Goal: Contribute content: Contribute content

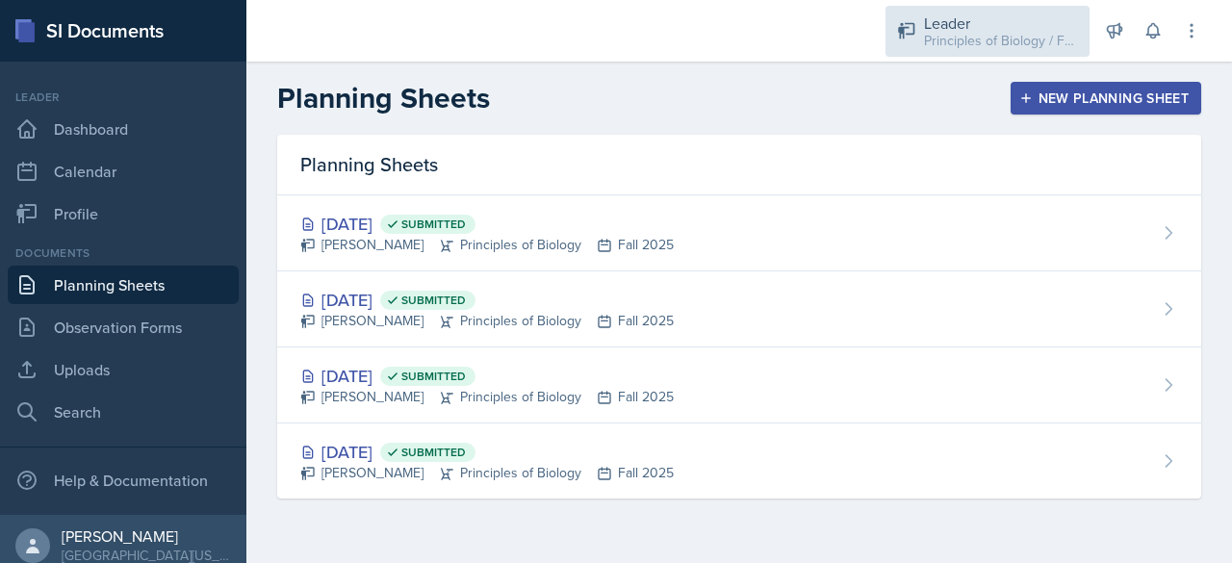
click at [978, 14] on div "Leader" at bounding box center [1001, 23] width 154 height 23
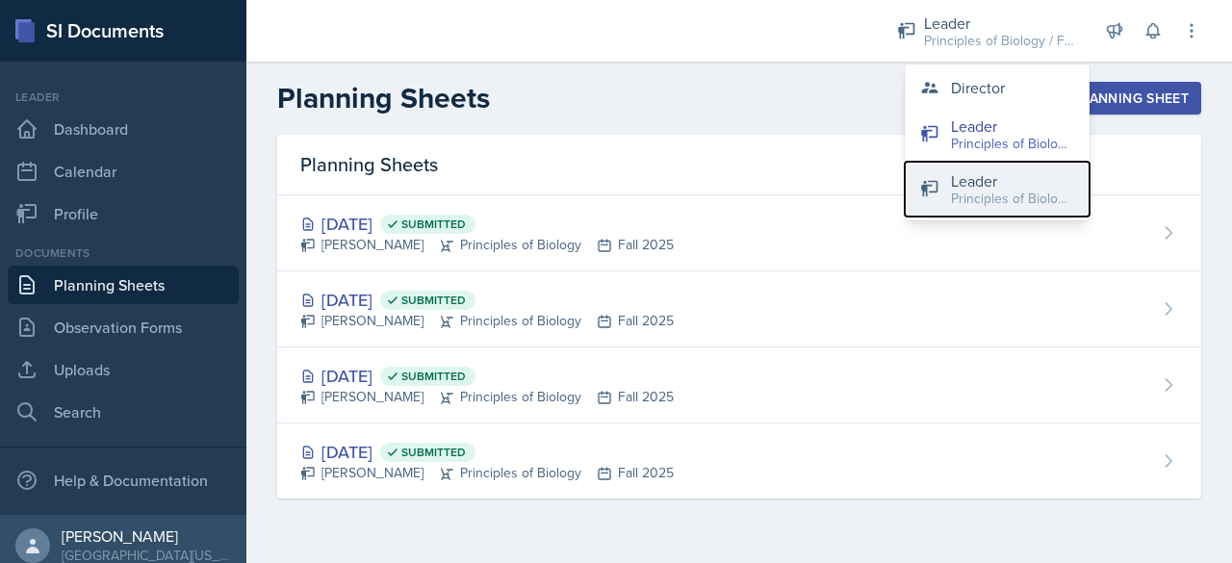
click at [957, 201] on div "Principles of Biology / Spring 2025" at bounding box center [1012, 199] width 123 height 20
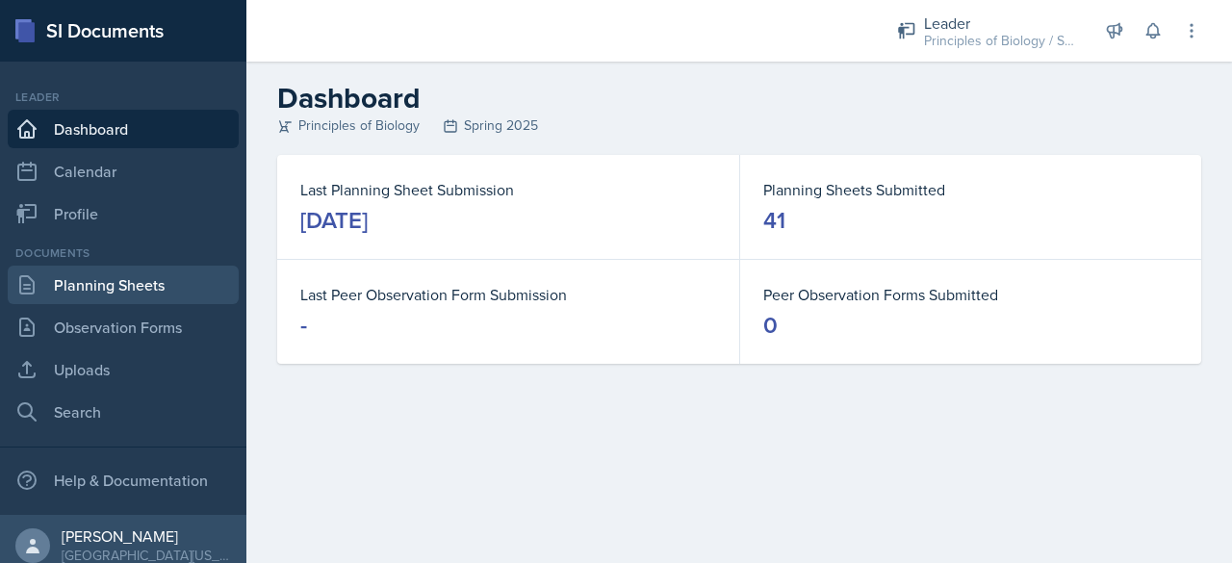
click at [114, 278] on link "Planning Sheets" at bounding box center [123, 285] width 231 height 38
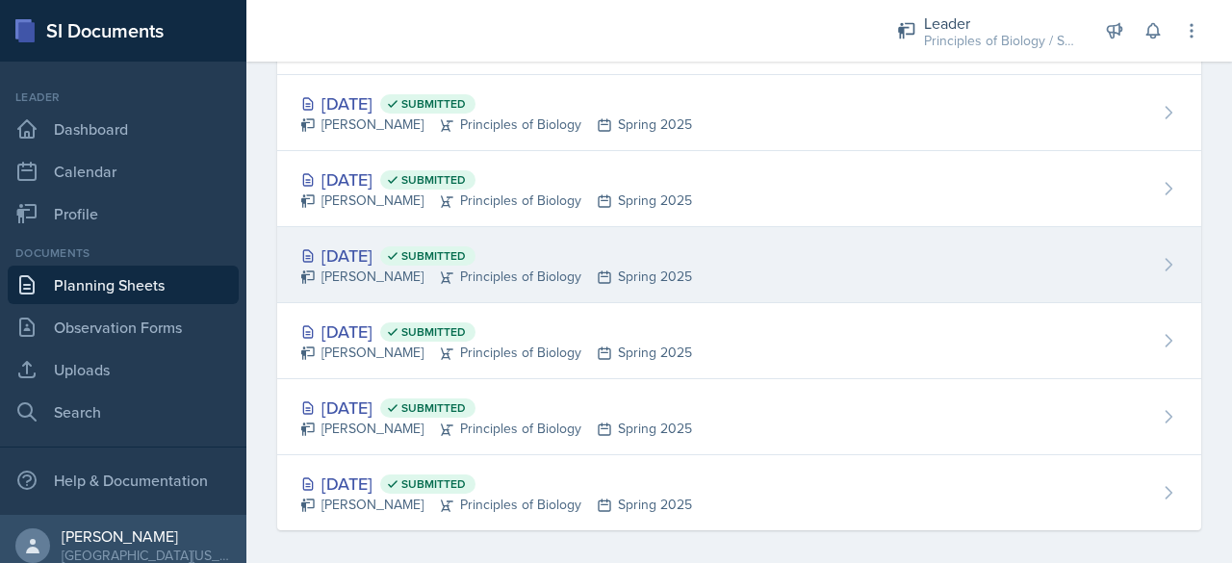
scroll to position [2676, 0]
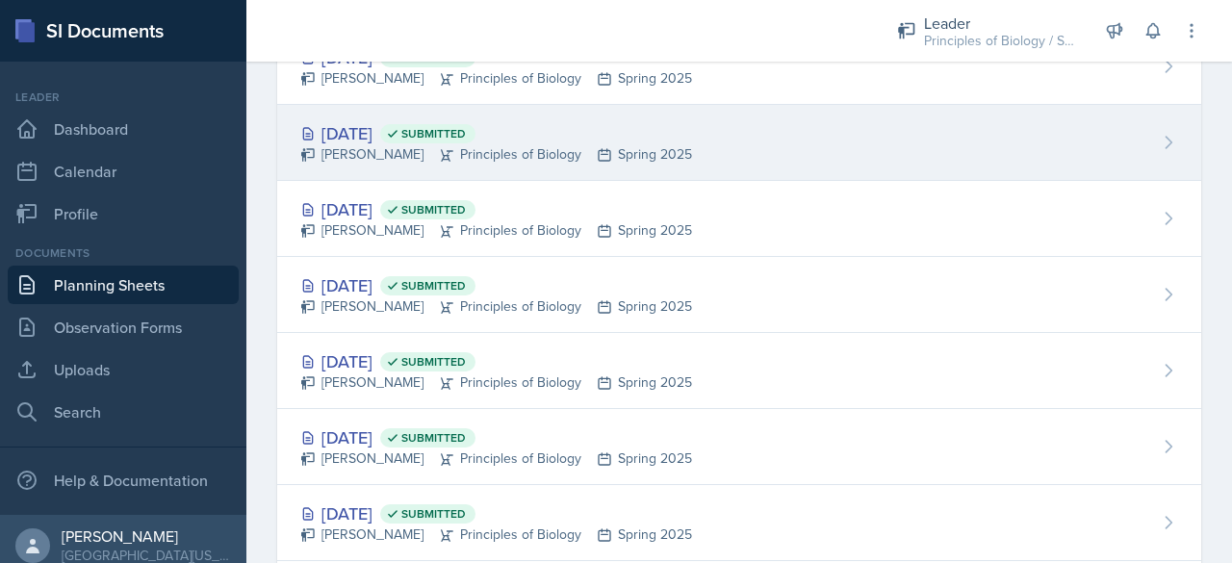
click at [355, 147] on div "[PERSON_NAME] Principles of Biology Spring 2025" at bounding box center [496, 154] width 392 height 20
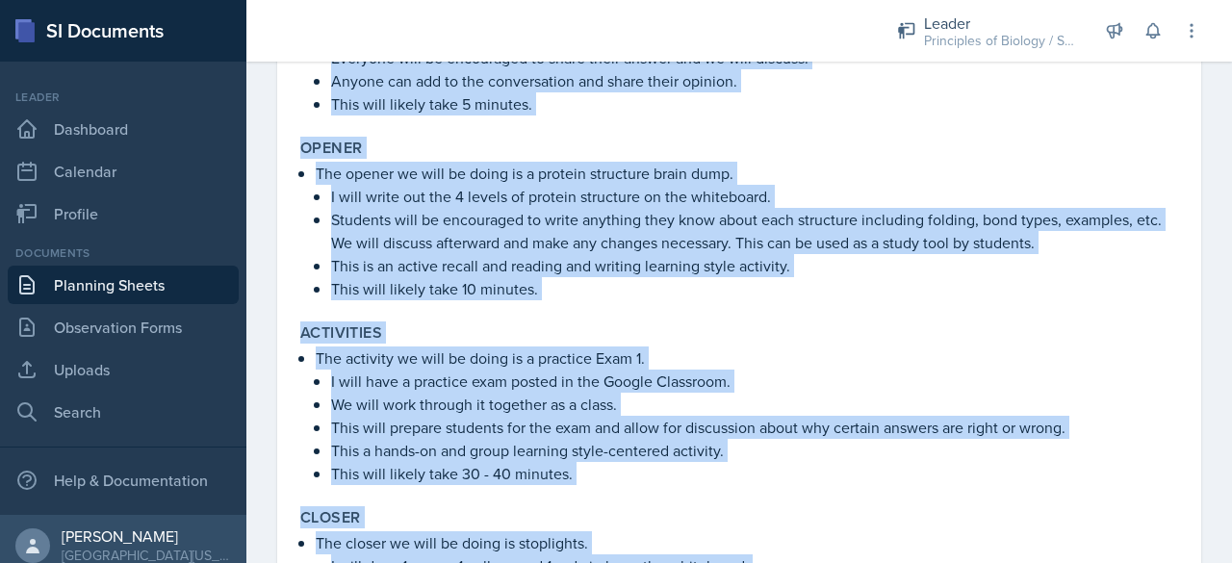
scroll to position [805, 0]
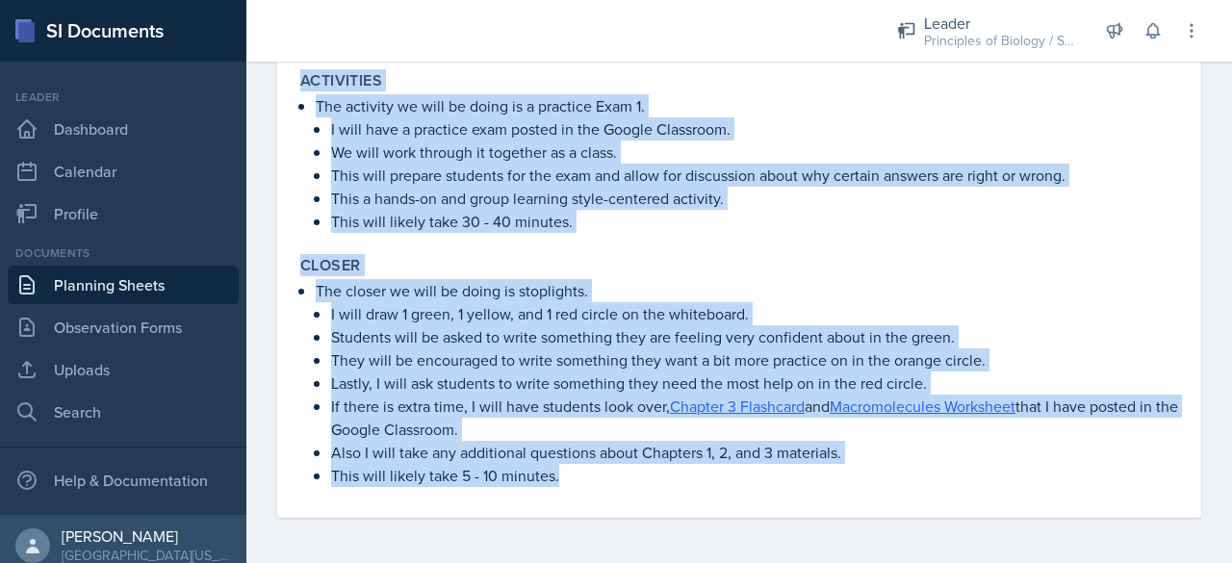
drag, startPoint x: 302, startPoint y: 255, endPoint x: 801, endPoint y: 608, distance: 611.0
click at [801, 562] on html "SI Documents Leader Dashboard Calendar Profile Documents Planning Sheets Observ…" at bounding box center [616, 281] width 1232 height 563
copy div "Lorem/Ipsumdo Sitamet Consec Adipisc 8, 0, eli 6 seddoeius tempori utlabor etdo…"
click at [166, 280] on link "Planning Sheets" at bounding box center [123, 285] width 231 height 38
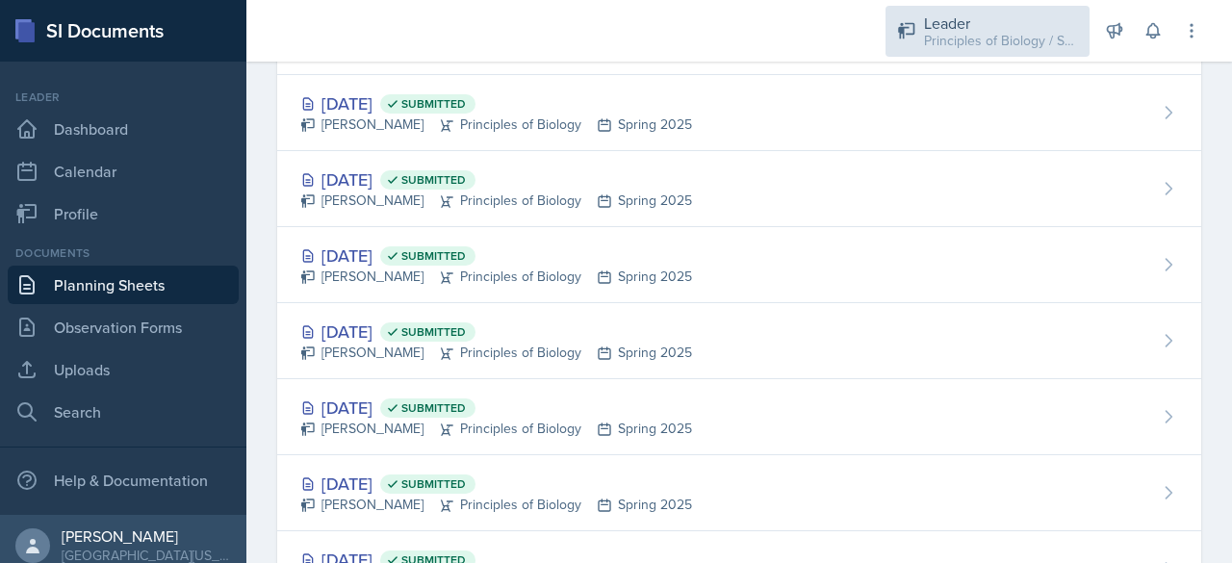
click at [965, 33] on div "Principles of Biology / Spring 2025" at bounding box center [1001, 41] width 154 height 20
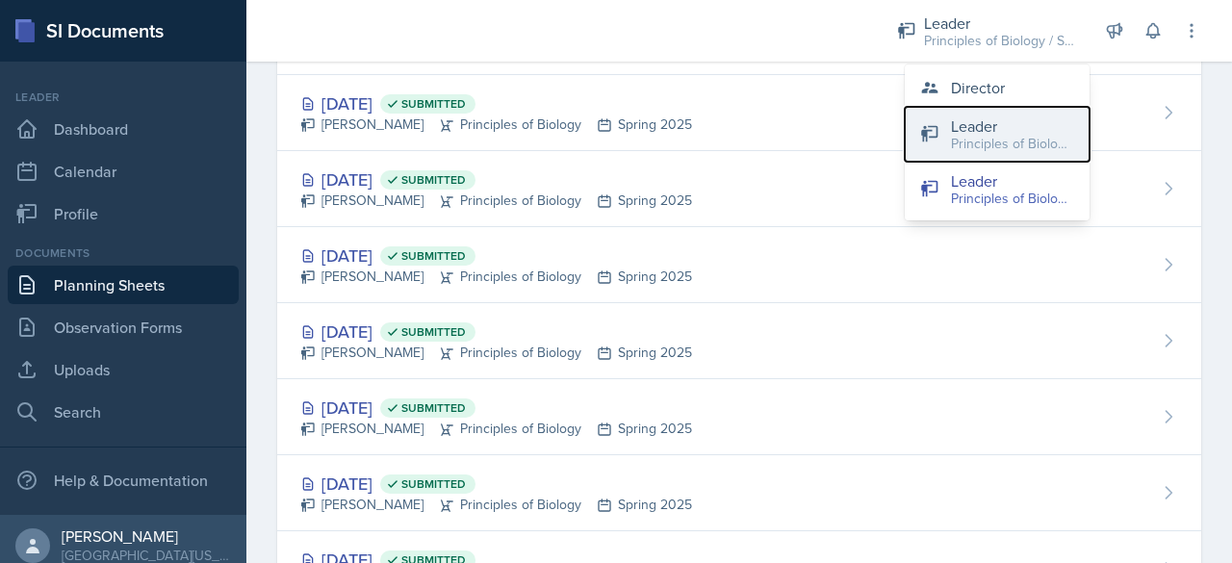
click at [966, 151] on div "Principles of Biology / Fall 2025" at bounding box center [1012, 144] width 123 height 20
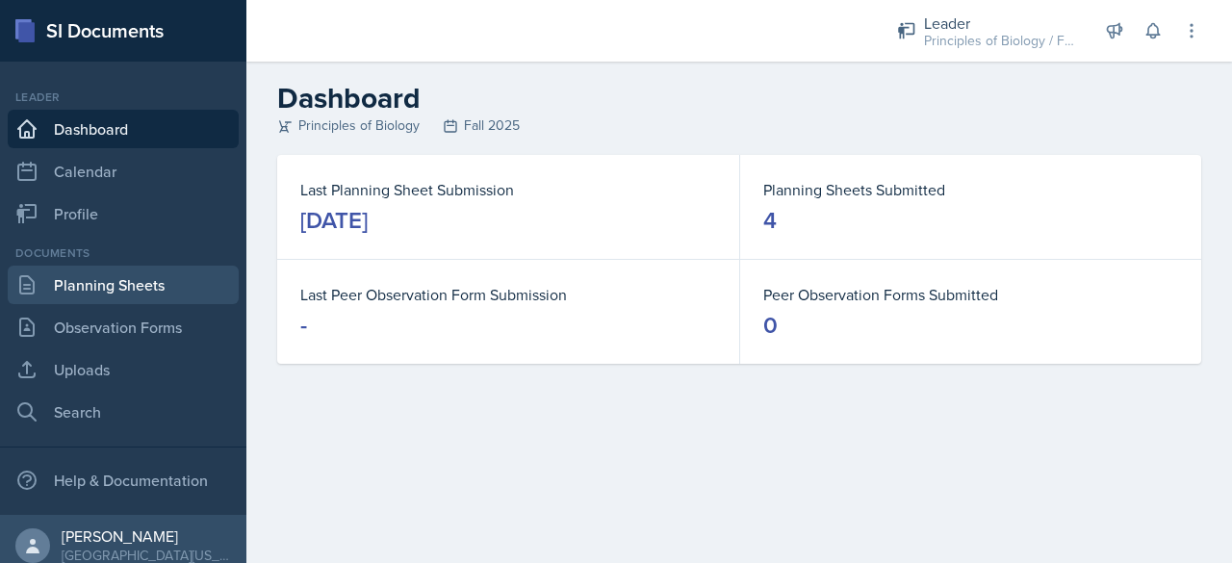
click at [104, 277] on link "Planning Sheets" at bounding box center [123, 285] width 231 height 38
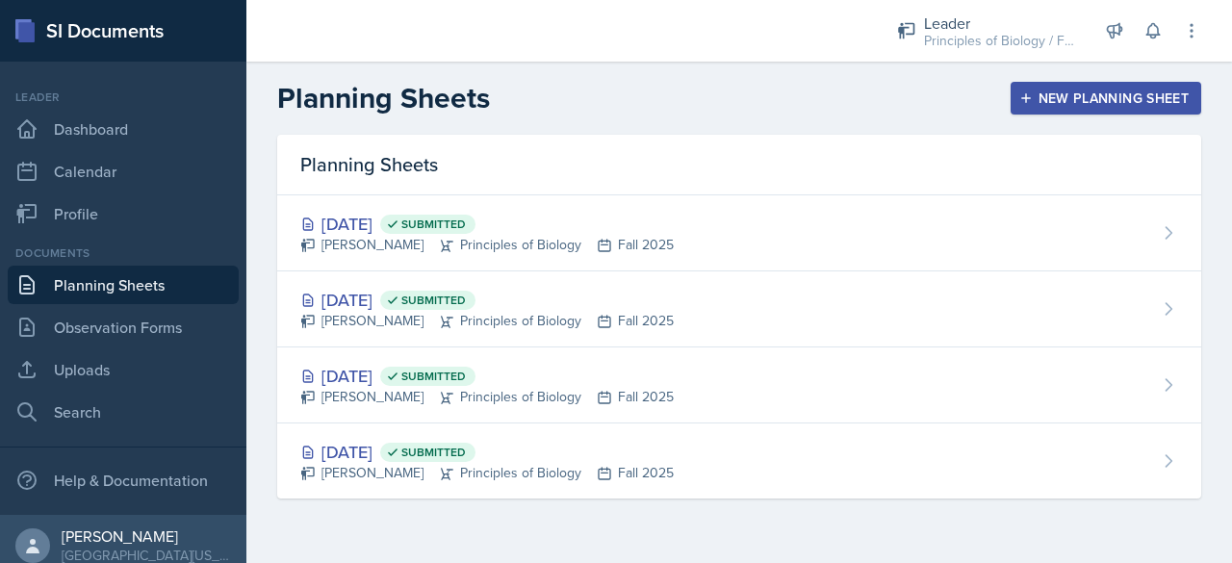
click at [1047, 90] on div "New Planning Sheet" at bounding box center [1106, 97] width 166 height 15
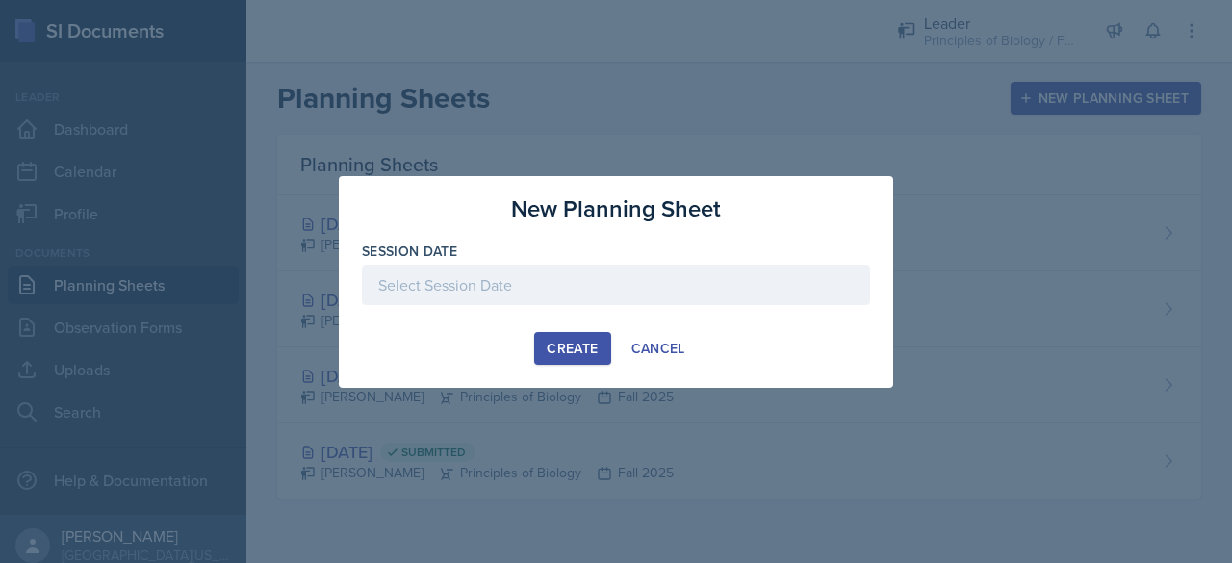
click at [520, 283] on div at bounding box center [616, 285] width 508 height 40
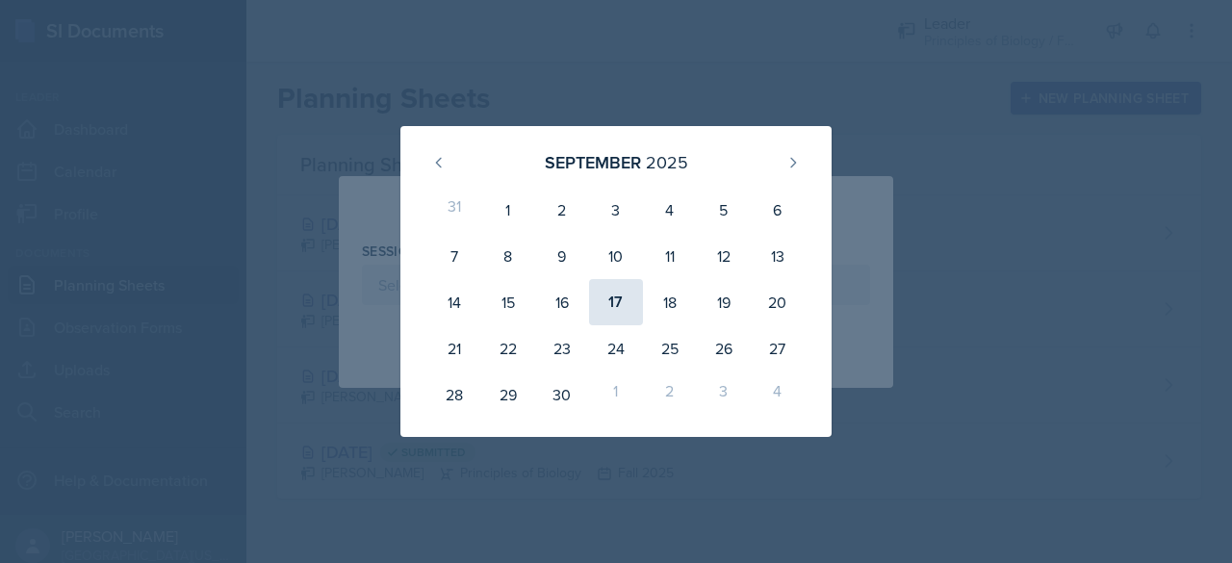
click at [622, 299] on div "17" at bounding box center [616, 302] width 54 height 46
type input "[DATE]"
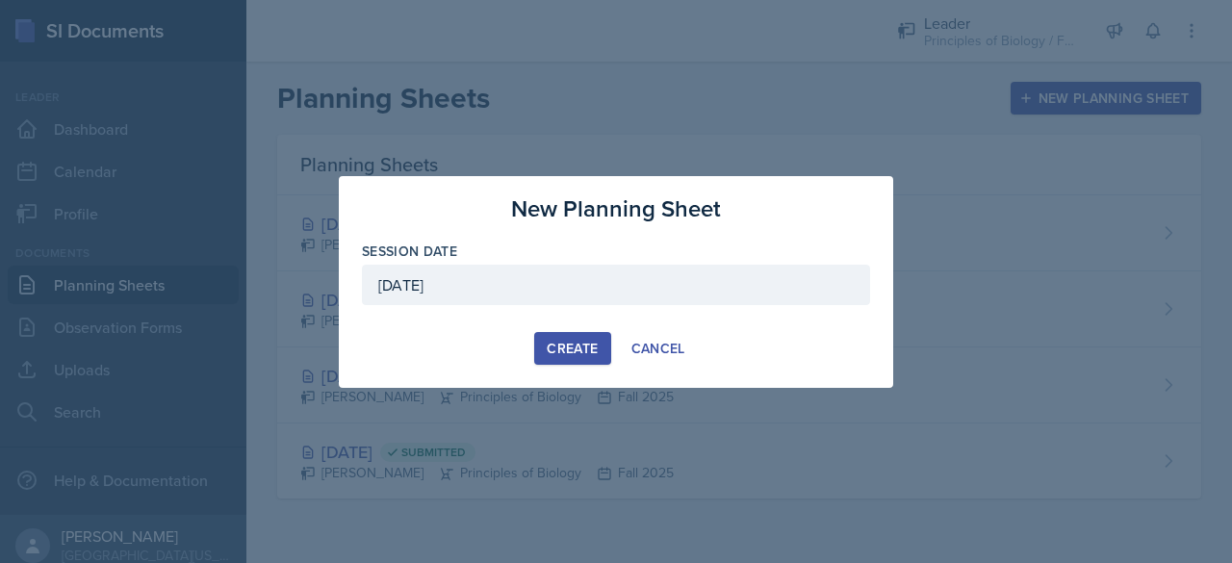
click at [549, 356] on div "Create" at bounding box center [572, 348] width 51 height 15
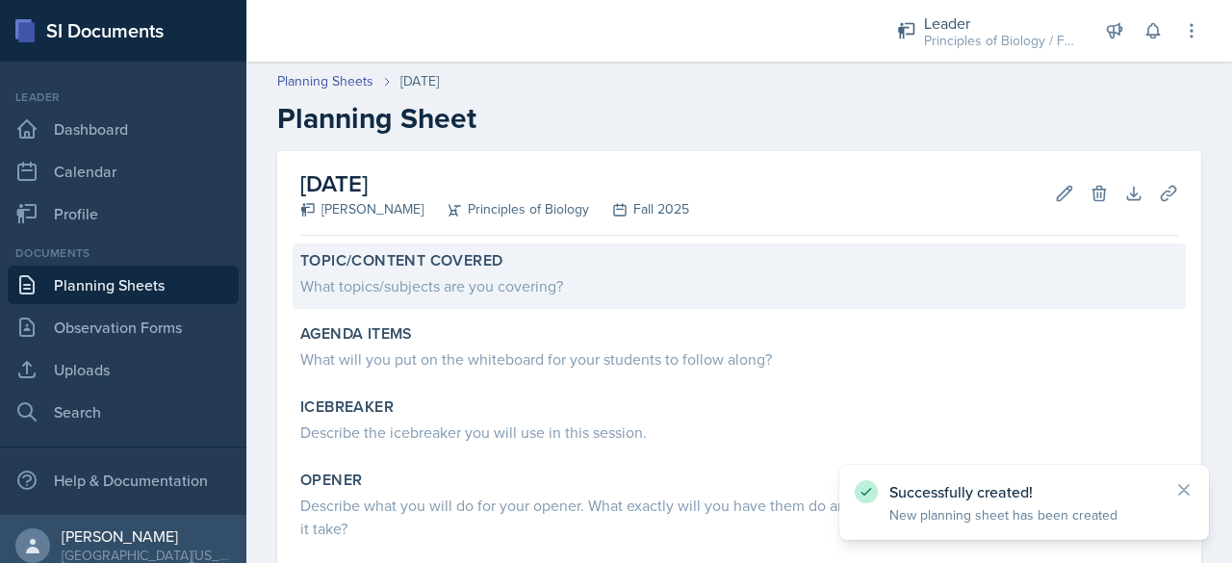
click at [402, 288] on div "What topics/subjects are you covering?" at bounding box center [739, 285] width 878 height 23
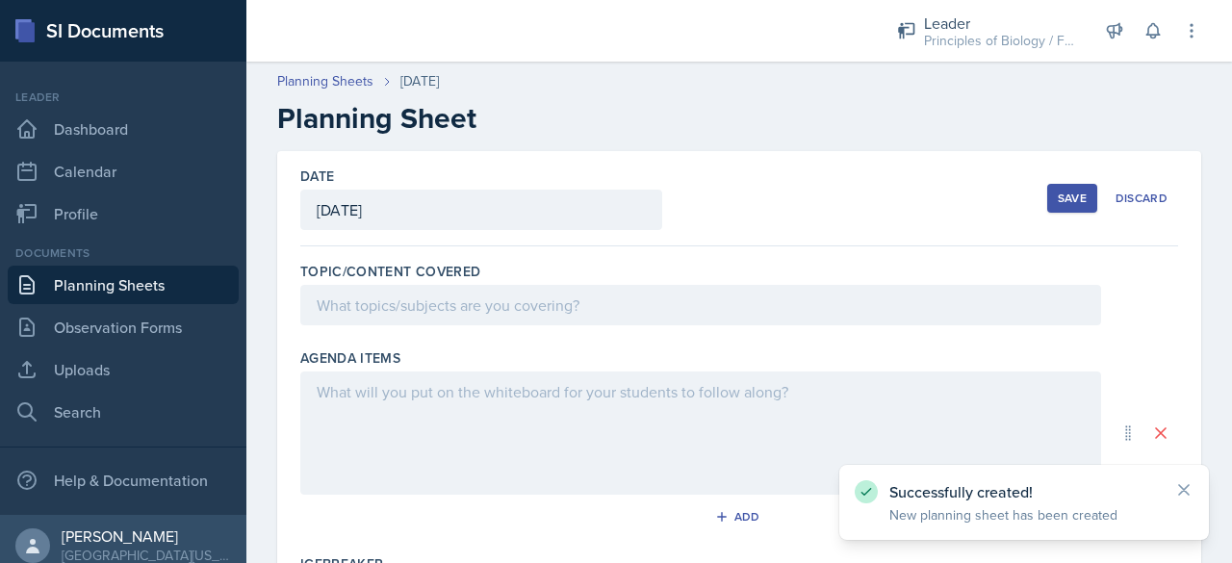
click at [412, 300] on div at bounding box center [700, 305] width 801 height 40
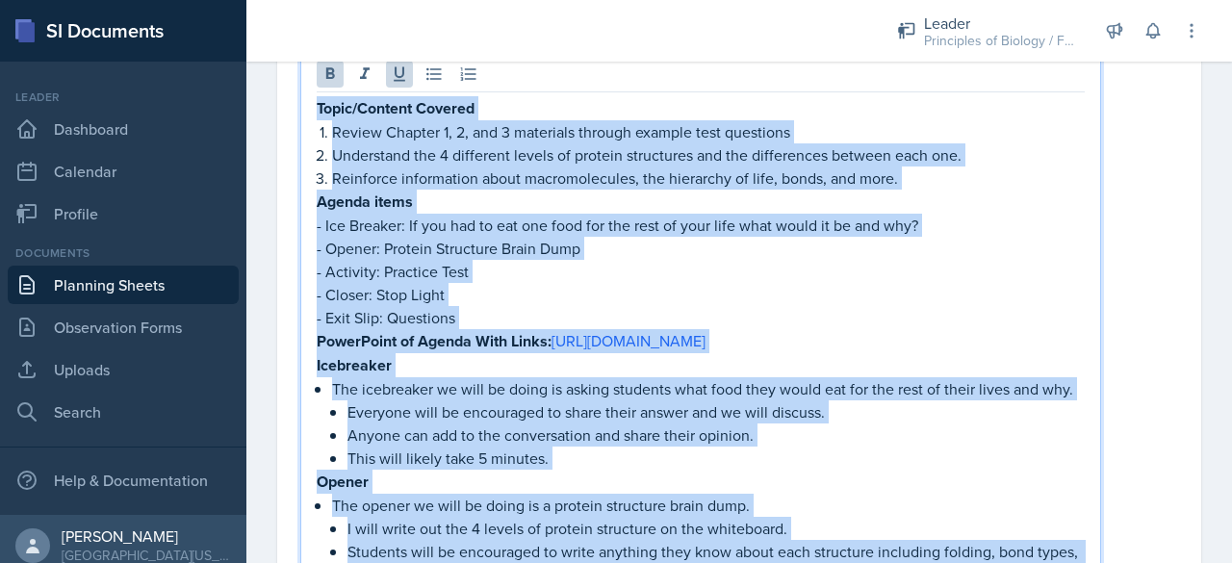
scroll to position [150, 0]
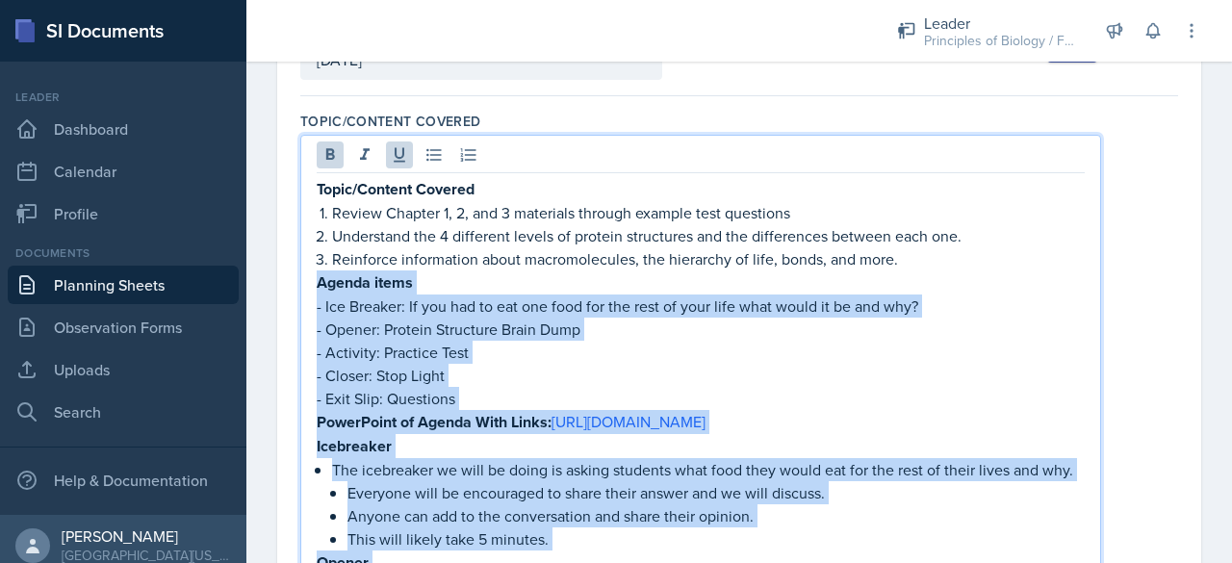
drag, startPoint x: 603, startPoint y: 358, endPoint x: 314, endPoint y: 271, distance: 301.5
copy div "Loremi dolor - Sit Ametcon: Ad eli sed do eiu tem inci utl etd magn al enim adm…"
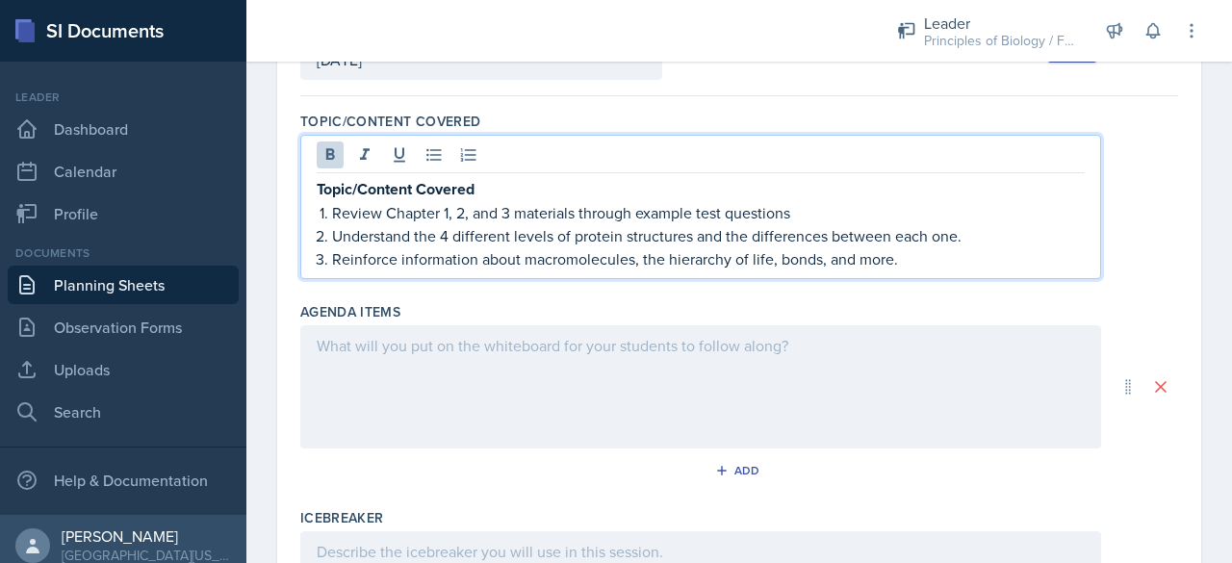
click at [504, 189] on p "Topic/Content Covered" at bounding box center [701, 189] width 768 height 24
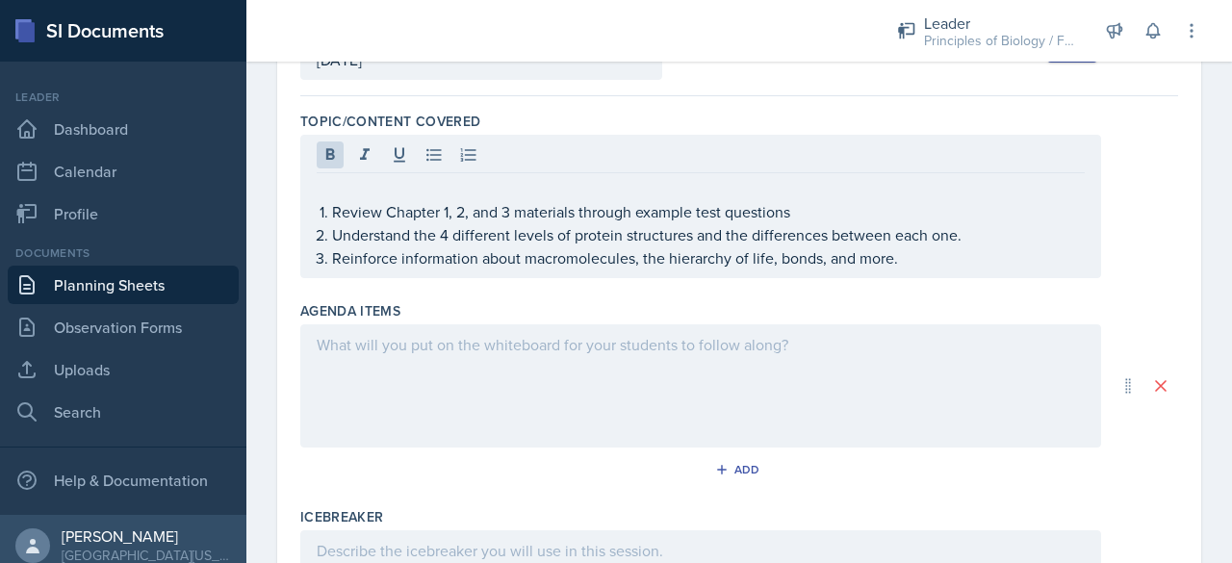
click at [313, 216] on div "Review Chapter 1, 2, and 3 materials through example test questions Understand …" at bounding box center [700, 206] width 801 height 143
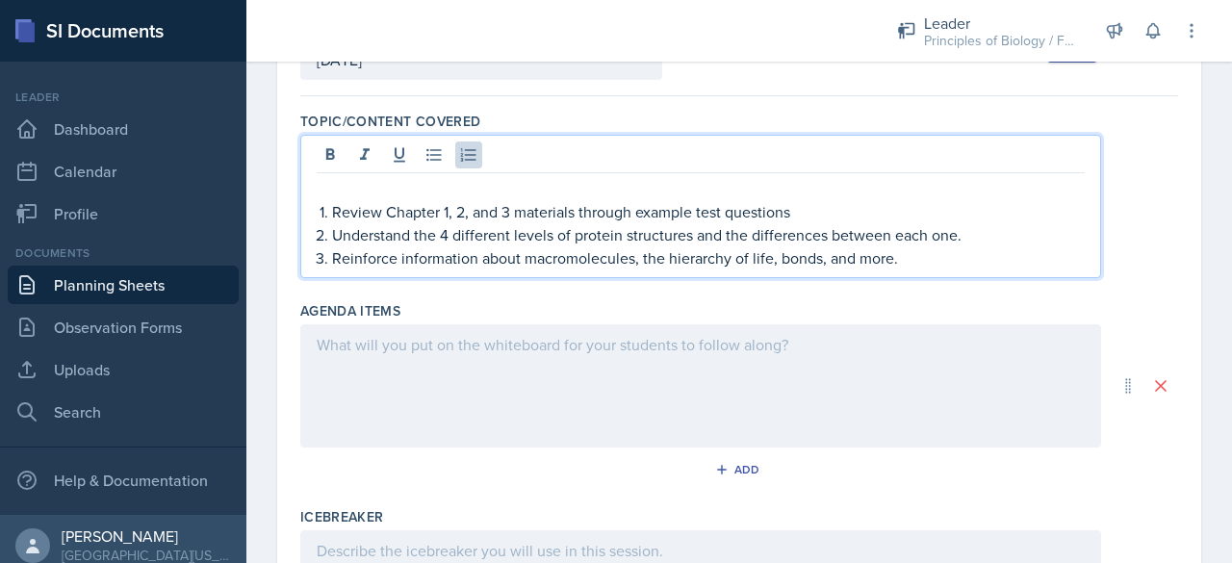
click at [333, 206] on p "Review Chapter 1, 2, and 3 materials through example test questions" at bounding box center [708, 211] width 753 height 23
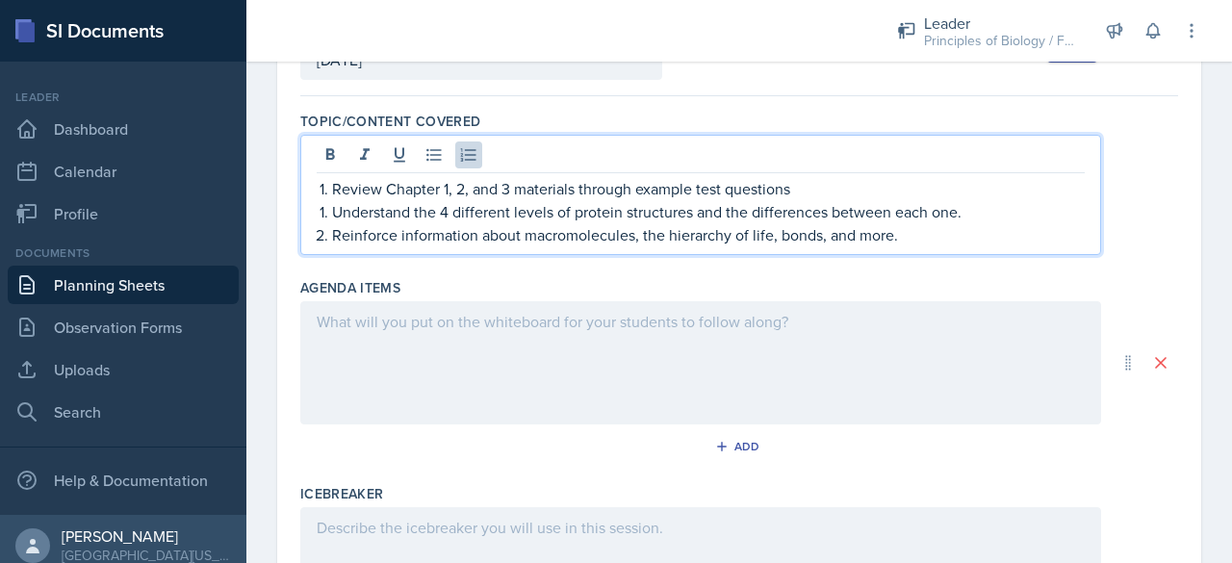
click at [333, 212] on p "Understand the 4 different levels of protein structures and the differences bet…" at bounding box center [708, 211] width 753 height 23
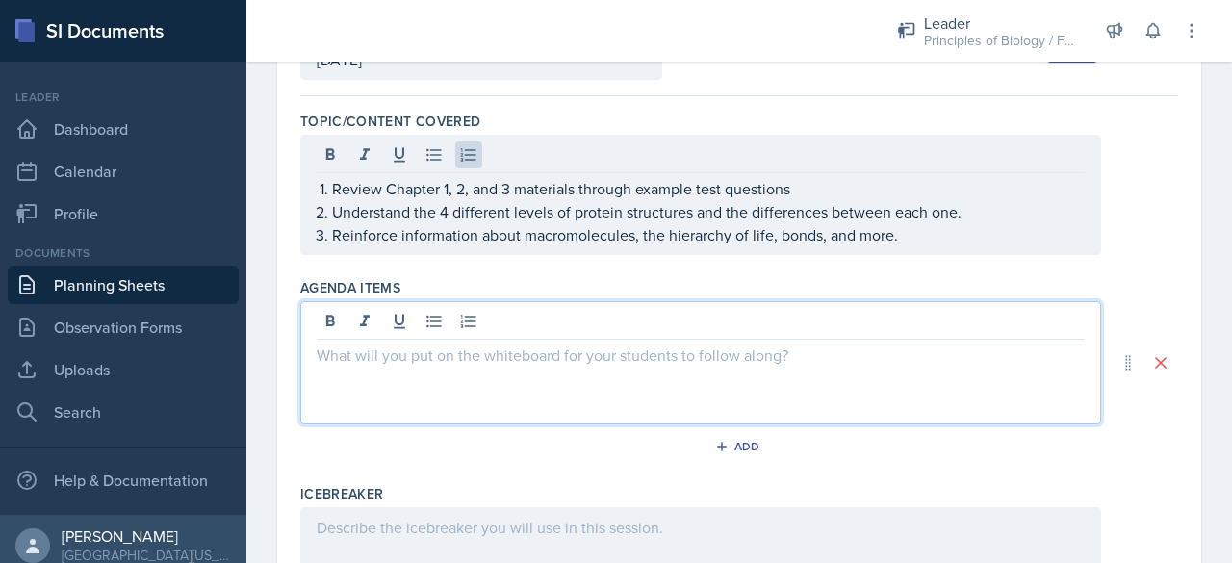
click at [352, 327] on div at bounding box center [700, 362] width 801 height 123
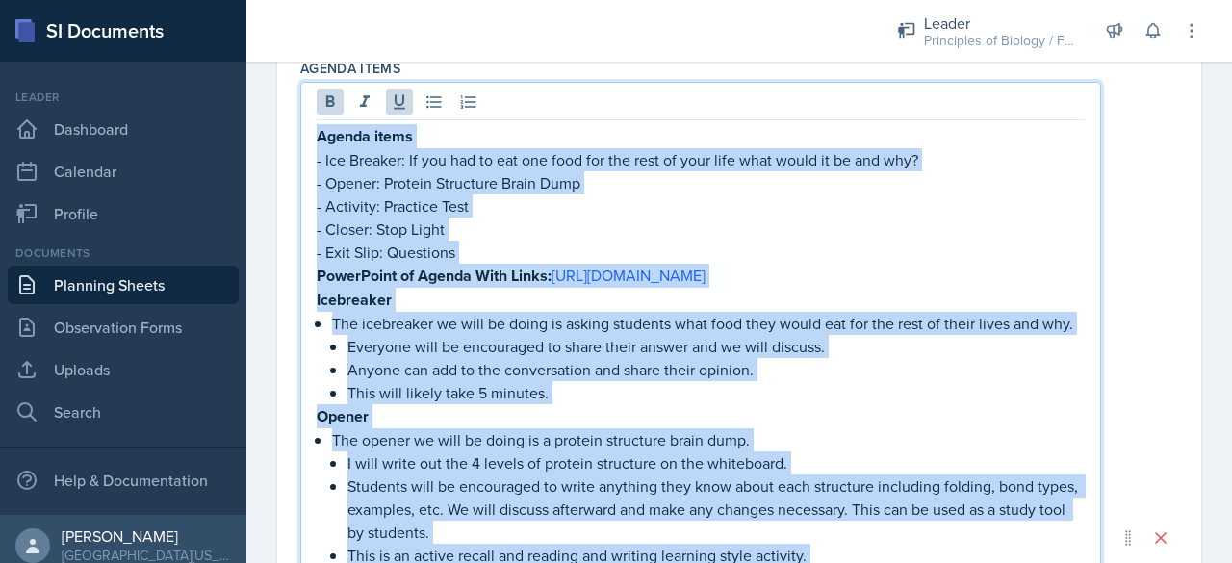
scroll to position [322, 0]
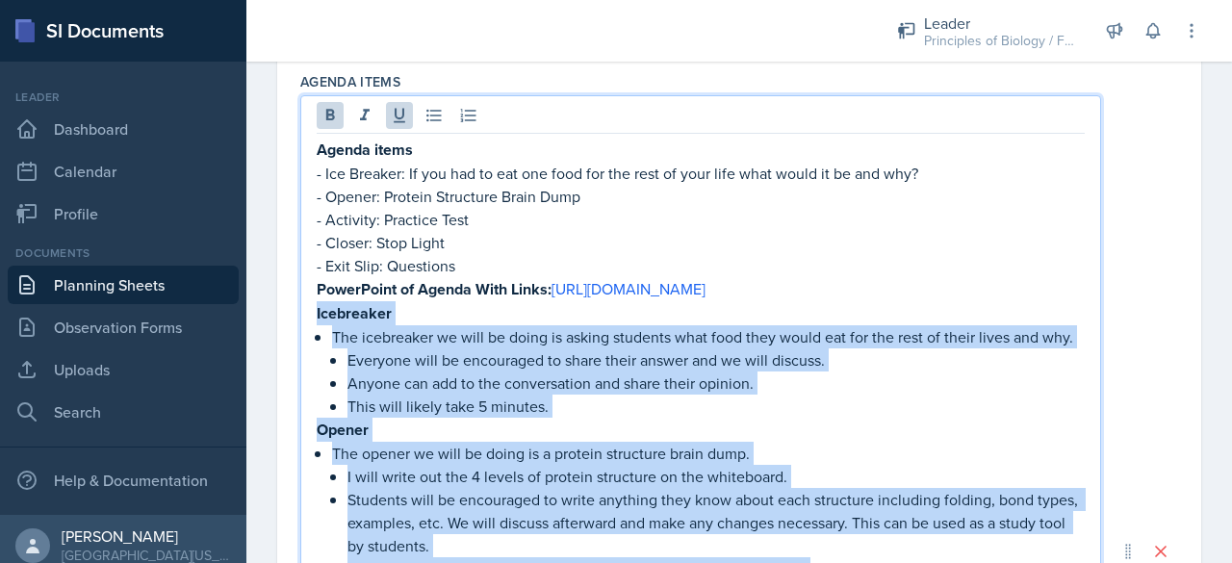
drag, startPoint x: 645, startPoint y: 371, endPoint x: 306, endPoint y: 330, distance: 341.2
click at [306, 330] on div "Agenda items - Ice Breaker: If you had to eat one food for the rest of your lif…" at bounding box center [700, 550] width 801 height 911
copy div "Loremipsum Dol sitametcon ad elit se doeiu te incidi utlabore etdo magn aliq en…"
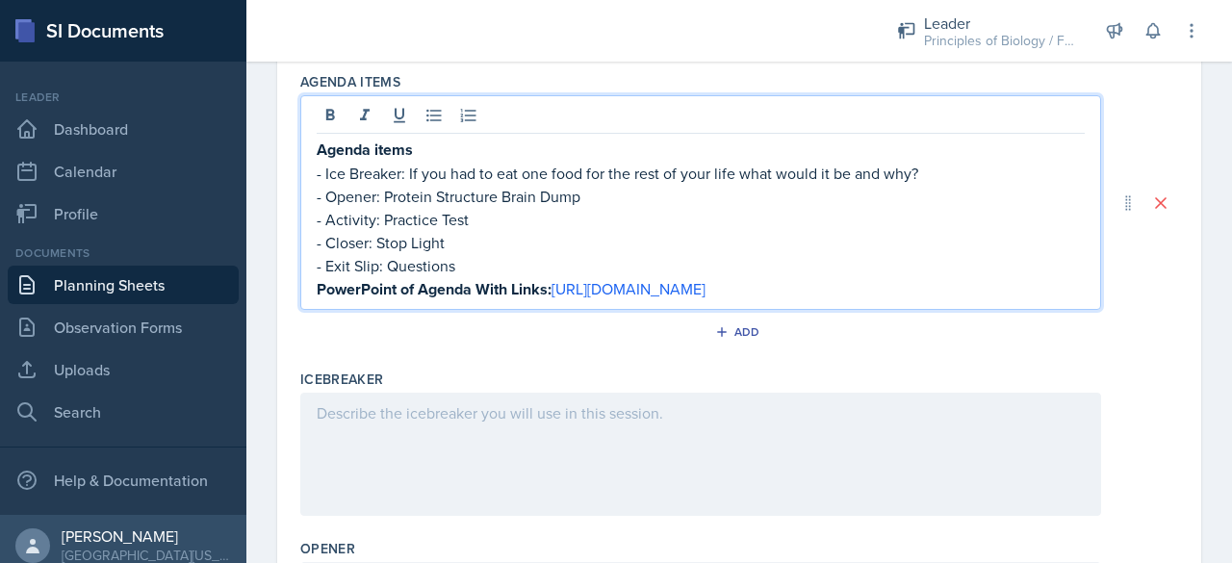
click at [338, 463] on div at bounding box center [700, 454] width 801 height 123
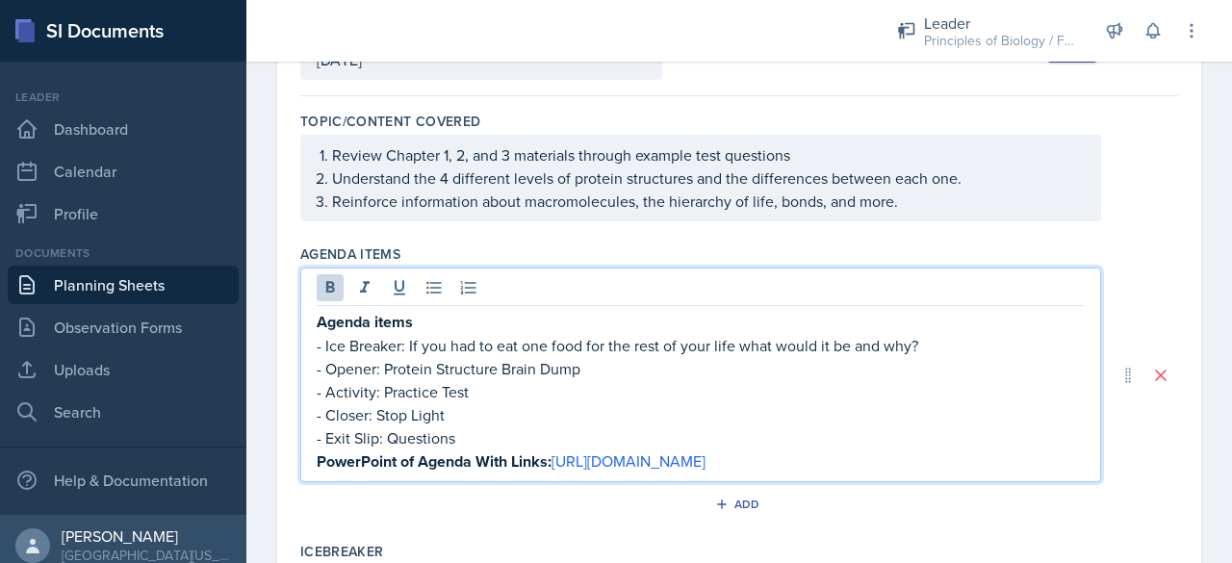
click at [418, 310] on p "Agenda items" at bounding box center [701, 322] width 768 height 24
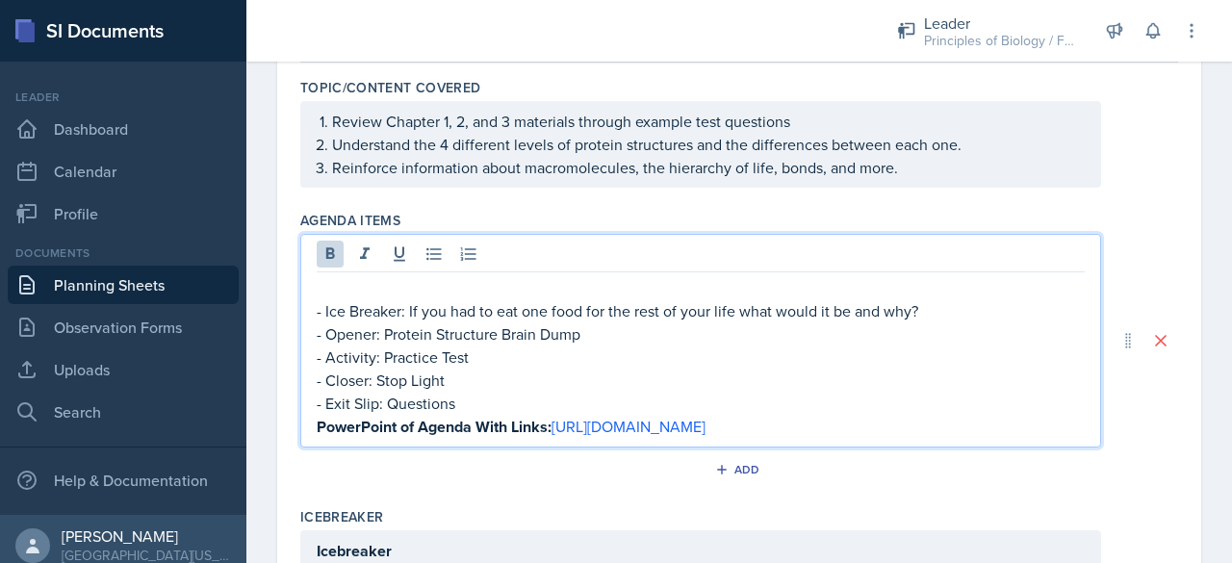
click at [321, 308] on p "- Ice Breaker: If you had to eat one food for the rest of your life what would …" at bounding box center [701, 310] width 768 height 23
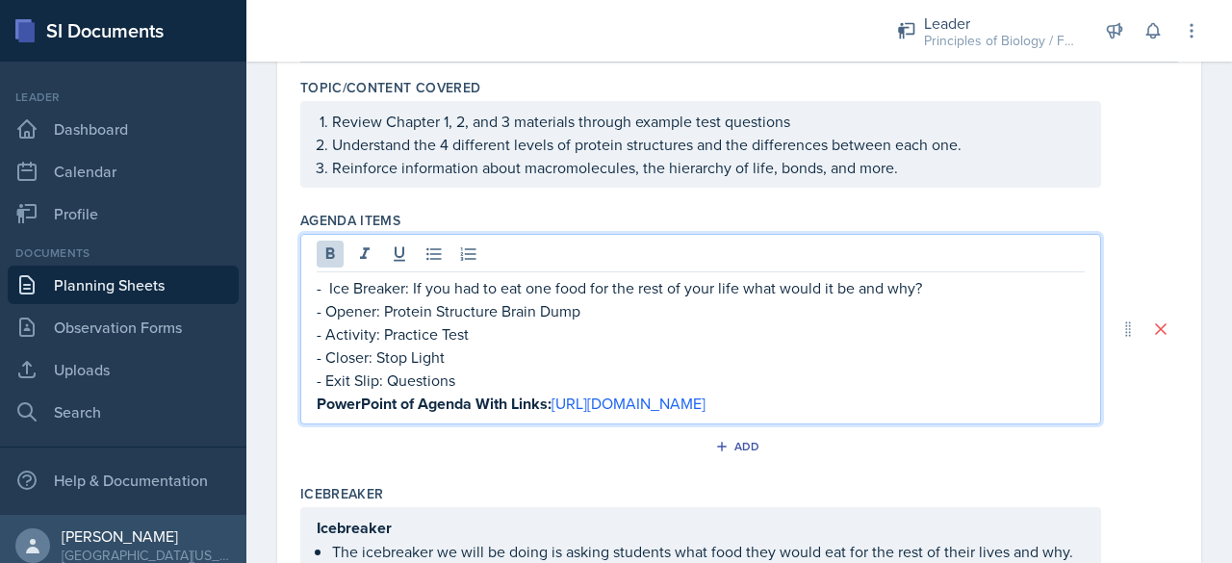
drag, startPoint x: 553, startPoint y: 401, endPoint x: 589, endPoint y: 431, distance: 46.5
click at [589, 416] on p "PowerPoint of Agenda With Links: [URL][DOMAIN_NAME]" at bounding box center [701, 404] width 768 height 24
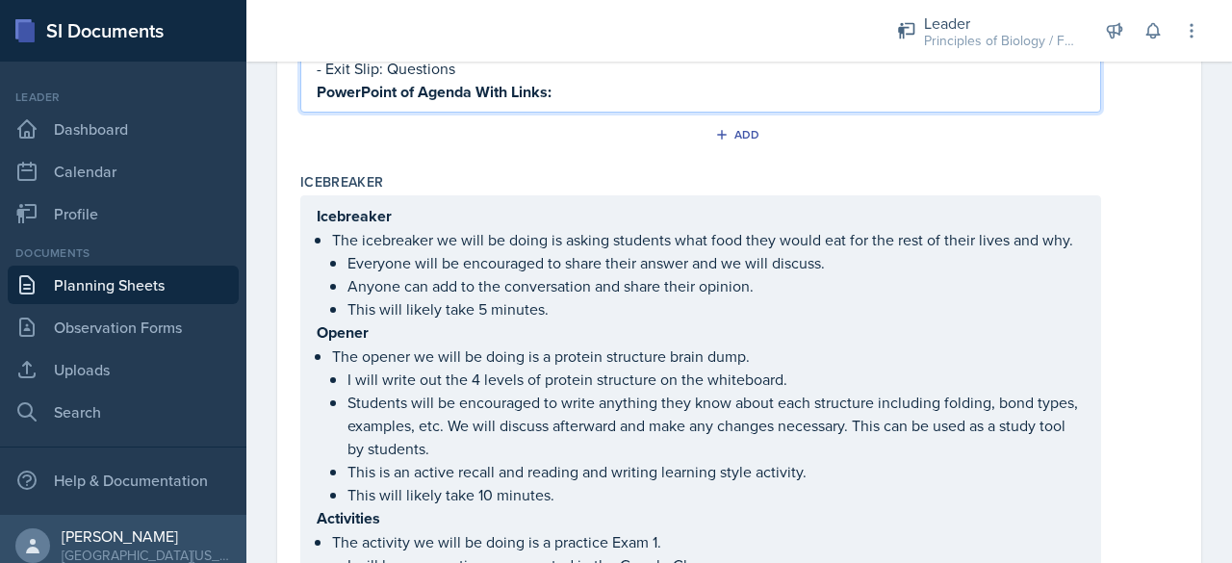
scroll to position [507, 0]
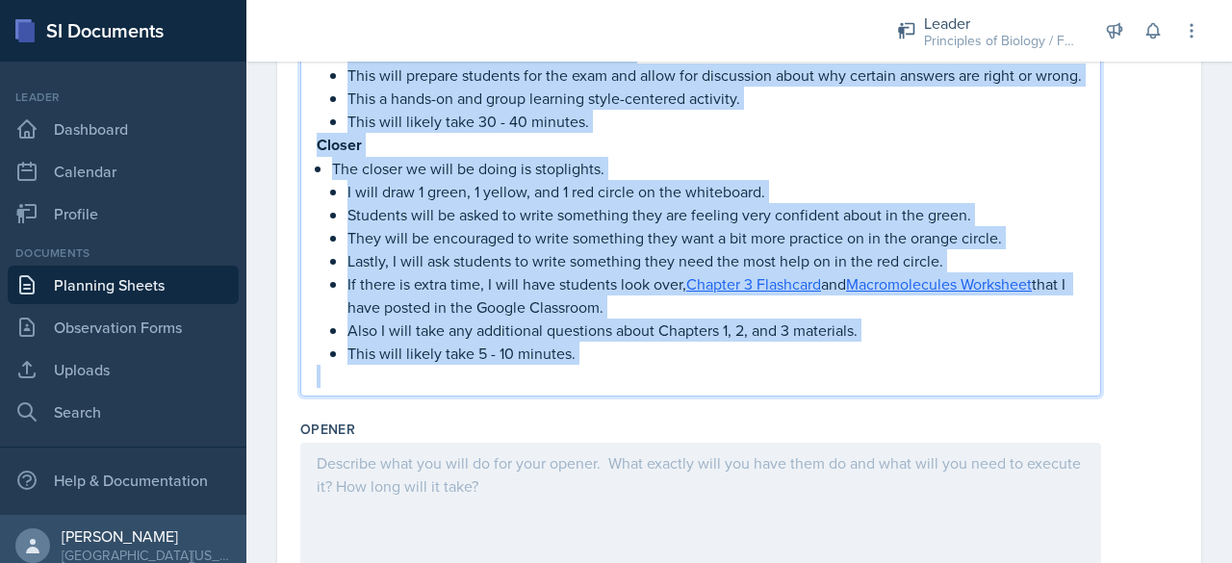
drag, startPoint x: 320, startPoint y: 339, endPoint x: 628, endPoint y: 475, distance: 337.8
click at [628, 475] on div "Topic/Content Covered Review Chapter 1, 2, and 3 materials through example test…" at bounding box center [739, 95] width 878 height 1828
copy div "Loremi Dol sitame co adip el seddo ei t incidid utlaboree dolor magn. A enim ad…"
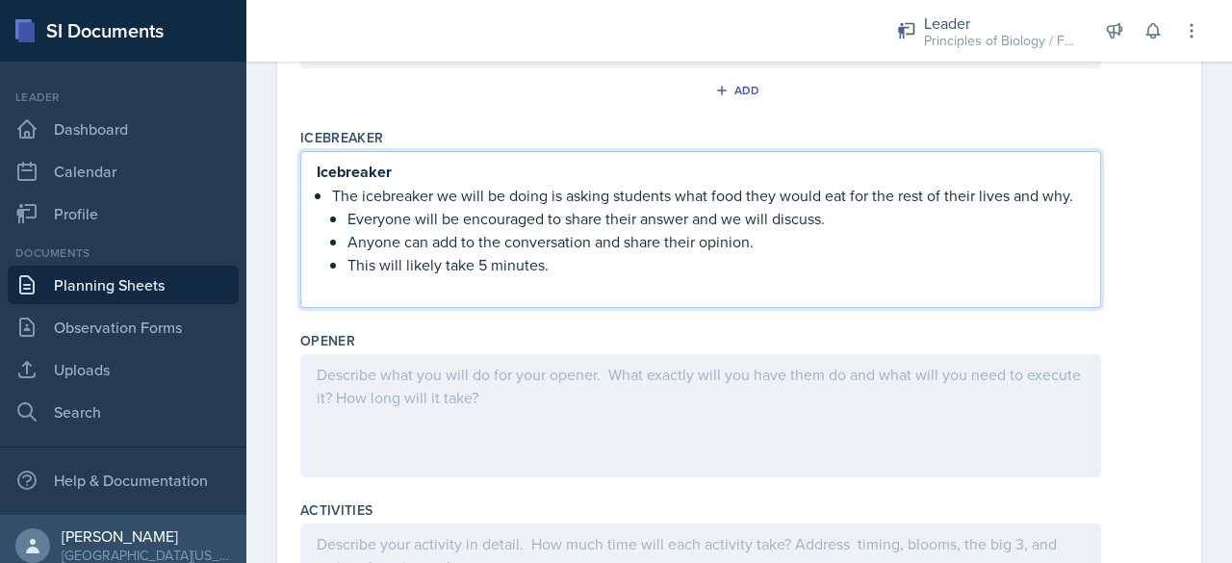
scroll to position [504, 0]
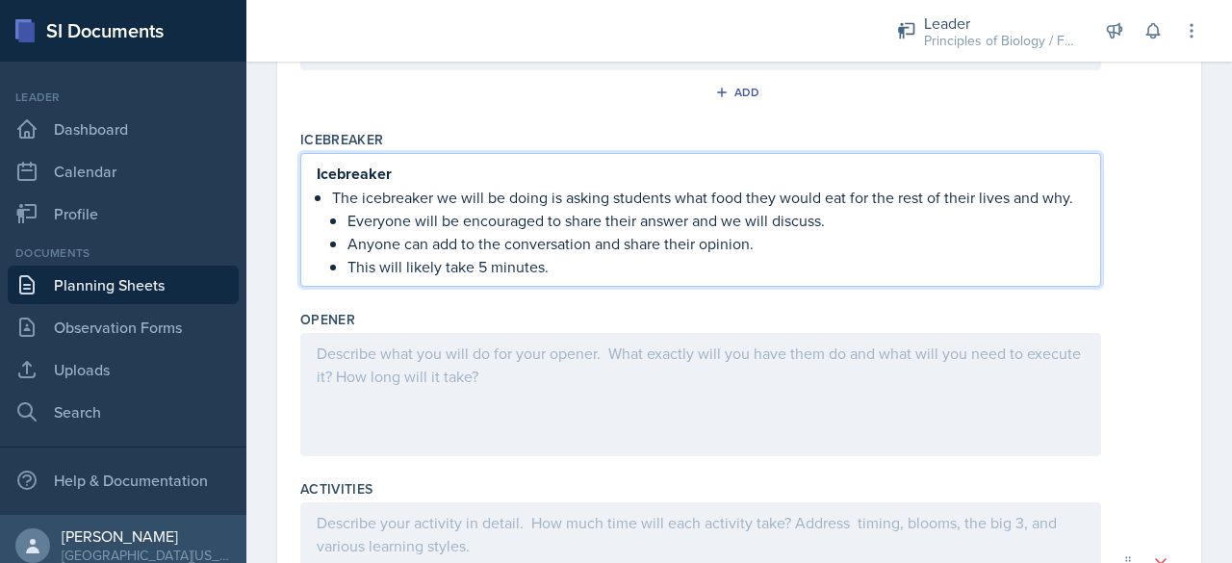
click at [370, 386] on div at bounding box center [700, 394] width 801 height 123
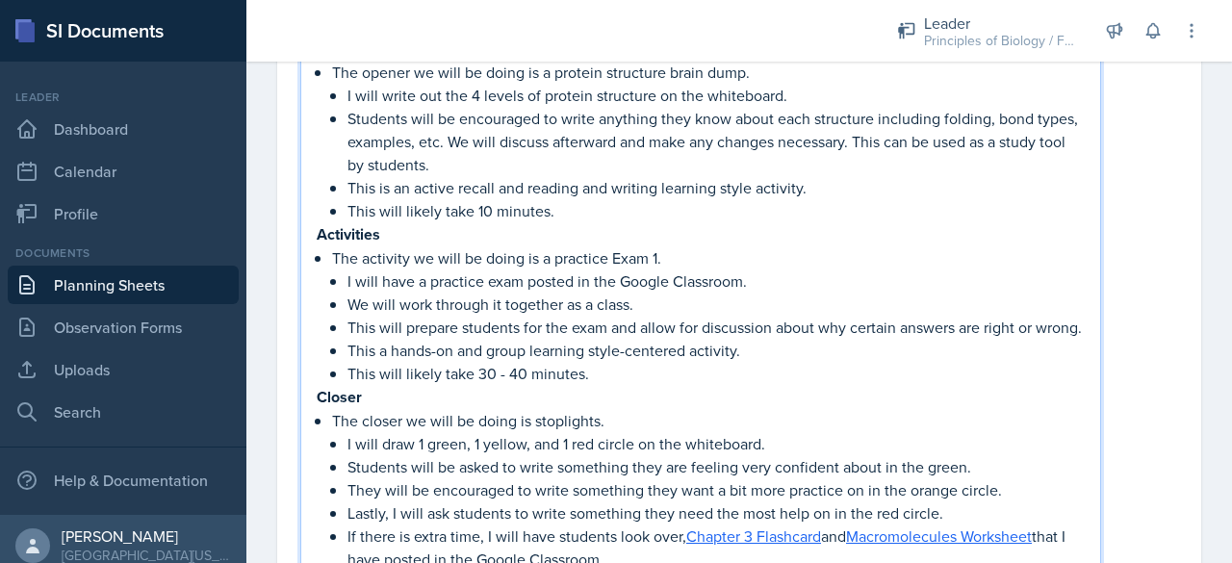
scroll to position [845, 0]
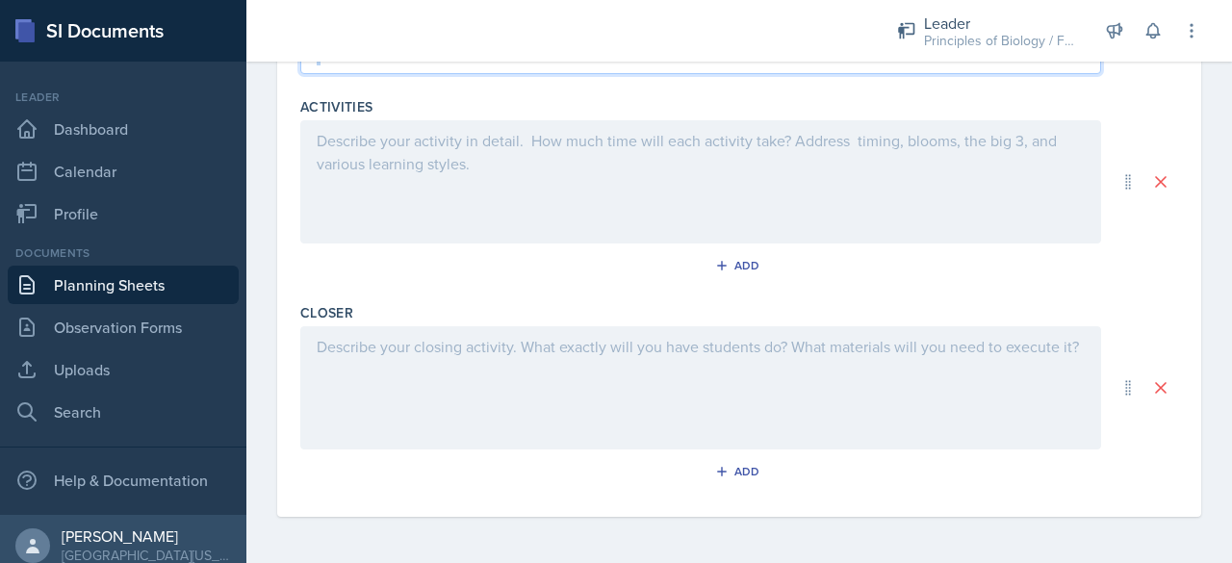
drag, startPoint x: 344, startPoint y: 275, endPoint x: 660, endPoint y: 511, distance: 394.8
copy div "Loremipsum Dol sitametc ad elit se doeiu te i utlabore Etdo 6. M aliq enim a mi…"
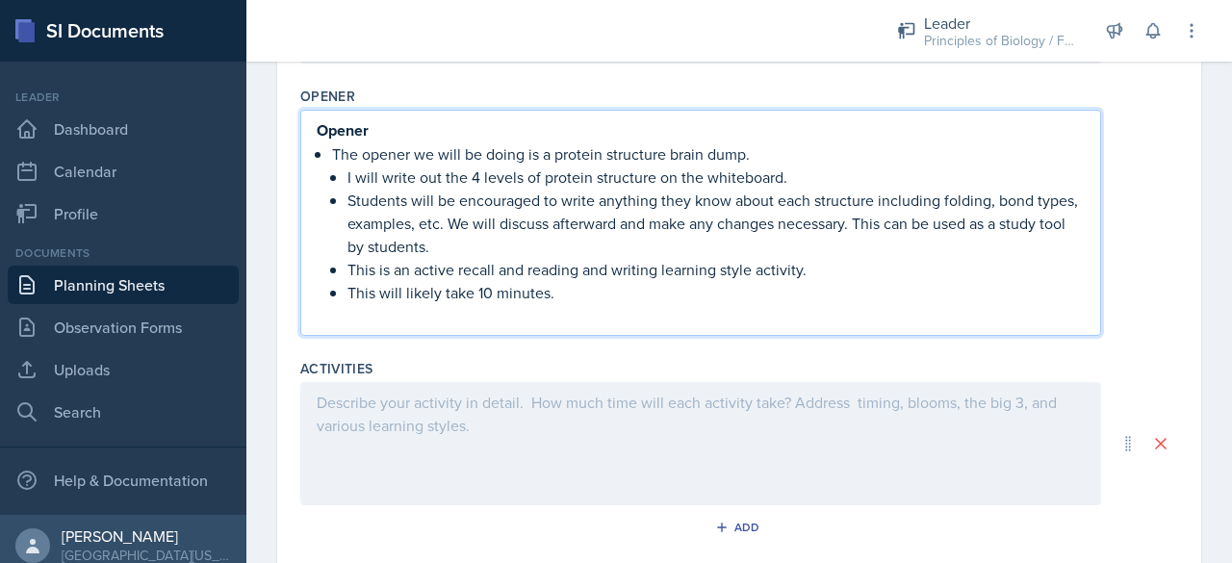
scroll to position [700, 0]
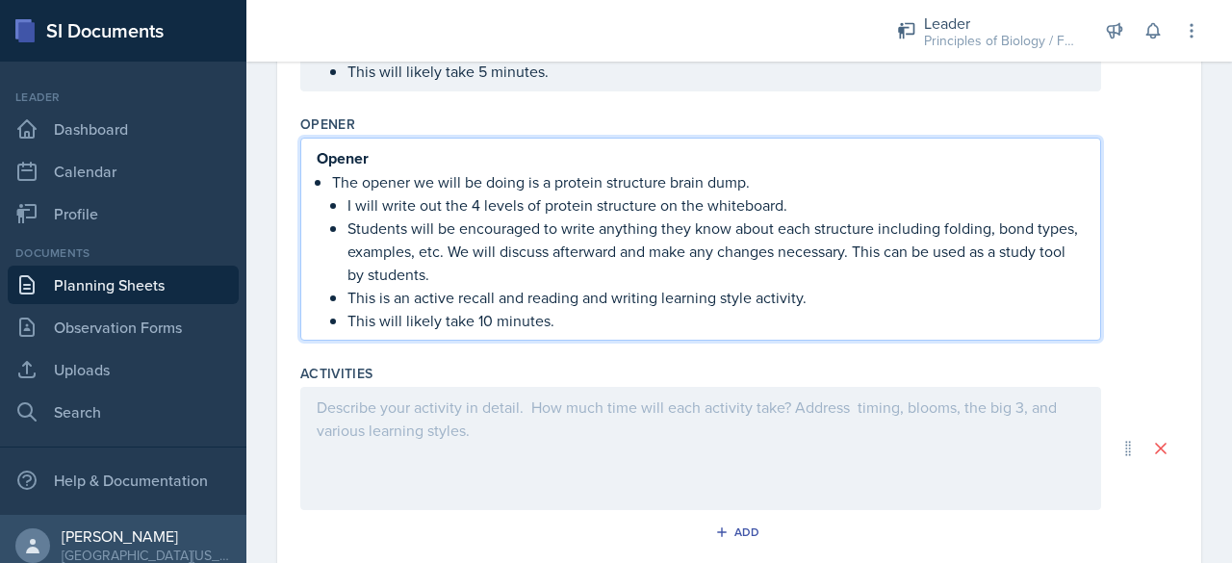
click at [407, 437] on div at bounding box center [700, 448] width 801 height 123
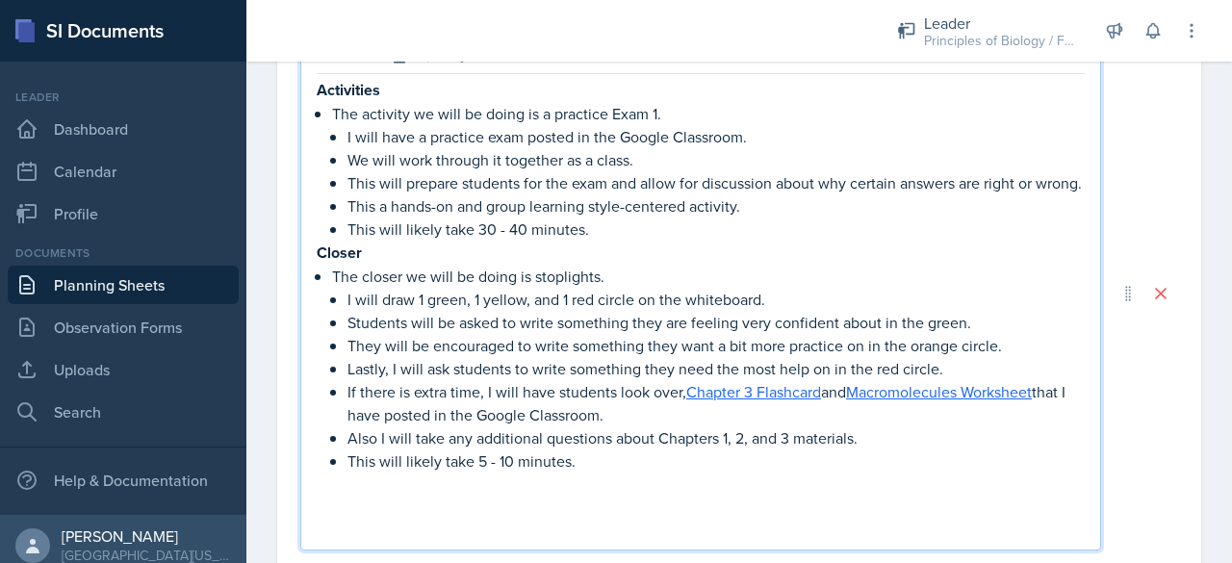
scroll to position [1064, 0]
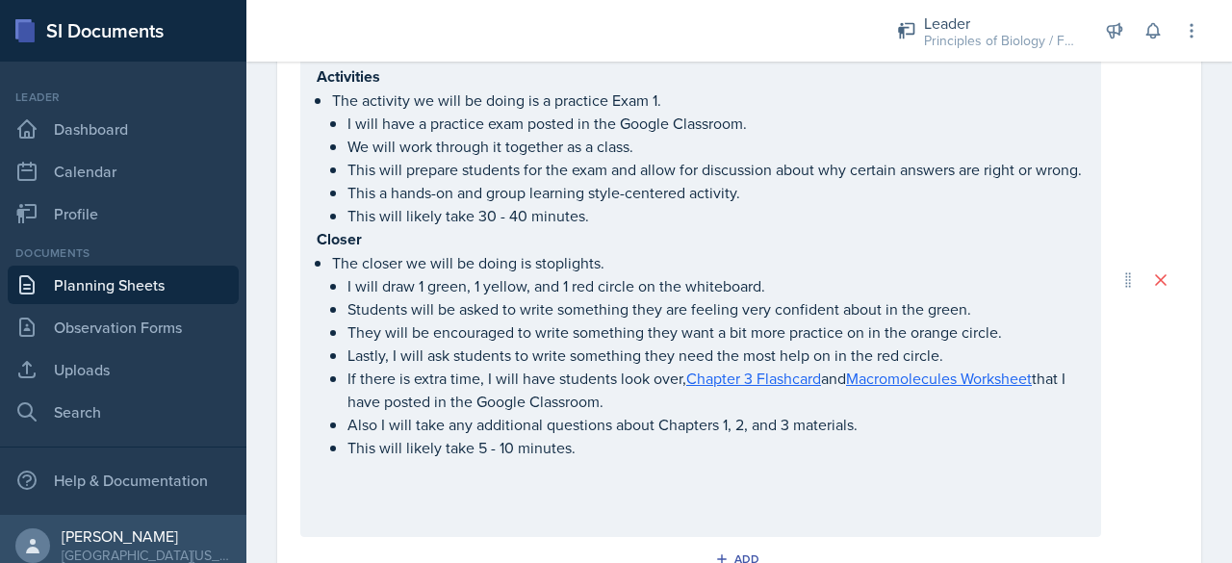
drag, startPoint x: 312, startPoint y: 275, endPoint x: 599, endPoint y: 490, distance: 358.2
click at [599, 490] on div "Activities The activity we will be doing is a practice Exam 1. I will have a pr…" at bounding box center [700, 279] width 801 height 515
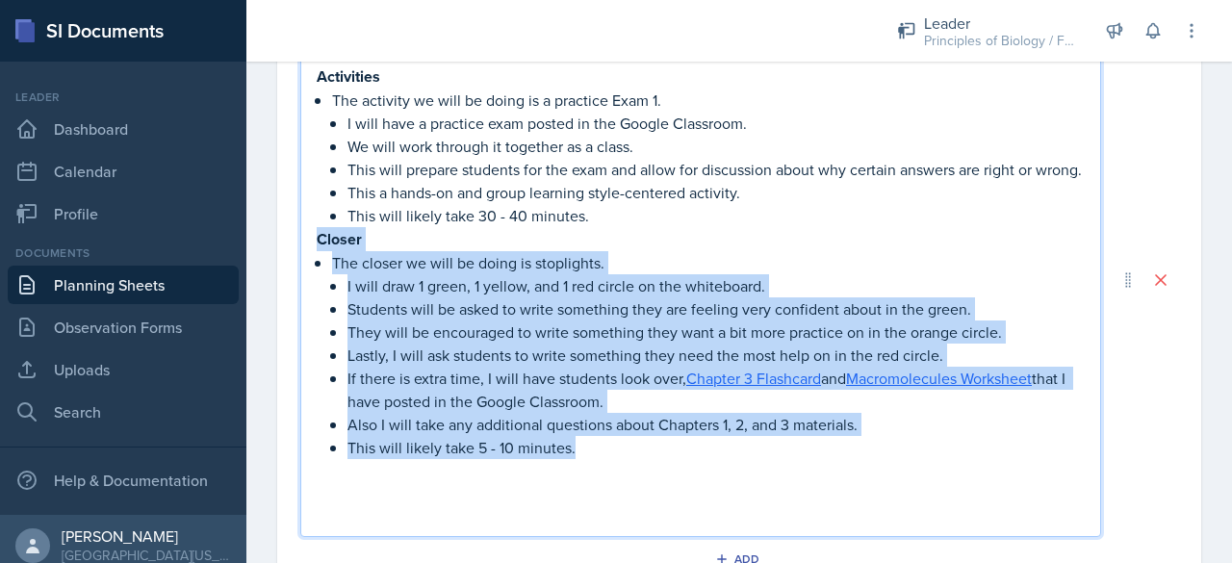
drag, startPoint x: 320, startPoint y: 275, endPoint x: 589, endPoint y: 484, distance: 341.0
click at [589, 484] on div "Activities The activity we will be doing is a practice Exam 1. I will have a pr…" at bounding box center [701, 296] width 768 height 464
copy div "Closer The closer we will be doing is stoplights. I will draw 1 green, 1 yellow…"
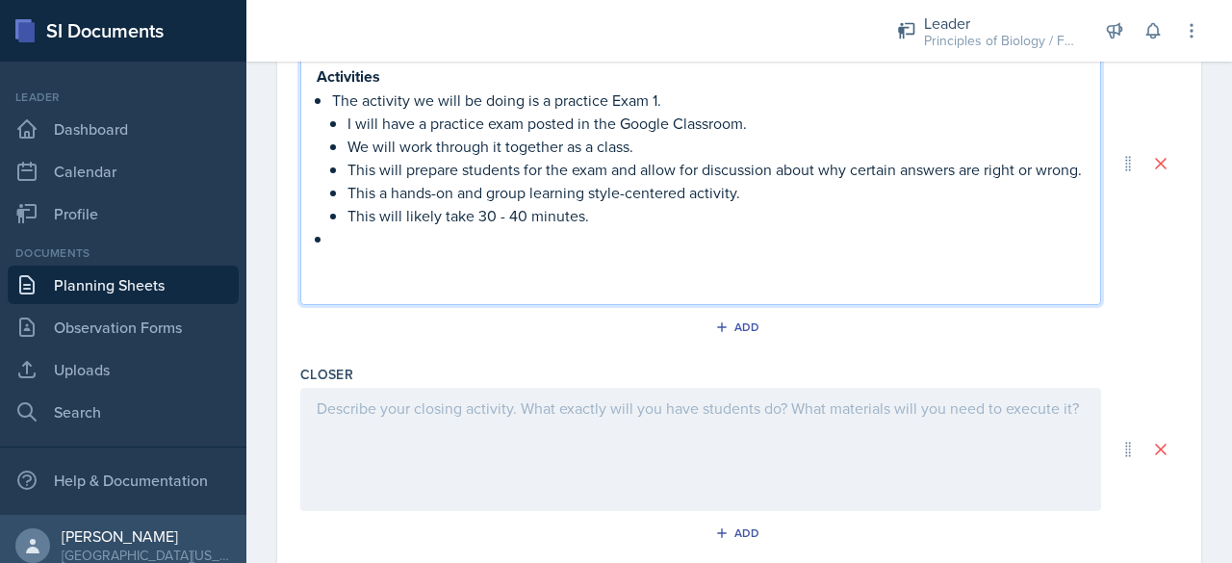
click at [366, 296] on p at bounding box center [701, 284] width 768 height 23
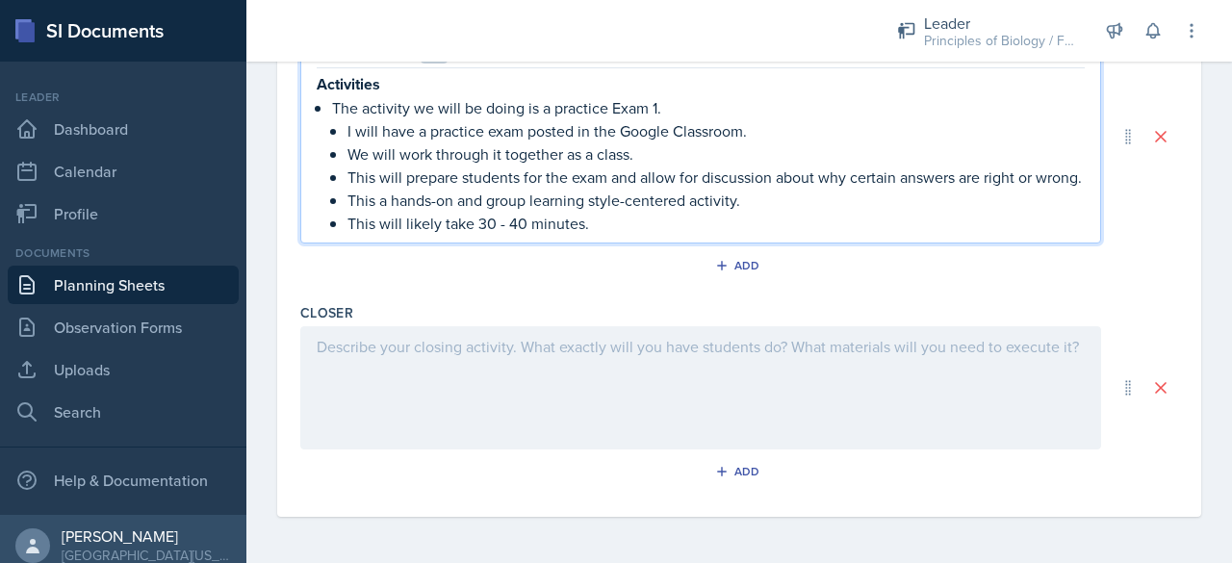
click at [343, 387] on div at bounding box center [700, 387] width 801 height 123
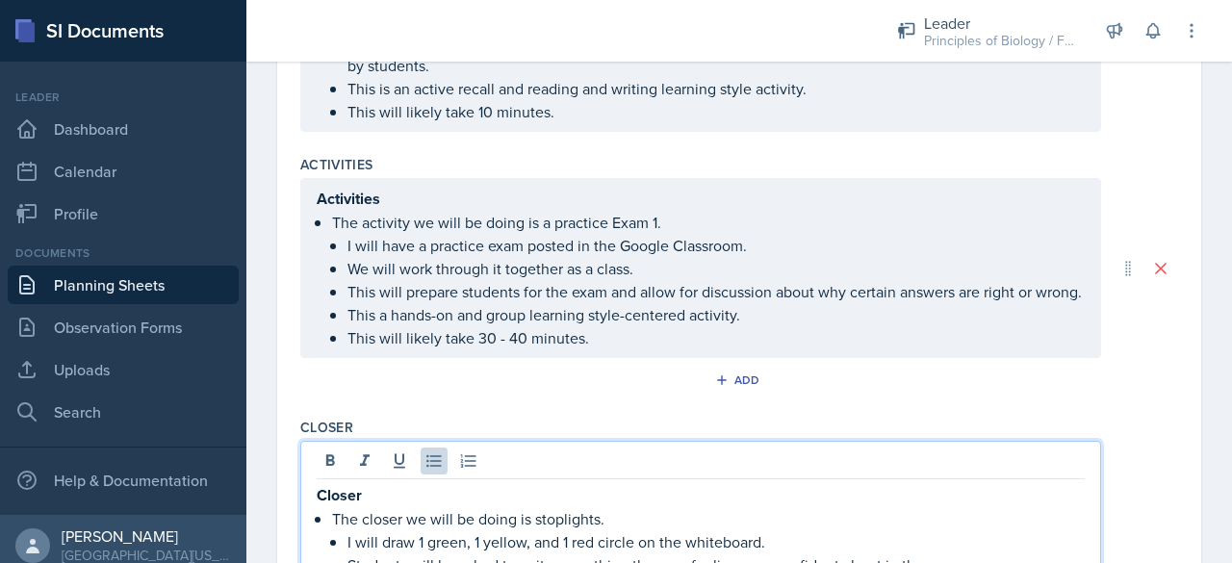
scroll to position [909, 0]
click at [366, 507] on p "Closer" at bounding box center [701, 495] width 768 height 24
click at [332, 529] on p "The closer we will be doing is stoplights." at bounding box center [708, 517] width 753 height 23
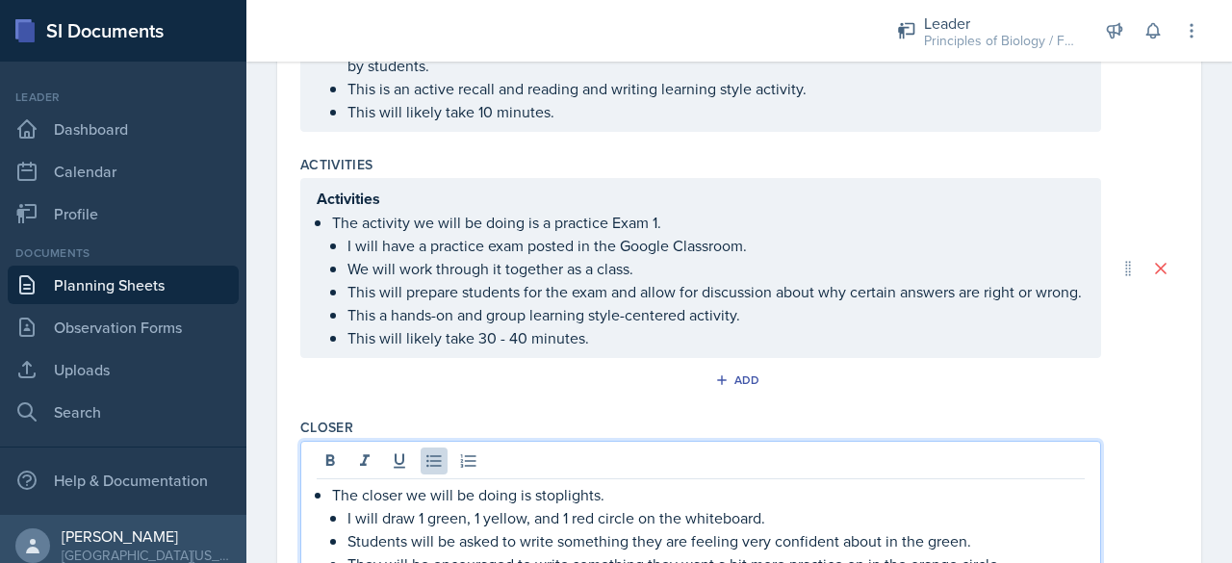
scroll to position [895, 0]
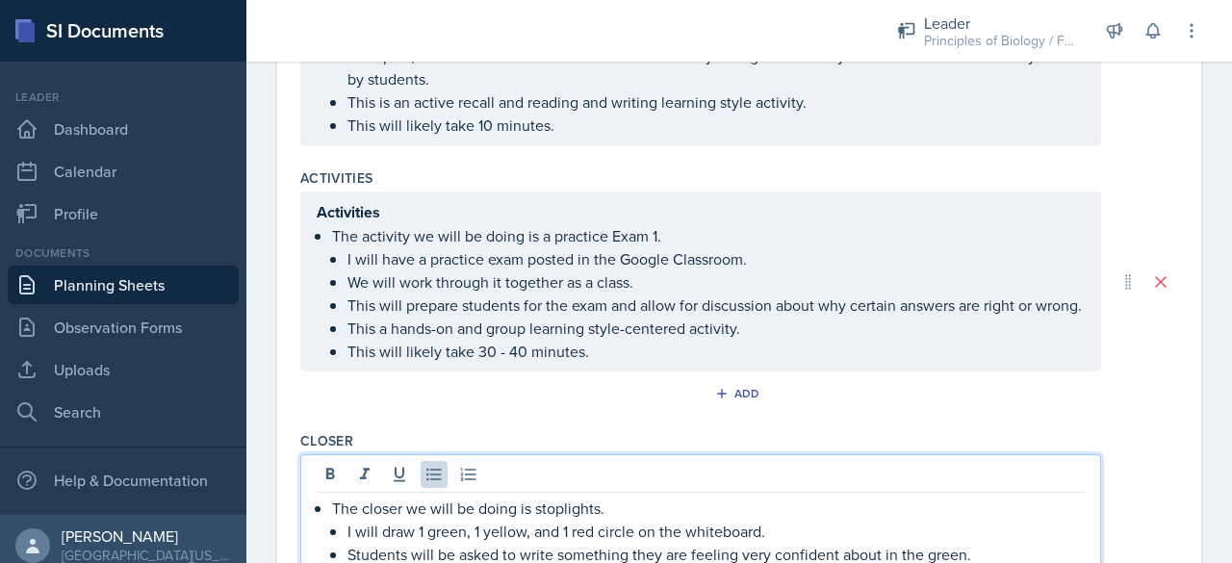
click at [384, 224] on p "Activities" at bounding box center [701, 212] width 768 height 24
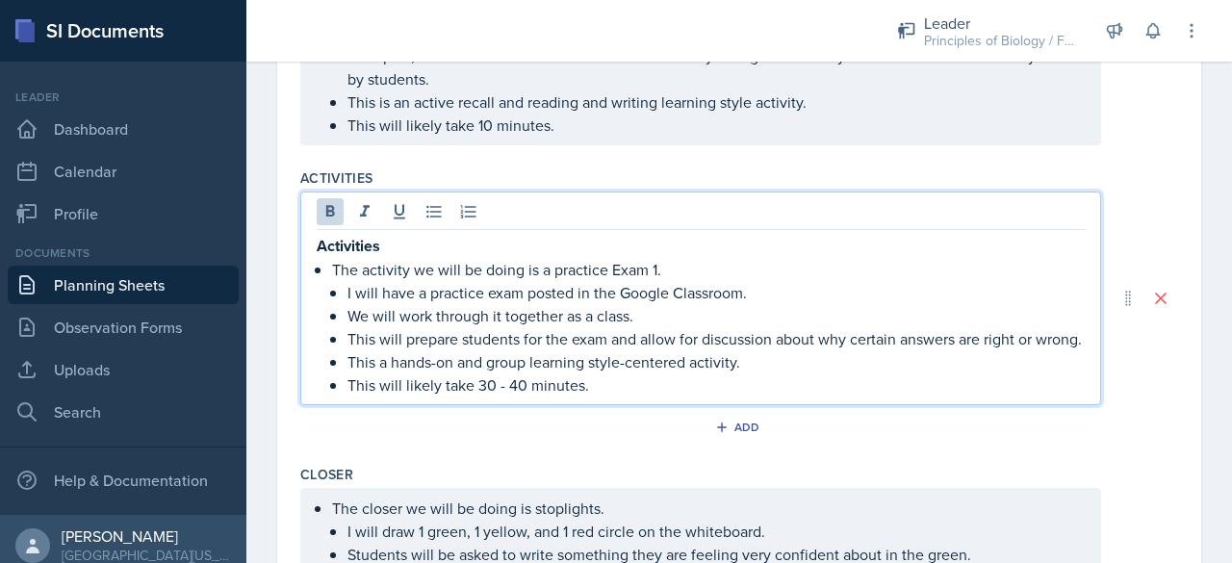
scroll to position [928, 0]
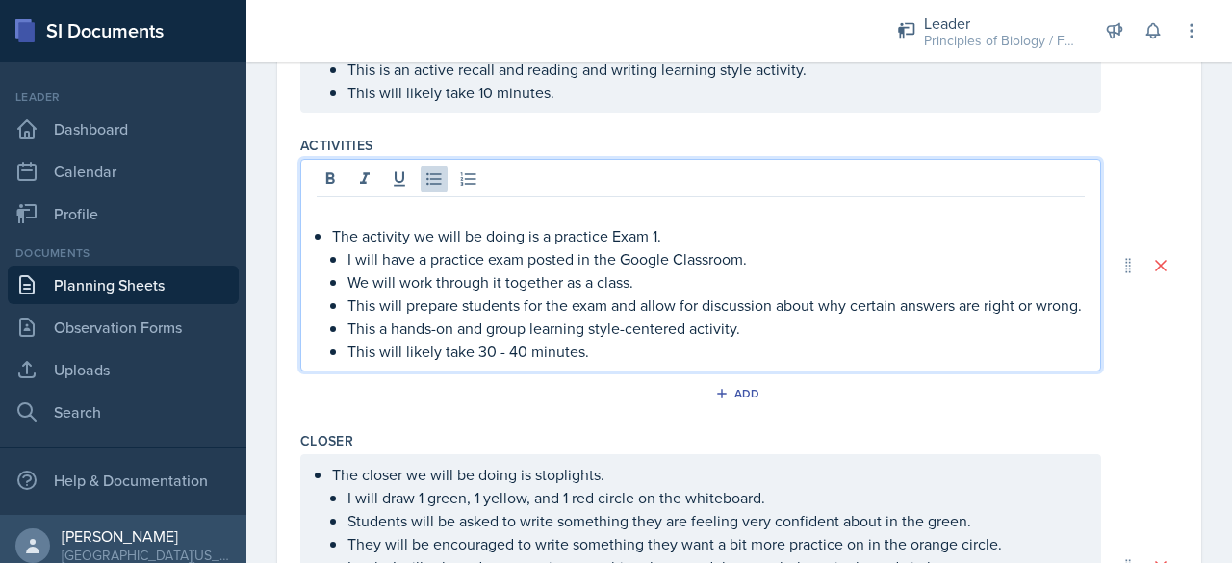
click at [333, 247] on p "The activity we will be doing is a practice Exam 1." at bounding box center [708, 235] width 753 height 23
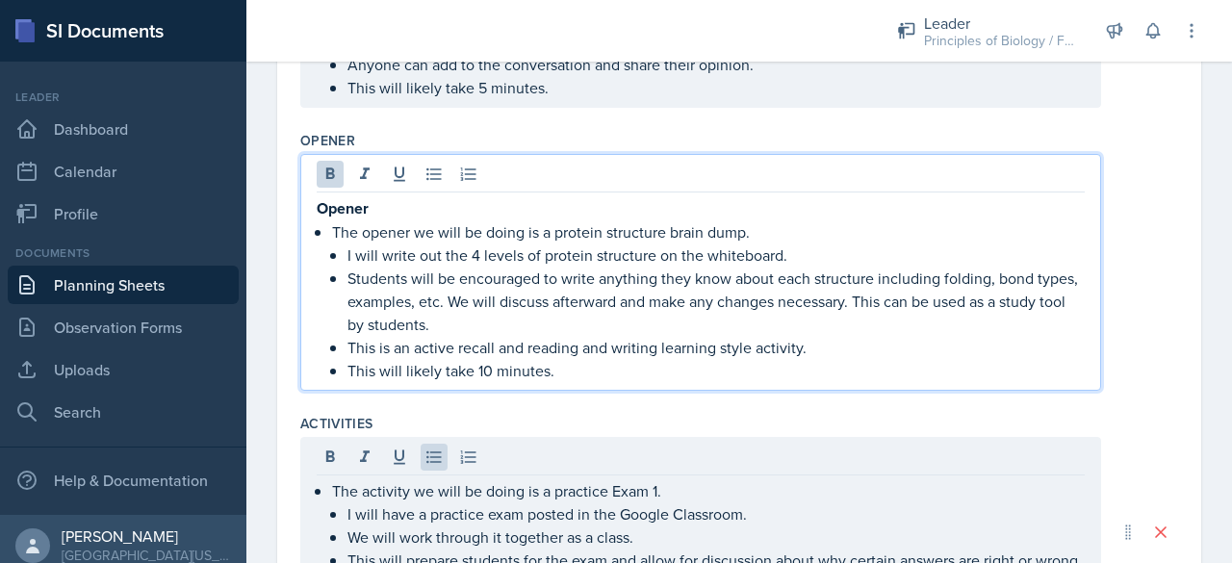
click at [386, 196] on p "Opener" at bounding box center [701, 208] width 768 height 24
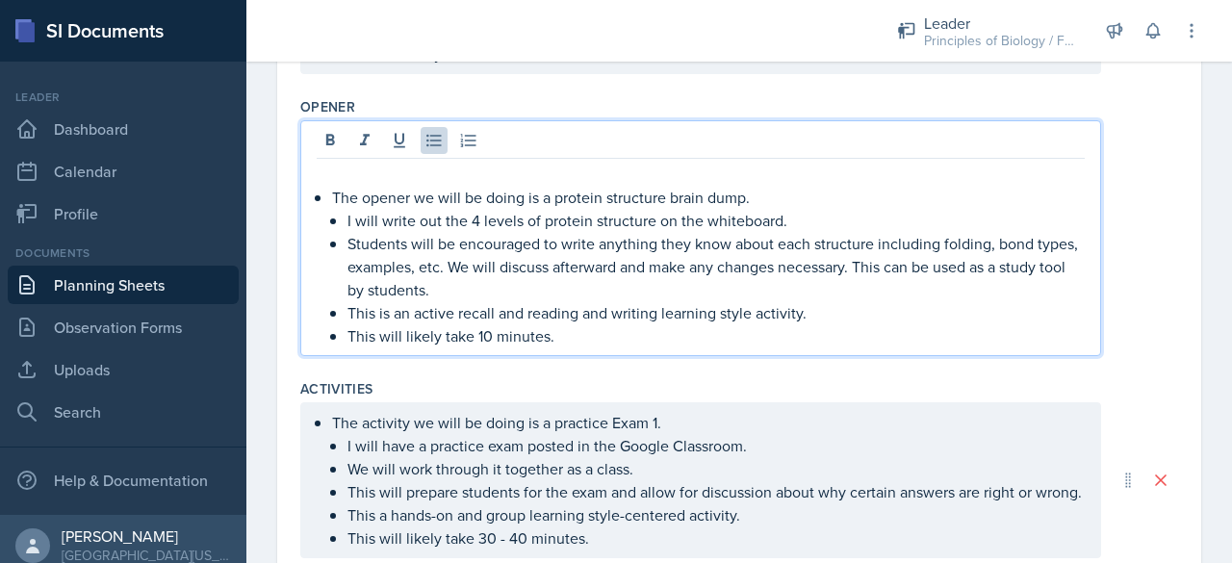
click at [333, 209] on p "The opener we will be doing is a protein structure brain dump." at bounding box center [708, 197] width 753 height 23
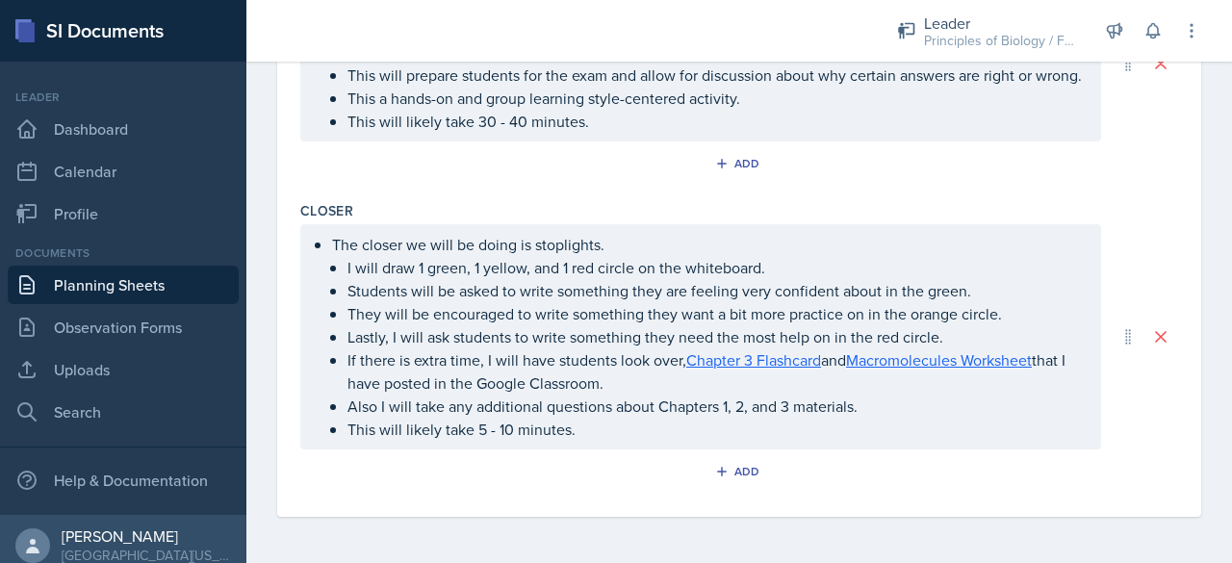
scroll to position [1126, 0]
click at [151, 283] on link "Planning Sheets" at bounding box center [123, 285] width 231 height 38
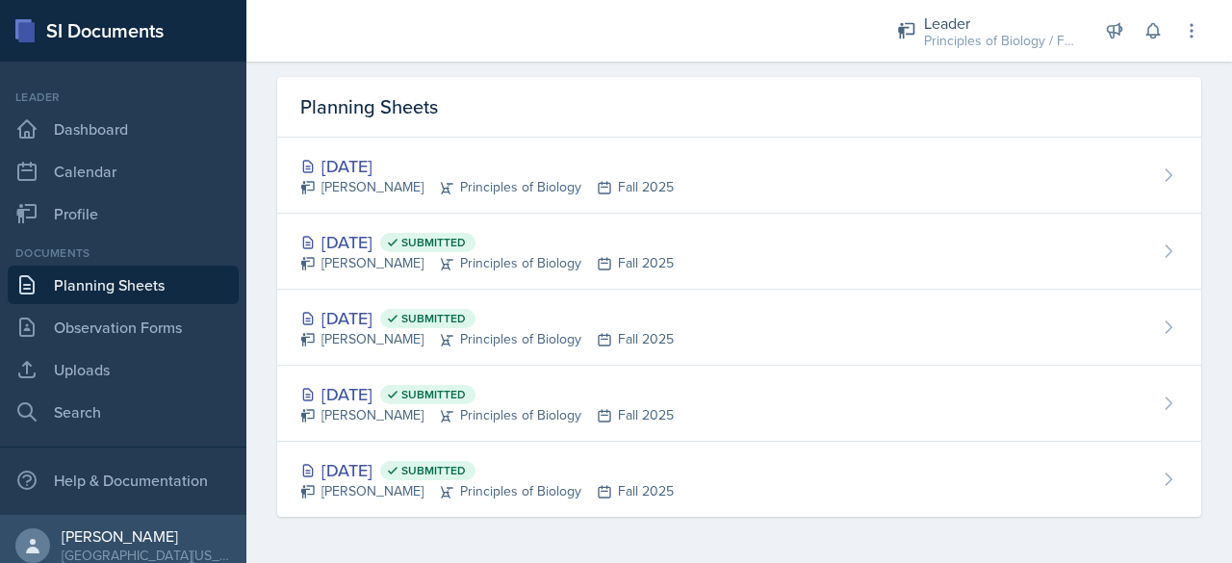
scroll to position [56, 0]
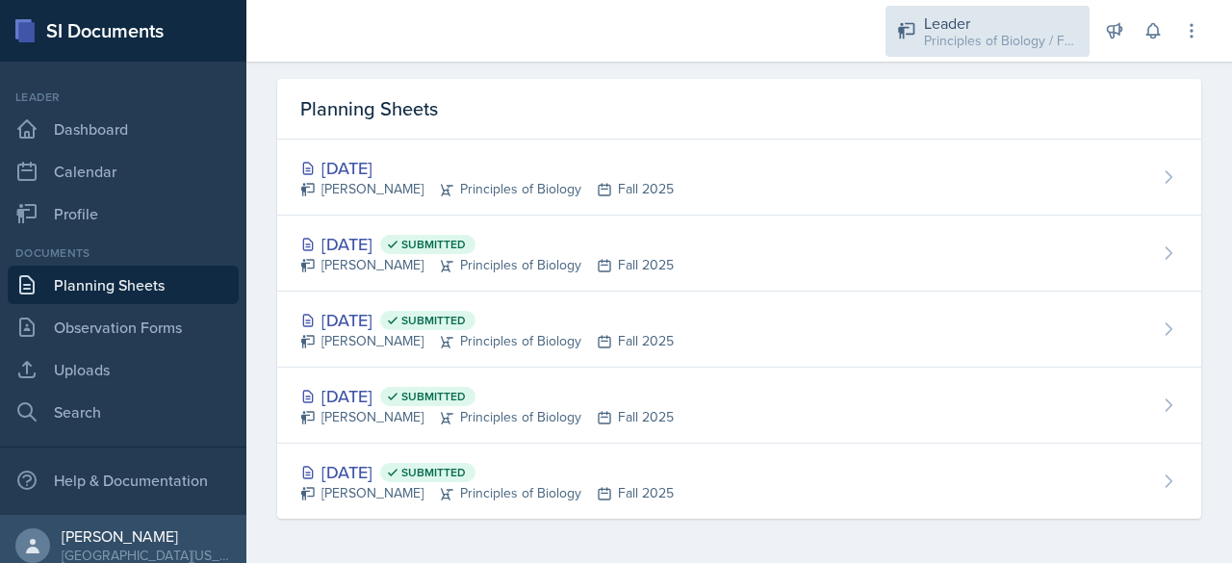
click at [927, 43] on div "Principles of Biology / Fall 2025" at bounding box center [1001, 41] width 154 height 20
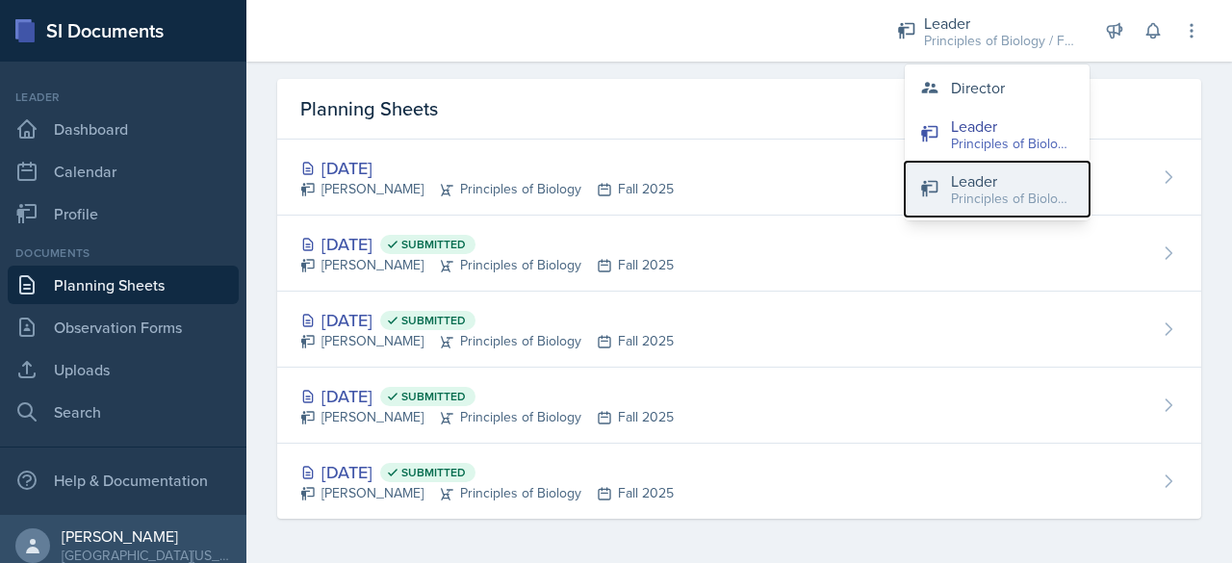
click at [974, 189] on div "Principles of Biology / Spring 2025" at bounding box center [1012, 199] width 123 height 20
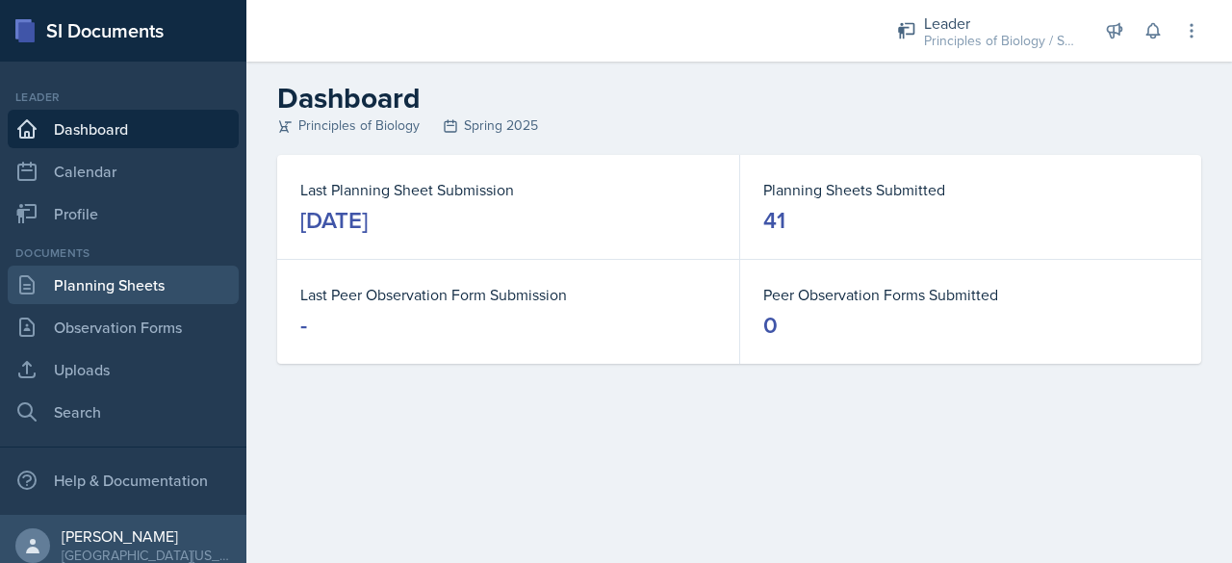
click at [154, 281] on link "Planning Sheets" at bounding box center [123, 285] width 231 height 38
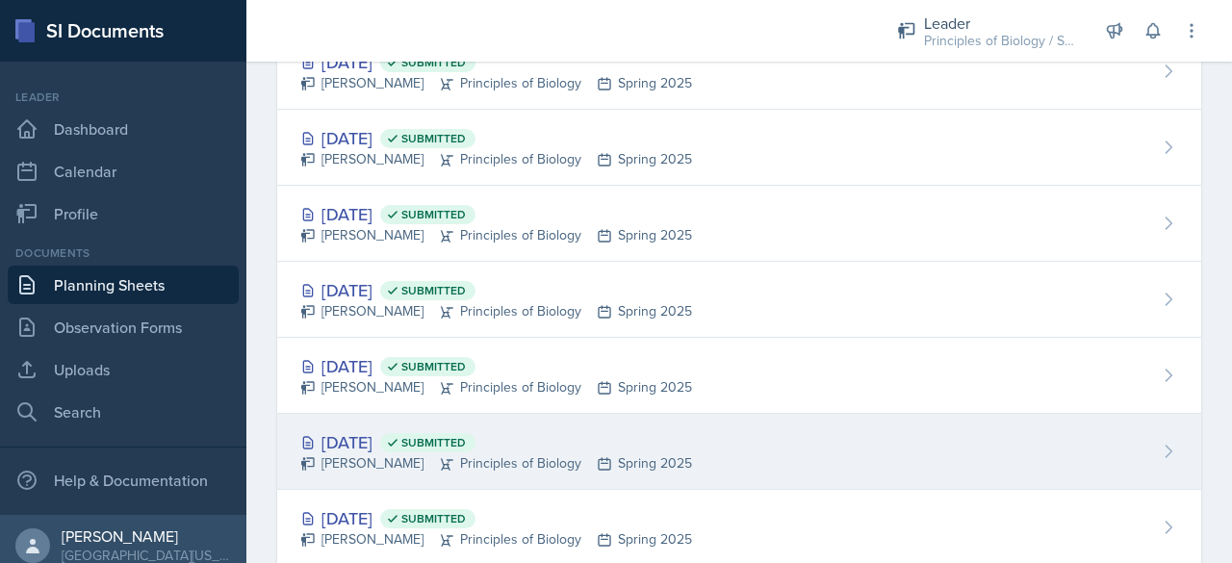
scroll to position [2594, 0]
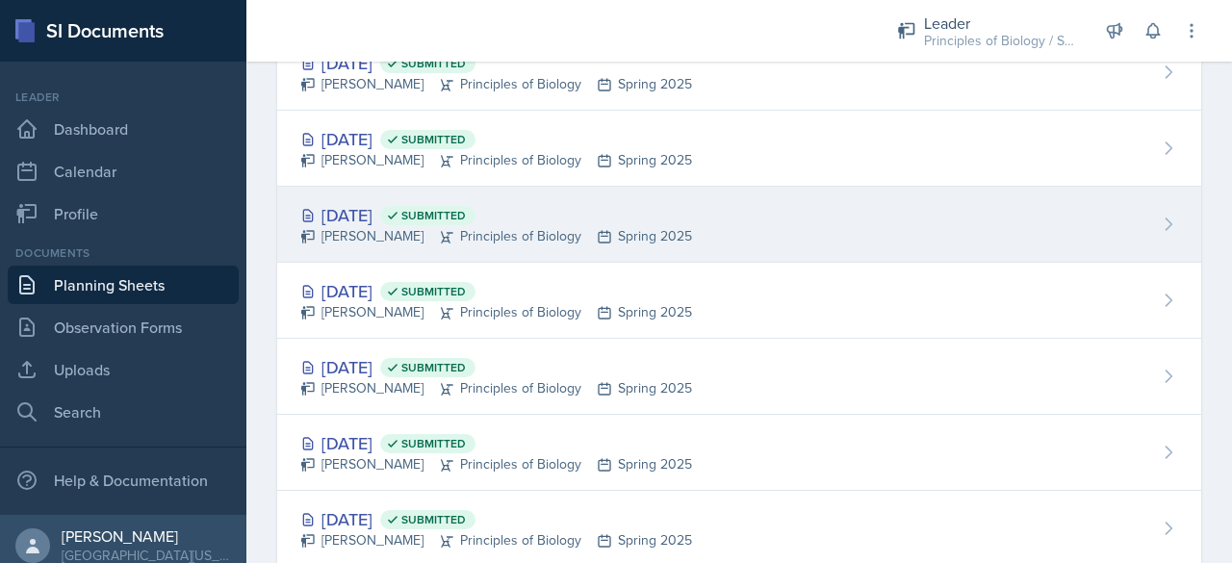
click at [345, 202] on div "[DATE] Submitted" at bounding box center [496, 215] width 392 height 26
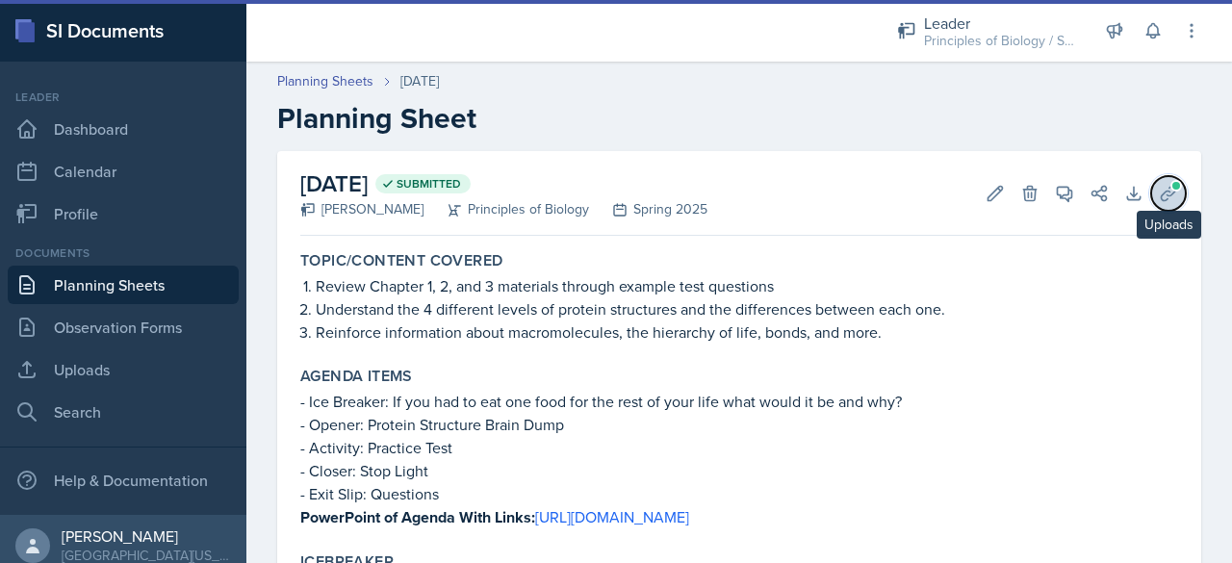
click at [1159, 193] on icon at bounding box center [1168, 193] width 19 height 19
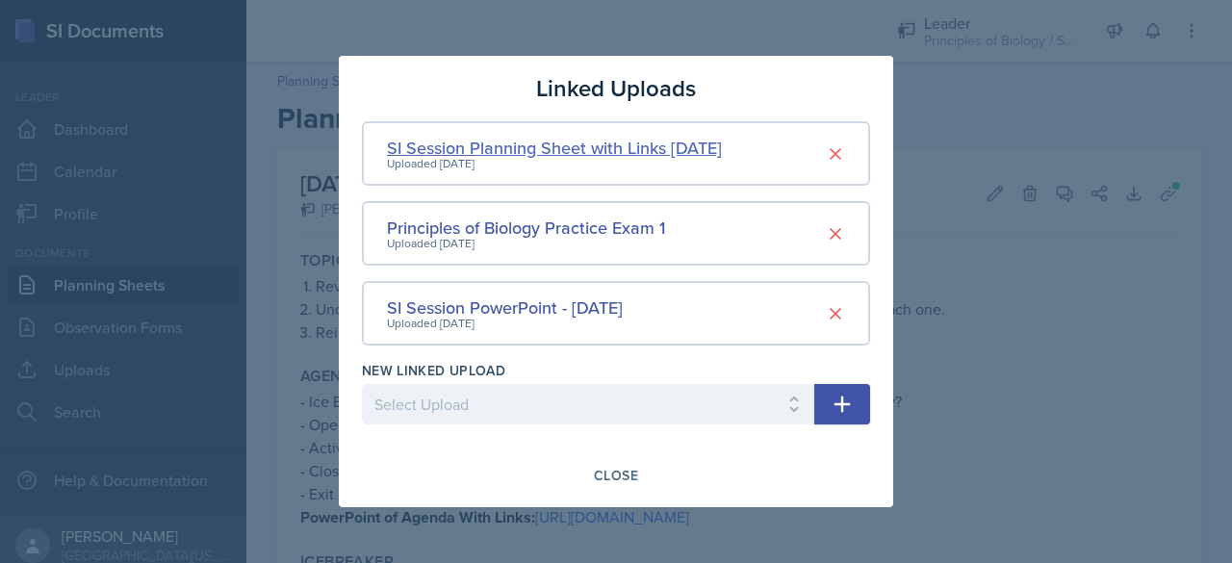
click at [511, 140] on div "SI Session Planning Sheet with Links [DATE]" at bounding box center [554, 148] width 335 height 26
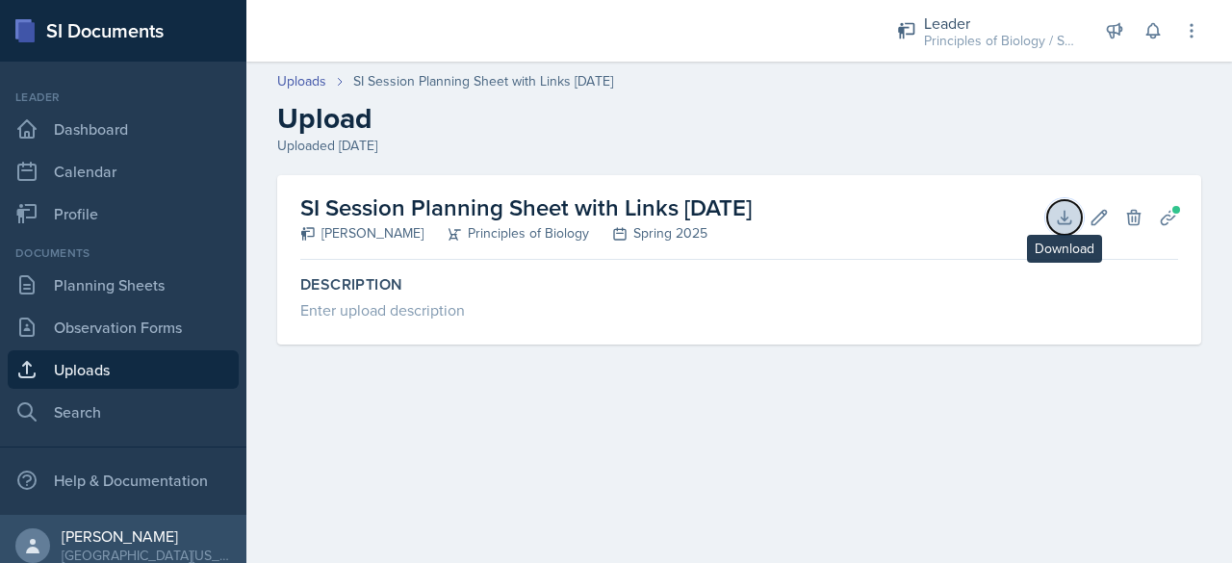
click at [1061, 215] on icon at bounding box center [1064, 217] width 19 height 19
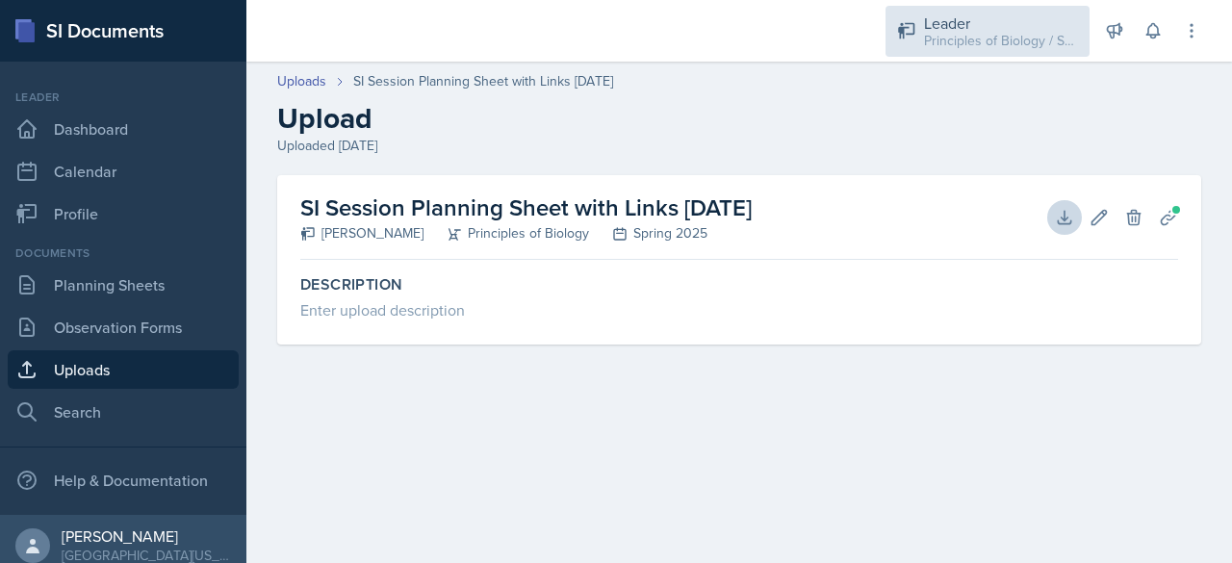
click at [955, 28] on div "Leader" at bounding box center [1001, 23] width 154 height 23
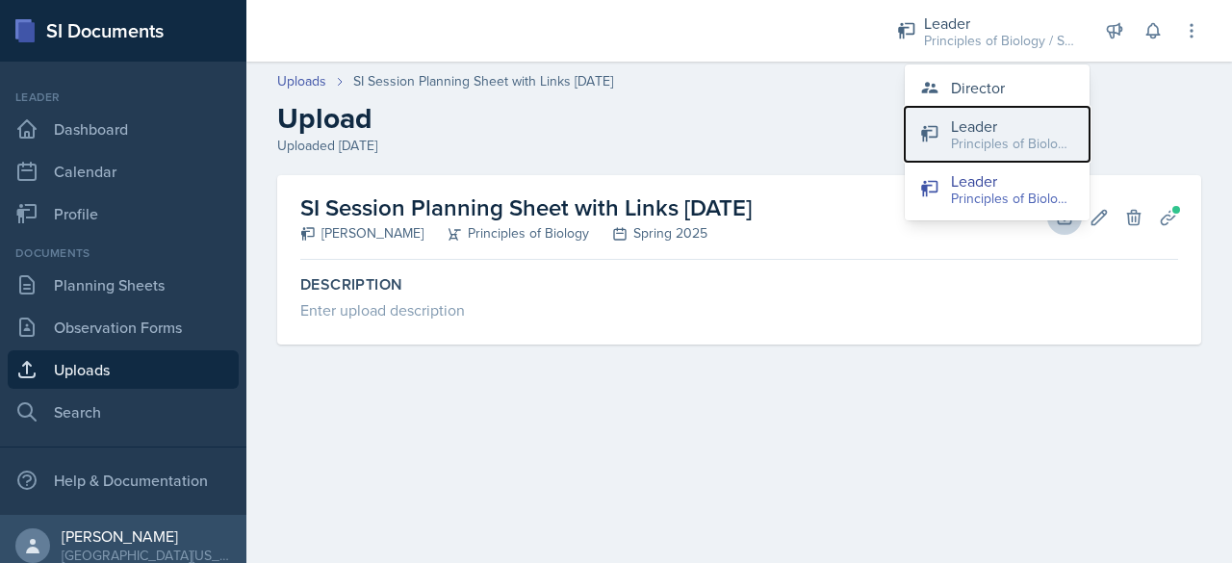
click at [957, 127] on div "Leader" at bounding box center [1012, 126] width 123 height 23
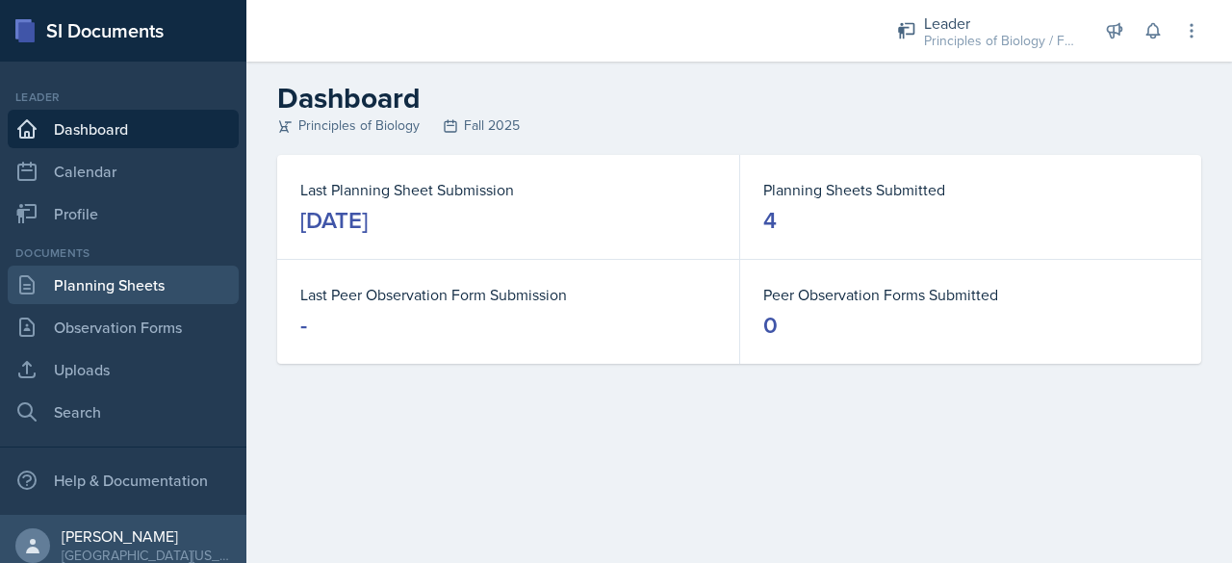
click at [159, 281] on link "Planning Sheets" at bounding box center [123, 285] width 231 height 38
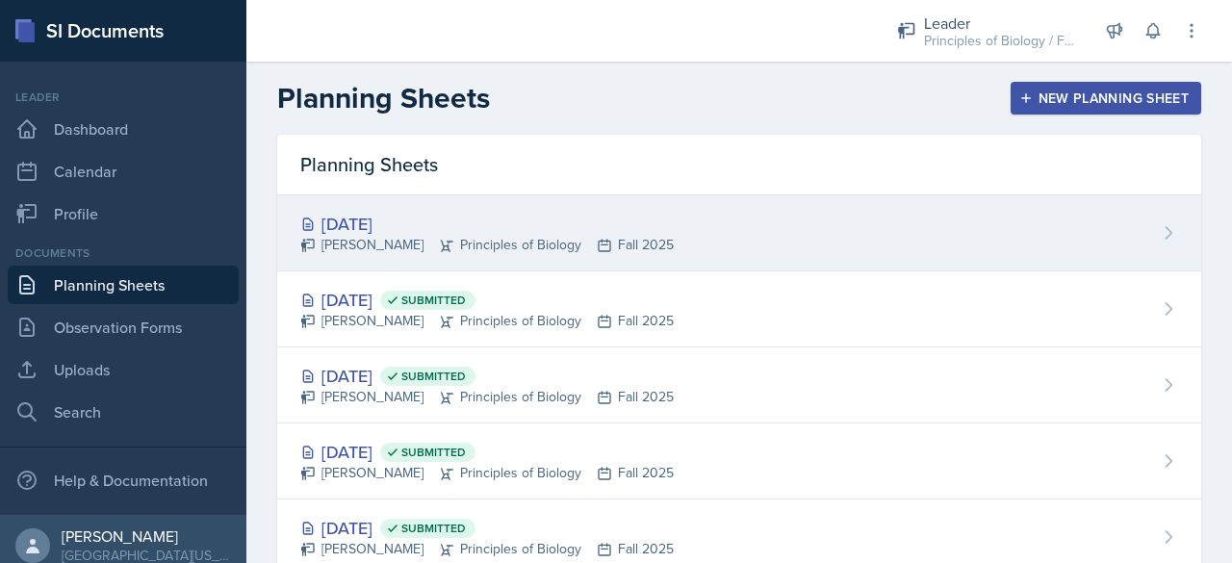
click at [408, 221] on div "[DATE]" at bounding box center [486, 224] width 373 height 26
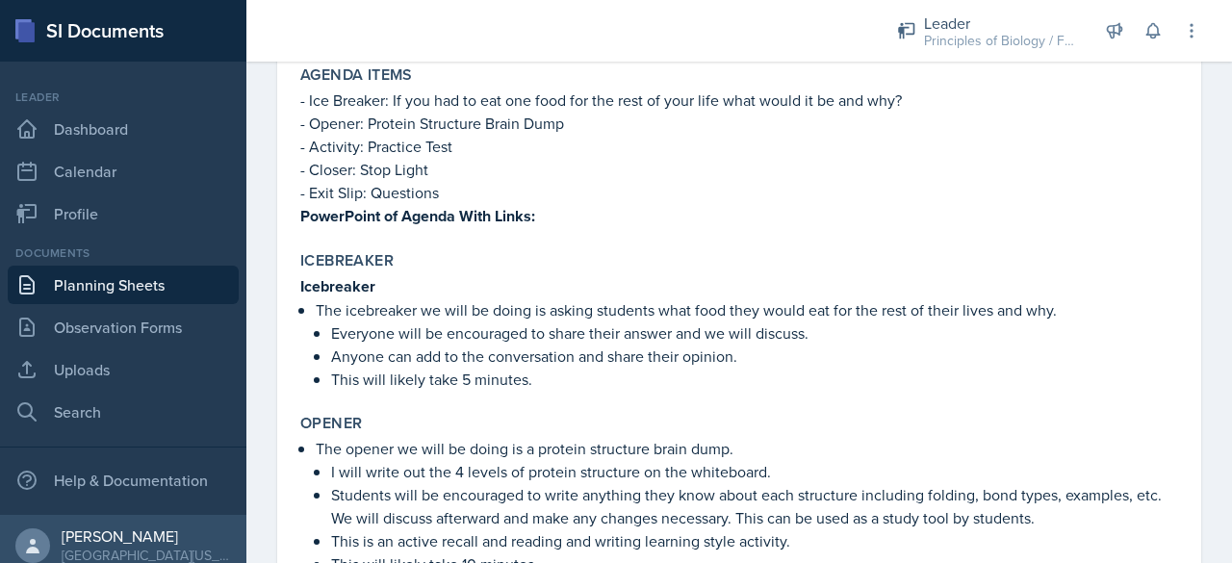
scroll to position [297, 0]
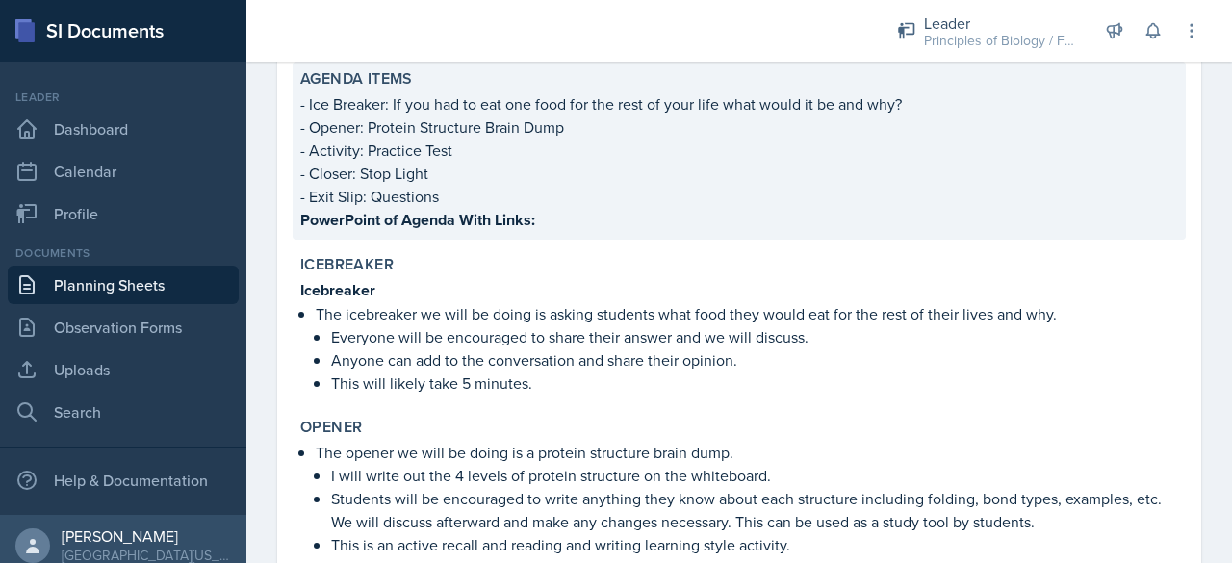
click at [480, 169] on p "- Closer: Stop Light" at bounding box center [739, 173] width 878 height 23
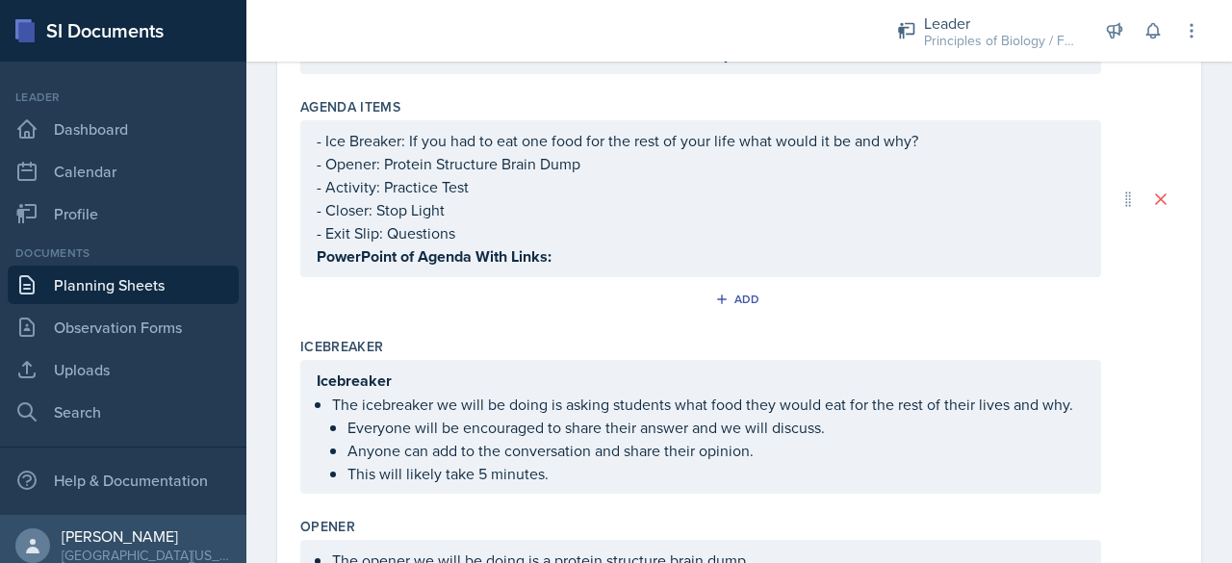
click at [549, 232] on div "- Ice Breaker: If you had to eat one food for the rest of your life what would …" at bounding box center [701, 199] width 768 height 140
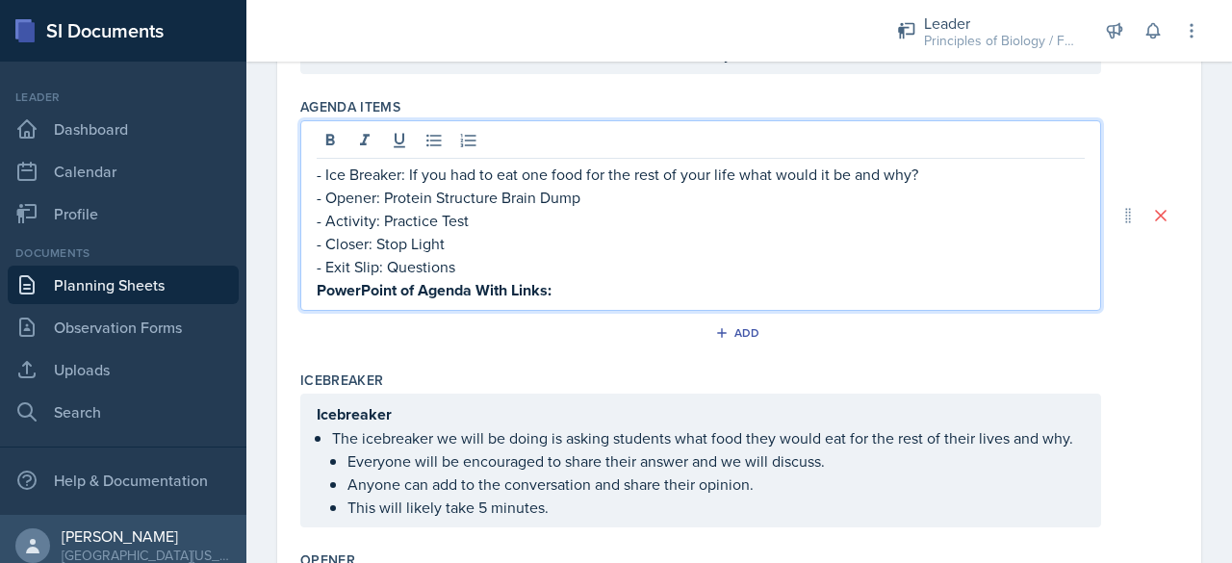
click at [560, 286] on p "PowerPoint of Agenda With Links:" at bounding box center [701, 290] width 768 height 24
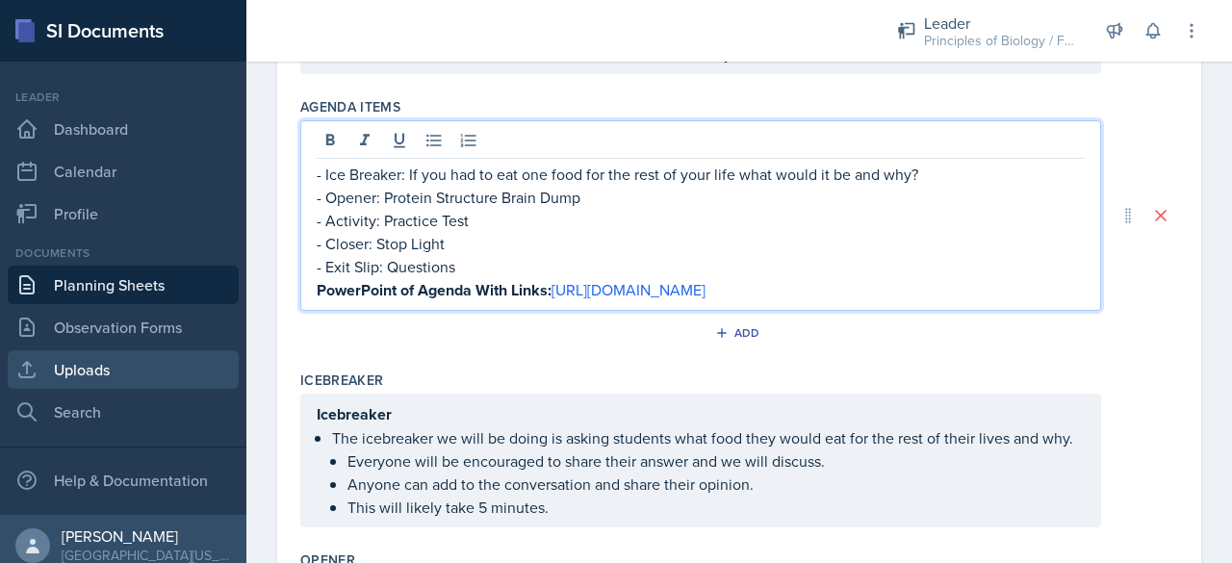
click at [88, 365] on link "Uploads" at bounding box center [123, 369] width 231 height 38
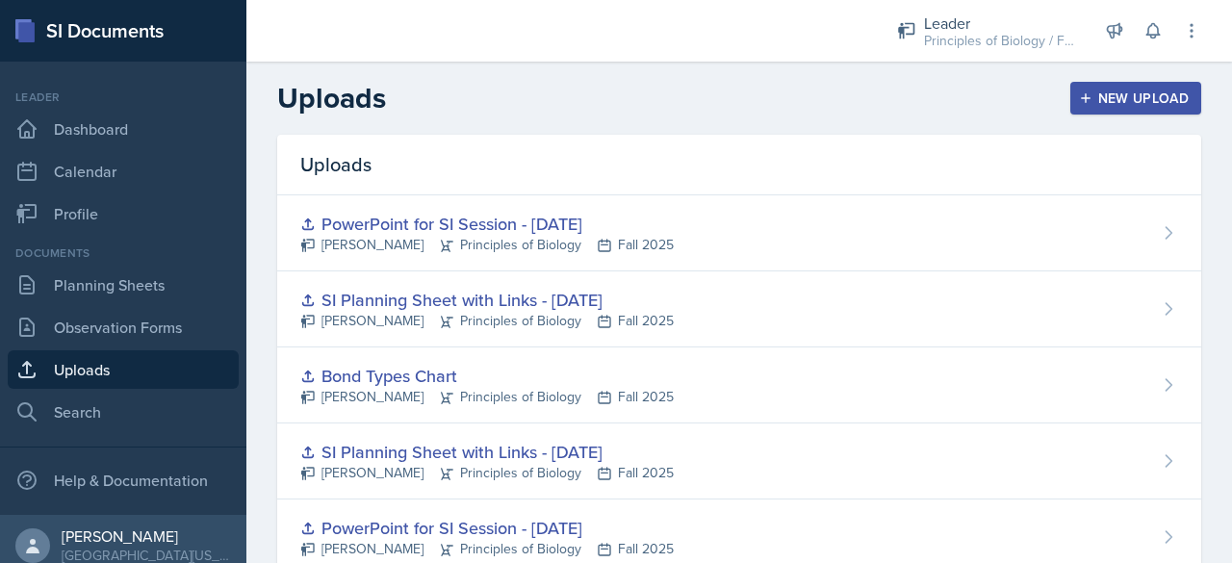
click at [1130, 111] on button "New Upload" at bounding box center [1136, 98] width 132 height 33
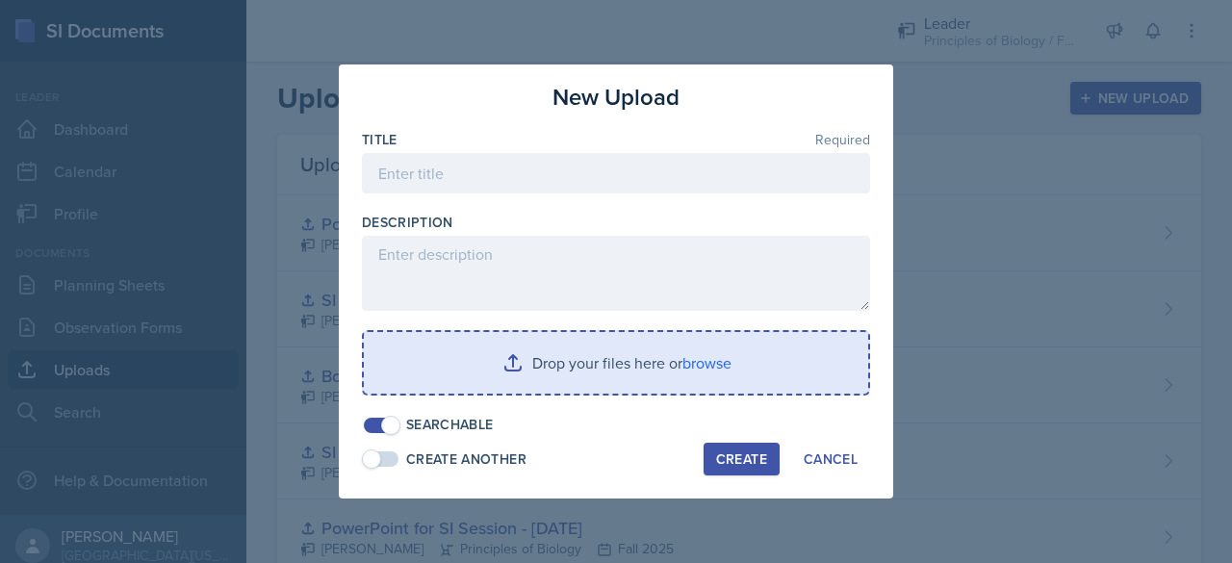
click at [572, 357] on input "file" at bounding box center [616, 363] width 504 height 62
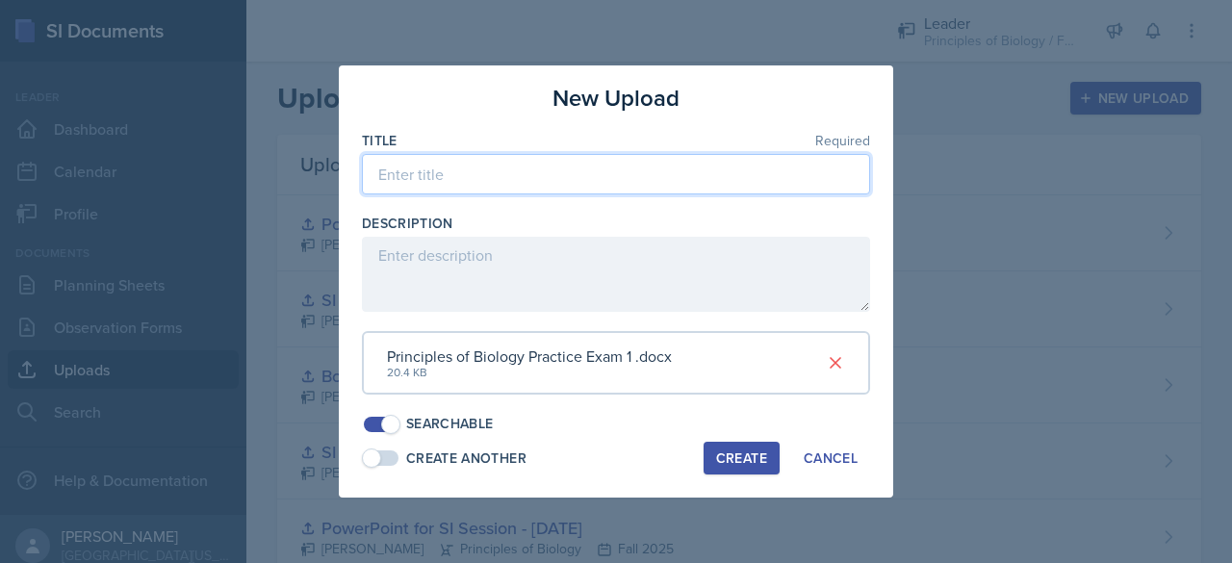
click at [484, 161] on input at bounding box center [616, 174] width 508 height 40
type input "Practice Exam 1"
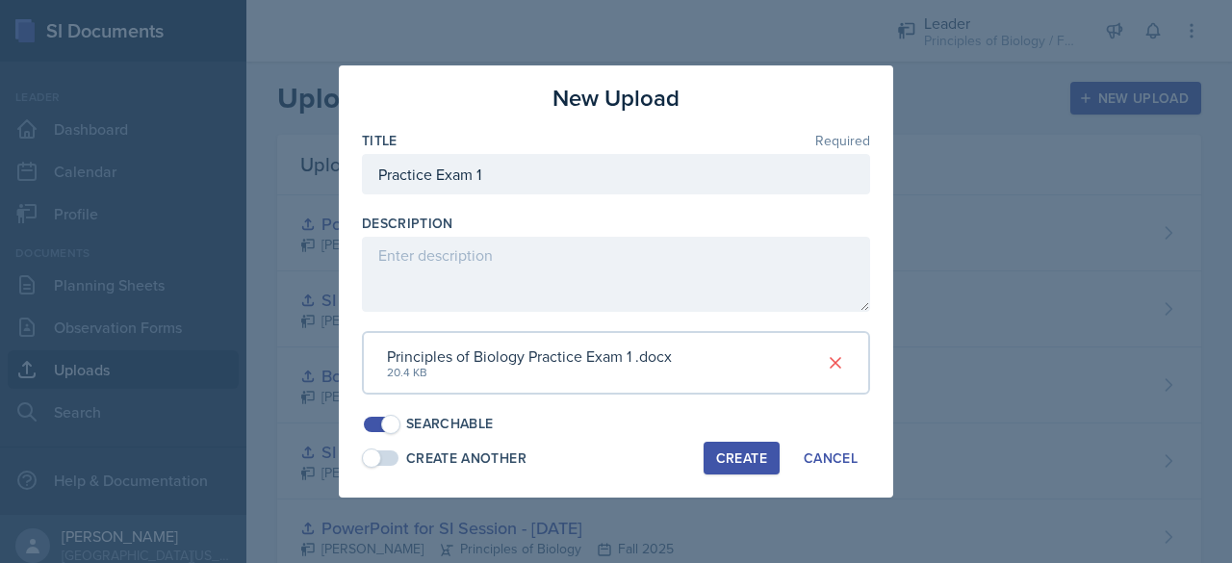
click at [755, 461] on div "Create" at bounding box center [741, 457] width 51 height 15
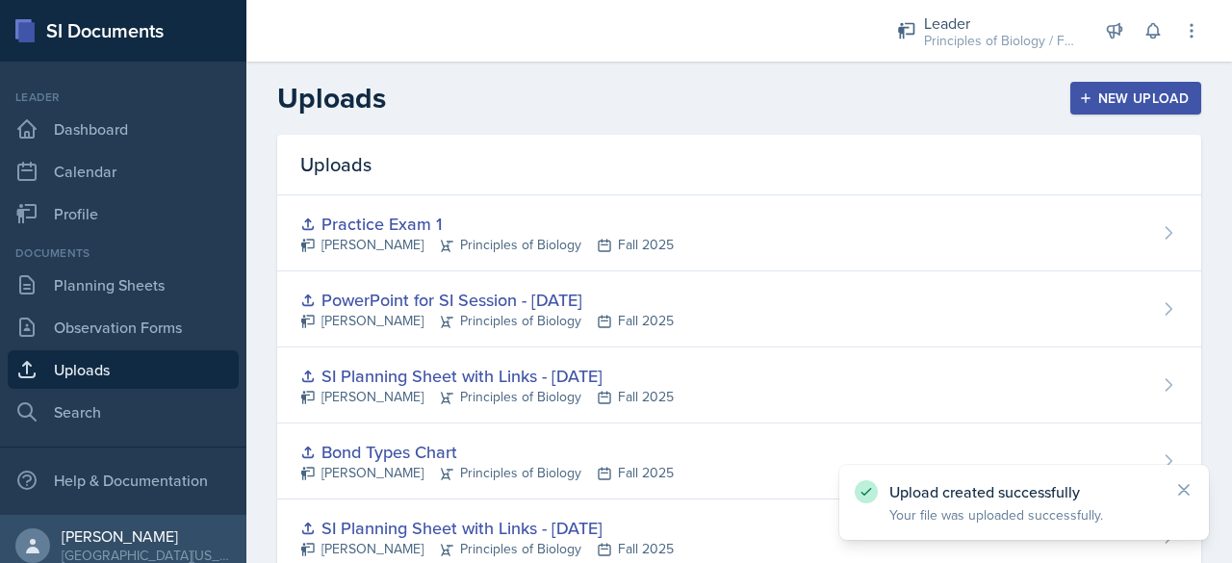
click at [1107, 103] on div "New Upload" at bounding box center [1136, 97] width 107 height 15
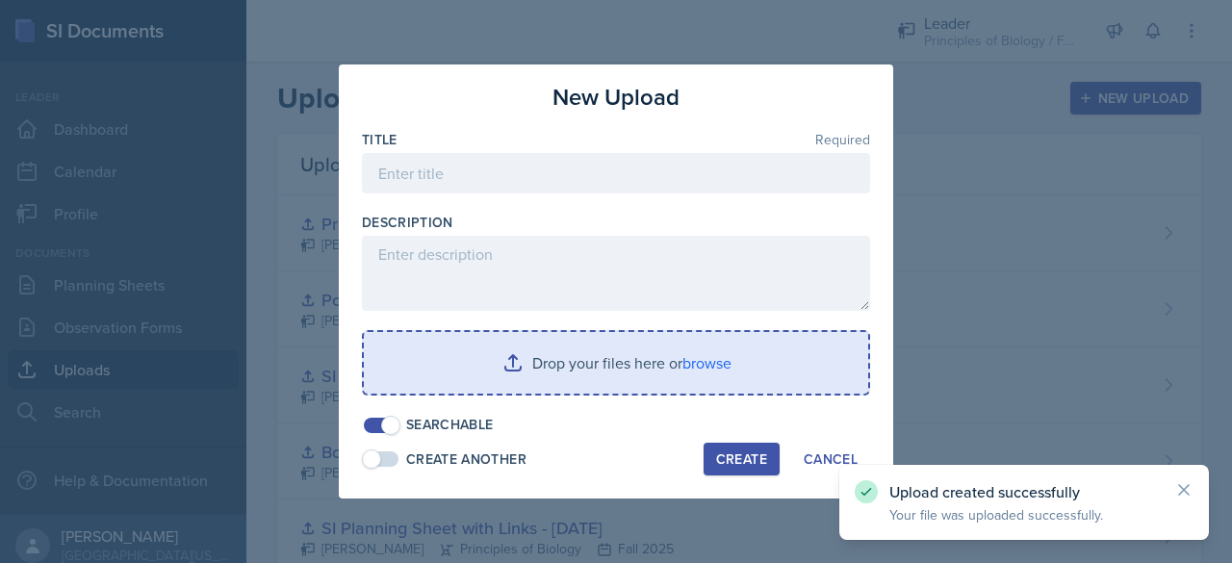
click at [608, 372] on input "file" at bounding box center [616, 363] width 504 height 62
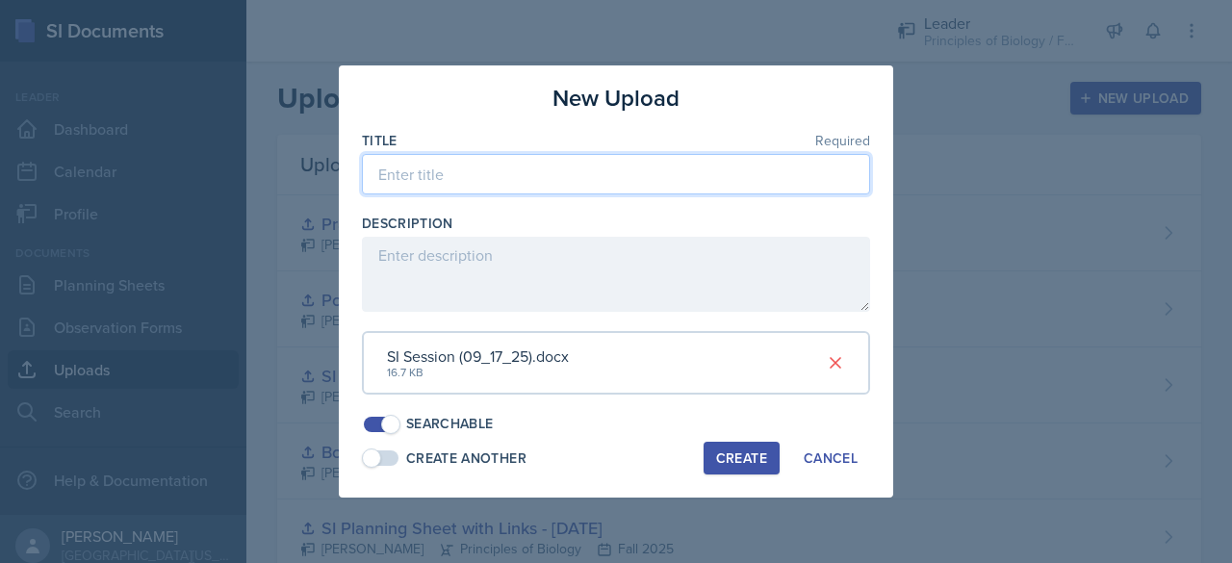
click at [470, 172] on input at bounding box center [616, 174] width 508 height 40
click at [447, 177] on input "SI Sessiom Planning Sheet with Links - [DATE]" at bounding box center [616, 174] width 508 height 40
type input "SI Session Planning Sheet with Links - [DATE]"
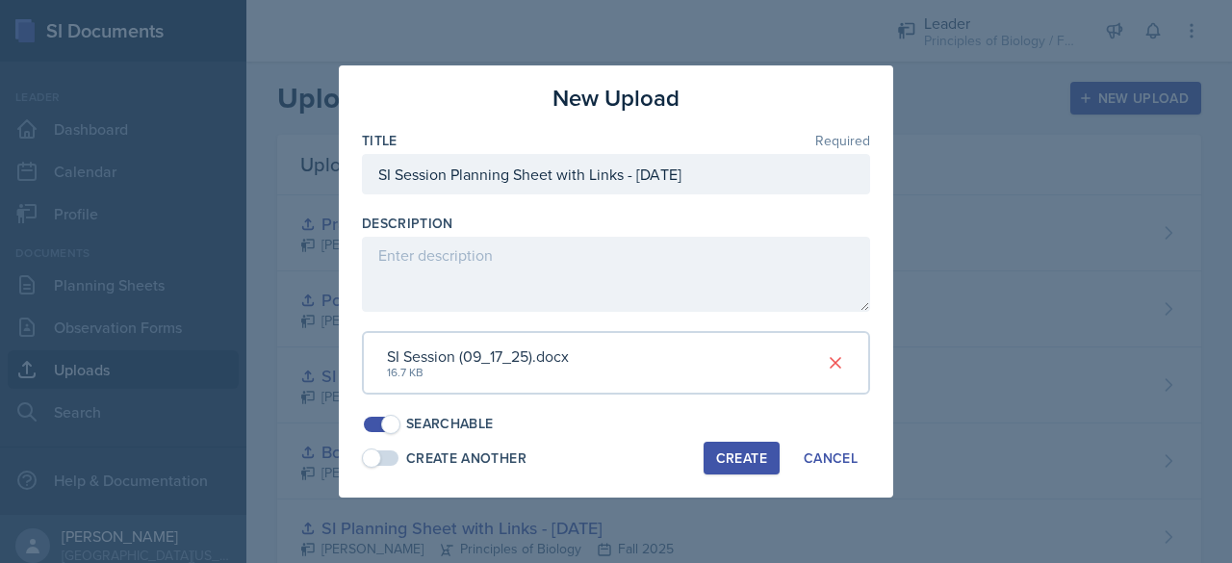
click at [733, 450] on div "Create" at bounding box center [741, 457] width 51 height 15
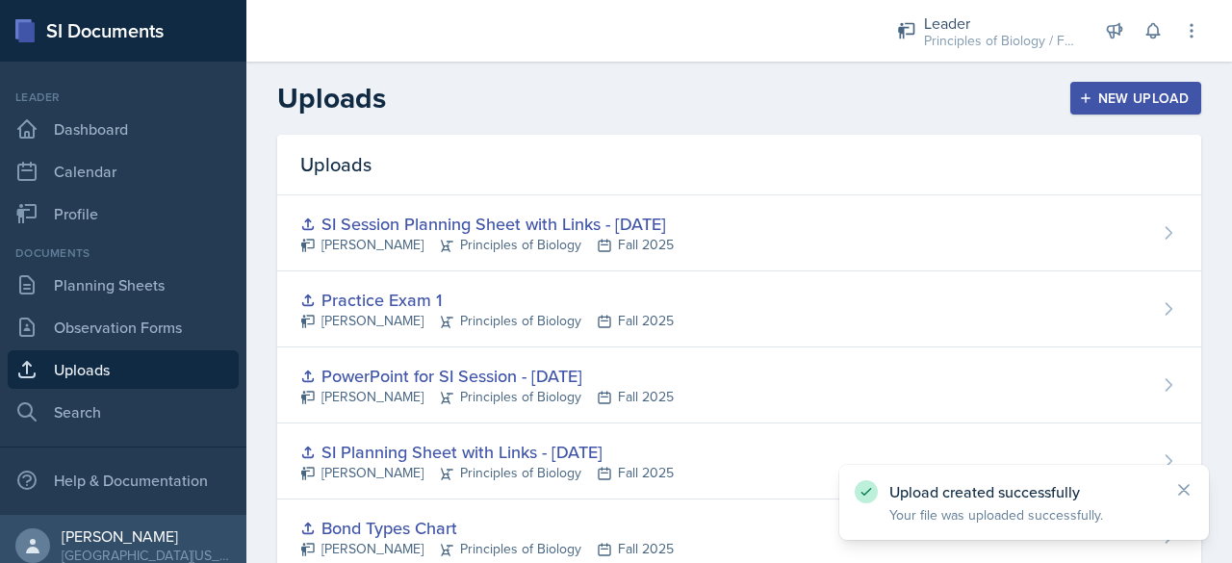
click at [1083, 105] on div "New Upload" at bounding box center [1136, 97] width 107 height 15
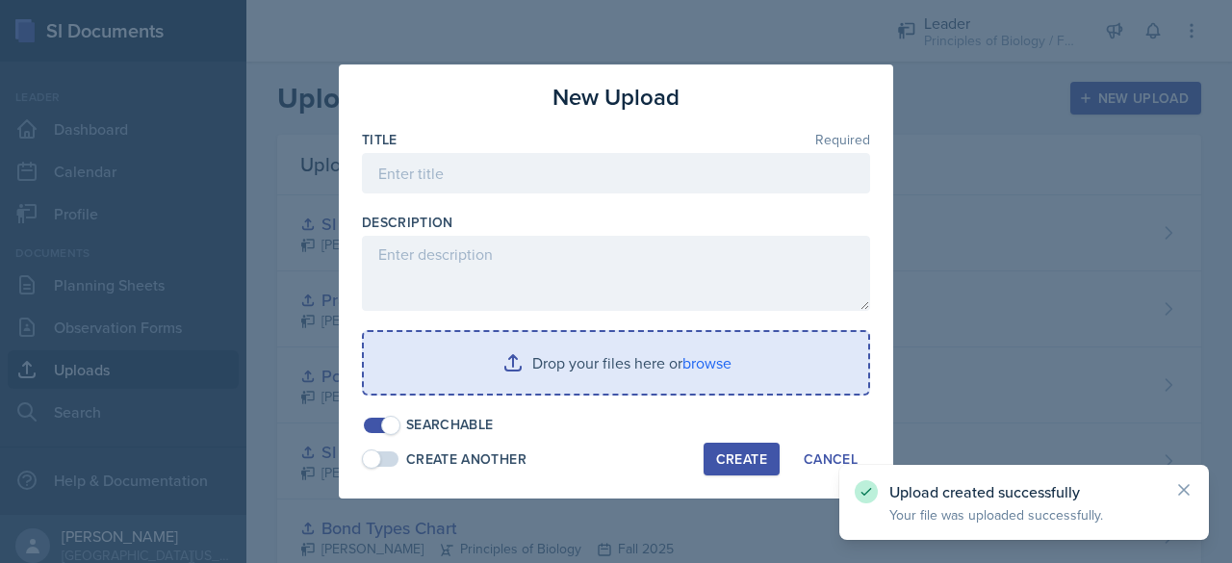
click at [626, 357] on input "file" at bounding box center [616, 363] width 504 height 62
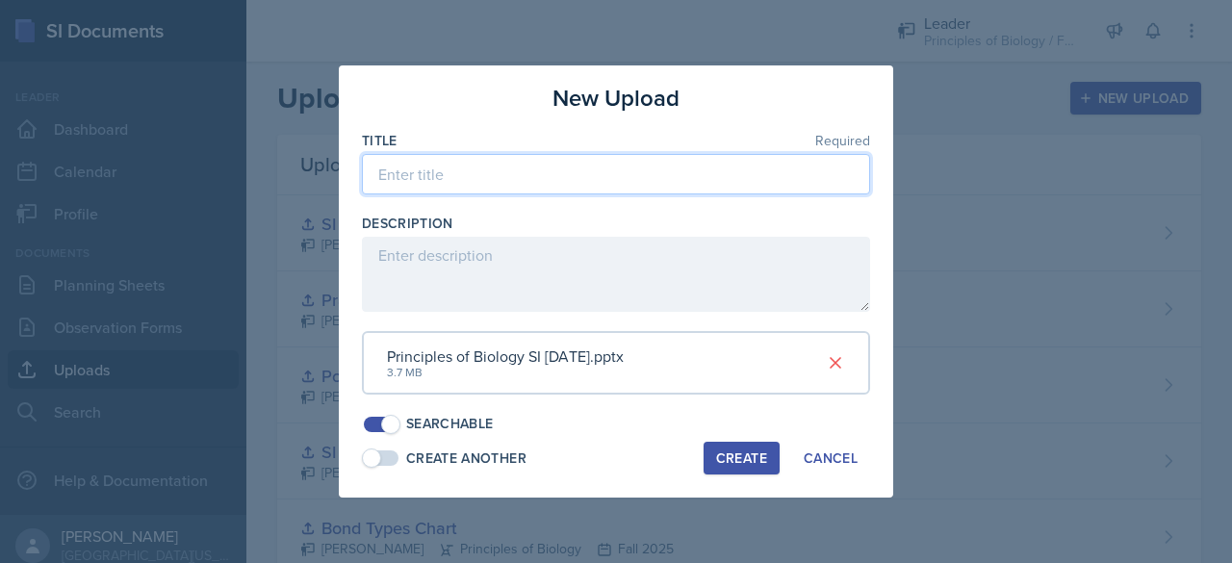
click at [523, 186] on input at bounding box center [616, 174] width 508 height 40
click at [708, 178] on input "PowerPoint for SI Session - [DATE], Septemeber" at bounding box center [616, 174] width 508 height 40
click at [725, 178] on input "PowerPoint for SI Session - [DATE], September" at bounding box center [616, 174] width 508 height 40
type input "PowerPoint for SI Session - [DATE]"
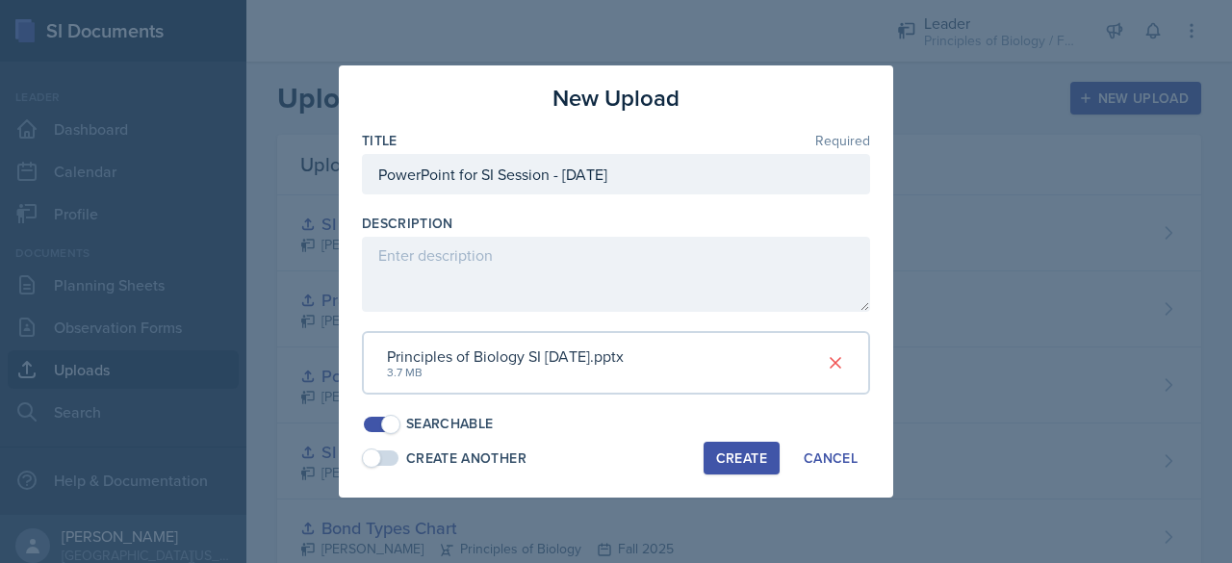
click at [737, 486] on div "New Upload Title Required PowerPoint for SI Session - [DATE] Description Princi…" at bounding box center [616, 281] width 554 height 432
click at [731, 457] on div "Create" at bounding box center [741, 457] width 51 height 15
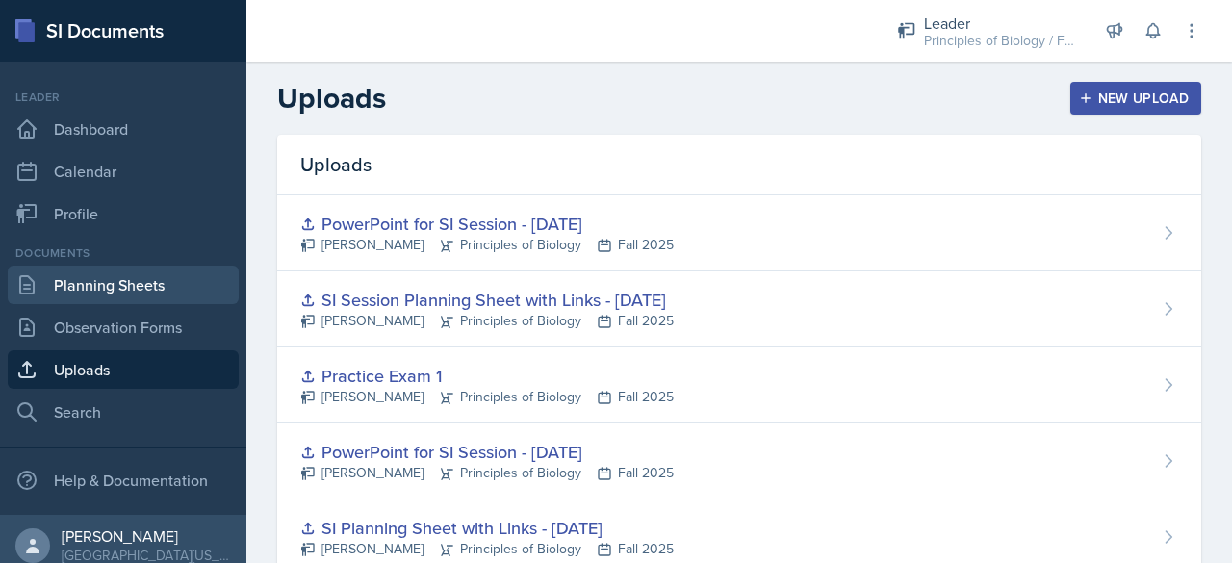
click at [120, 287] on link "Planning Sheets" at bounding box center [123, 285] width 231 height 38
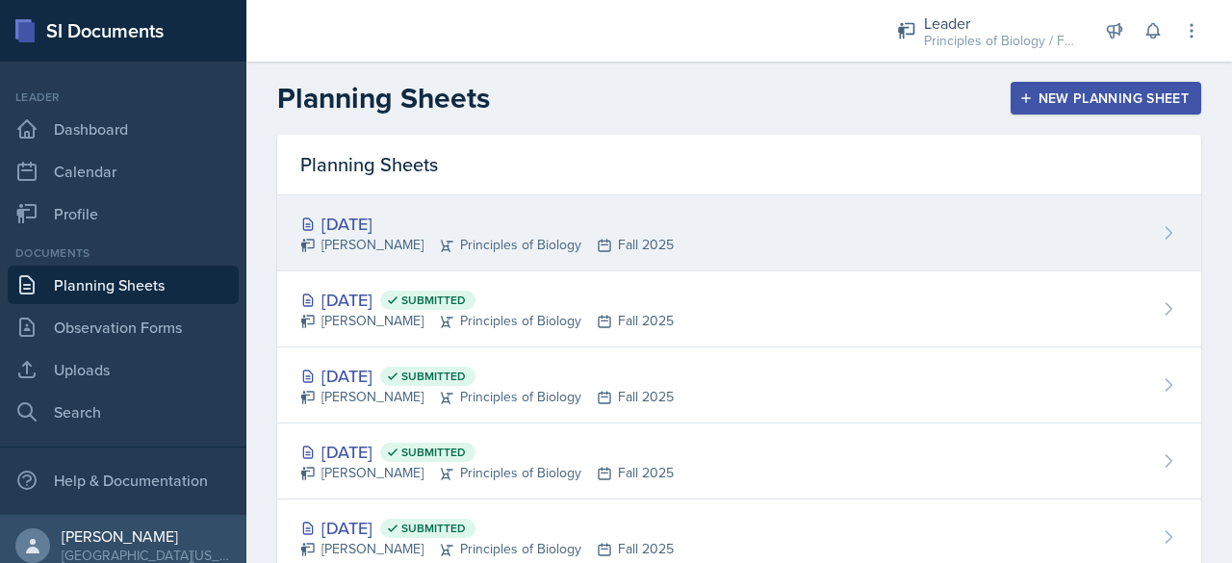
click at [375, 241] on div "[PERSON_NAME] Principles of Biology Fall 2025" at bounding box center [486, 245] width 373 height 20
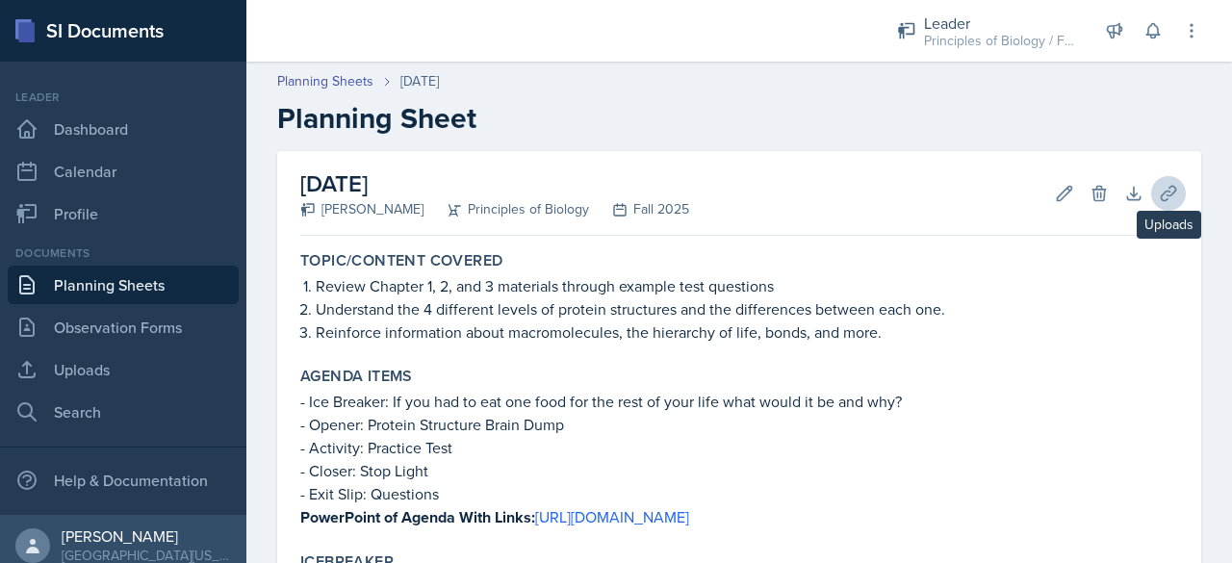
click at [1163, 194] on icon at bounding box center [1168, 193] width 19 height 19
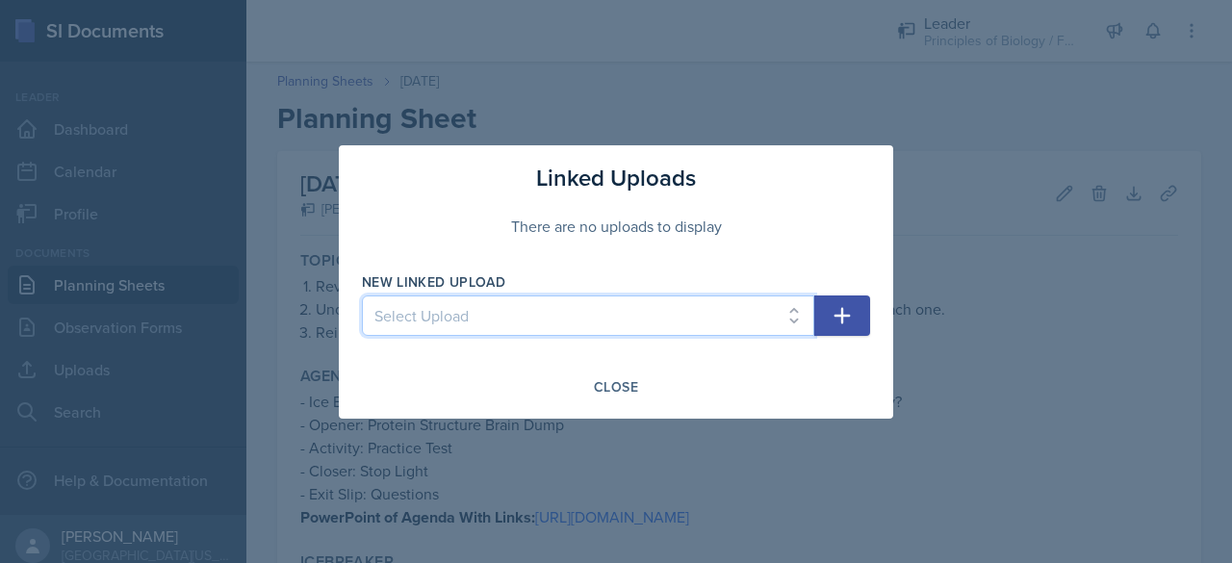
click at [688, 310] on select "Select Upload SI Planning Sheet with Links - [DATE] PowerPoint for SI Session -…" at bounding box center [588, 315] width 452 height 40
select select "f64055ad-0b03-4571-aa54-a28ae6290a41"
click at [362, 295] on select "Select Upload SI Planning Sheet with Links - [DATE] PowerPoint for SI Session -…" at bounding box center [588, 315] width 452 height 40
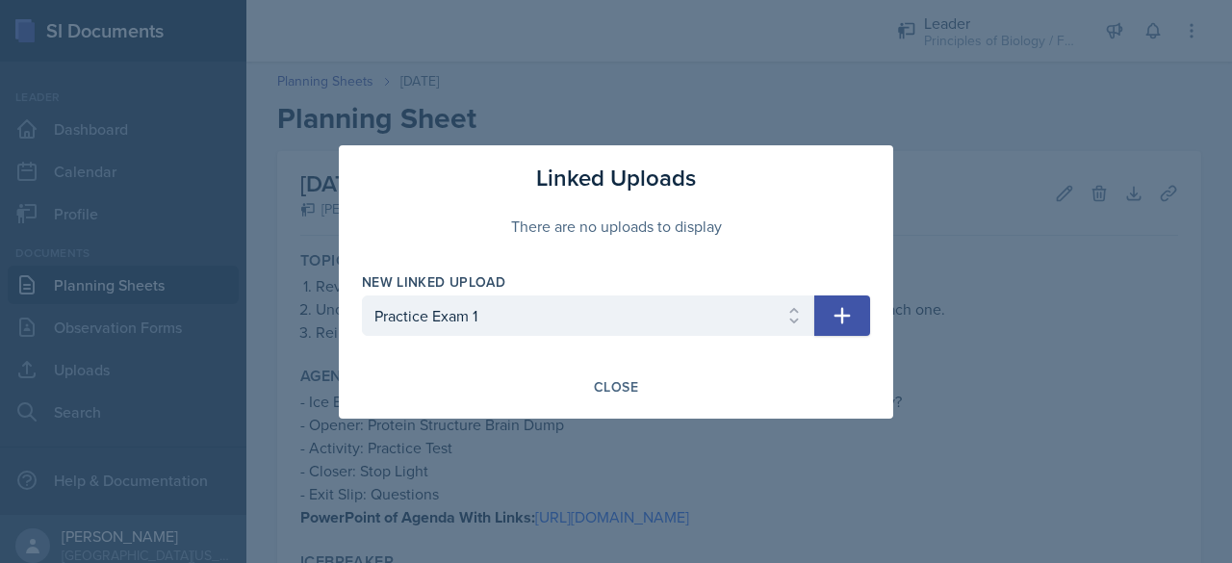
click at [838, 309] on icon "button" at bounding box center [842, 315] width 23 height 23
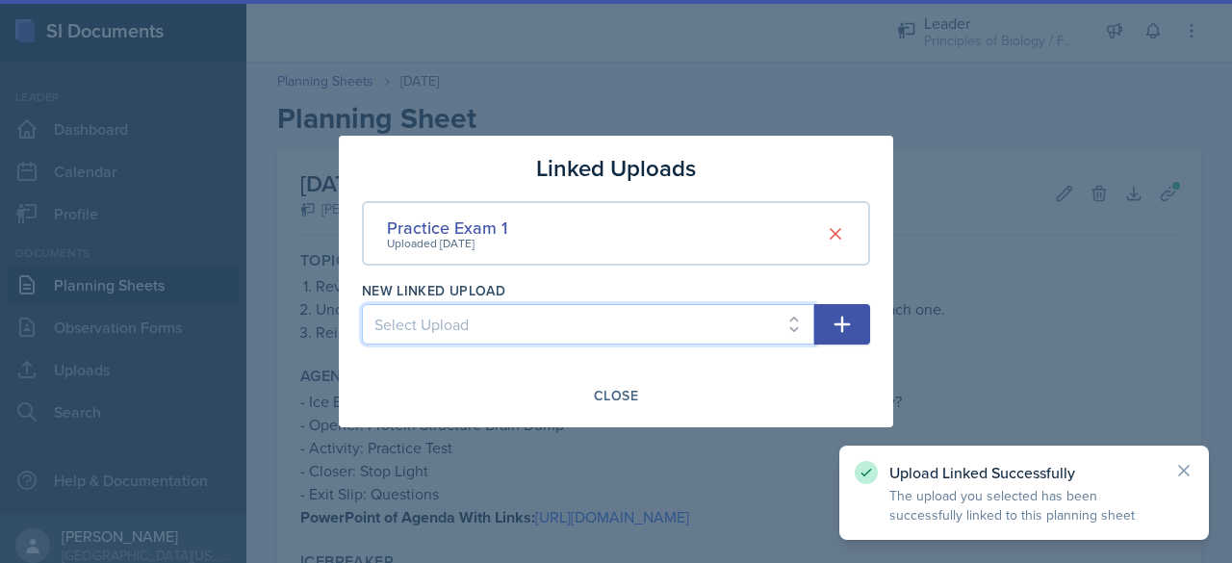
click at [626, 316] on select "Select Upload SI Planning Sheet with Links - [DATE] PowerPoint for SI Session -…" at bounding box center [588, 324] width 452 height 40
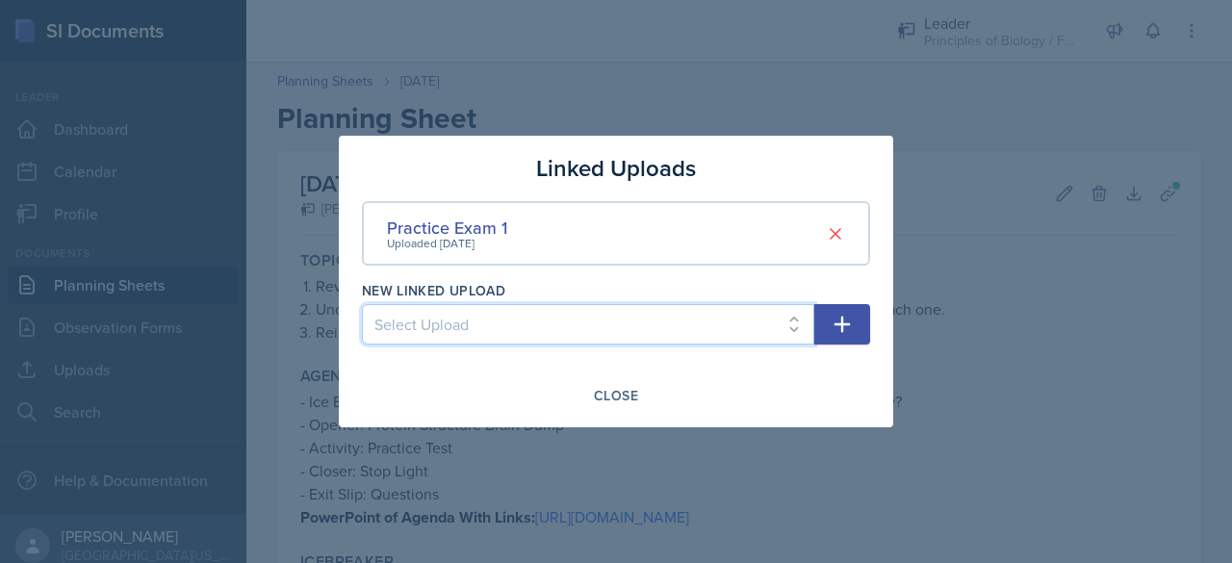
select select "c368fdde-4735-48e6-8699-b2d8816c536a"
click at [362, 304] on select "Select Upload SI Planning Sheet with Links - [DATE] PowerPoint for SI Session -…" at bounding box center [588, 324] width 452 height 40
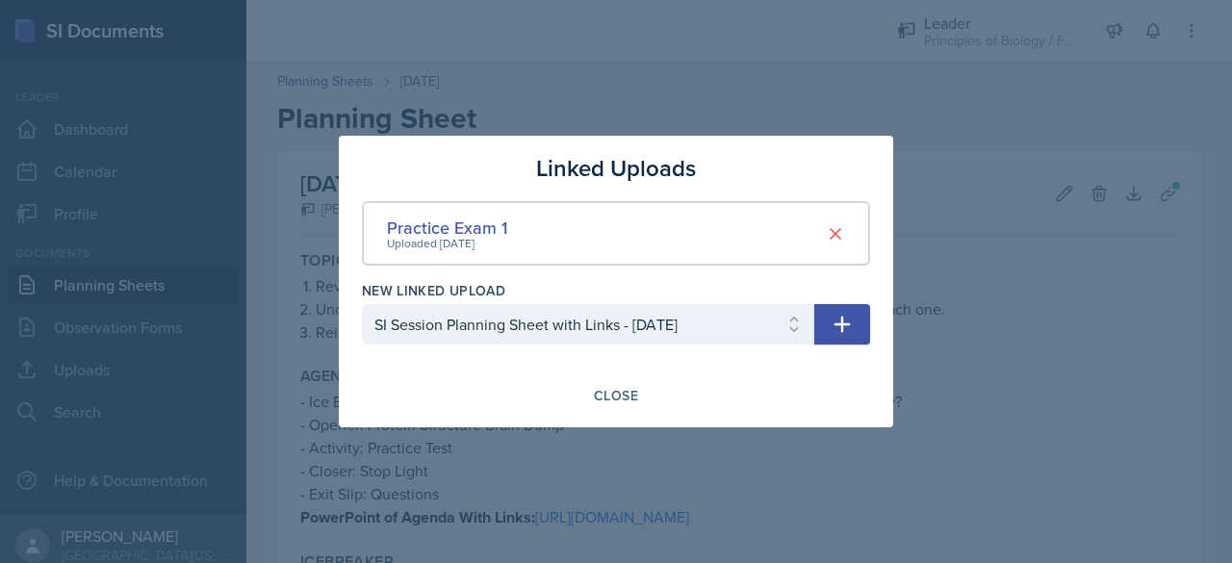
click at [835, 320] on icon "button" at bounding box center [842, 324] width 23 height 23
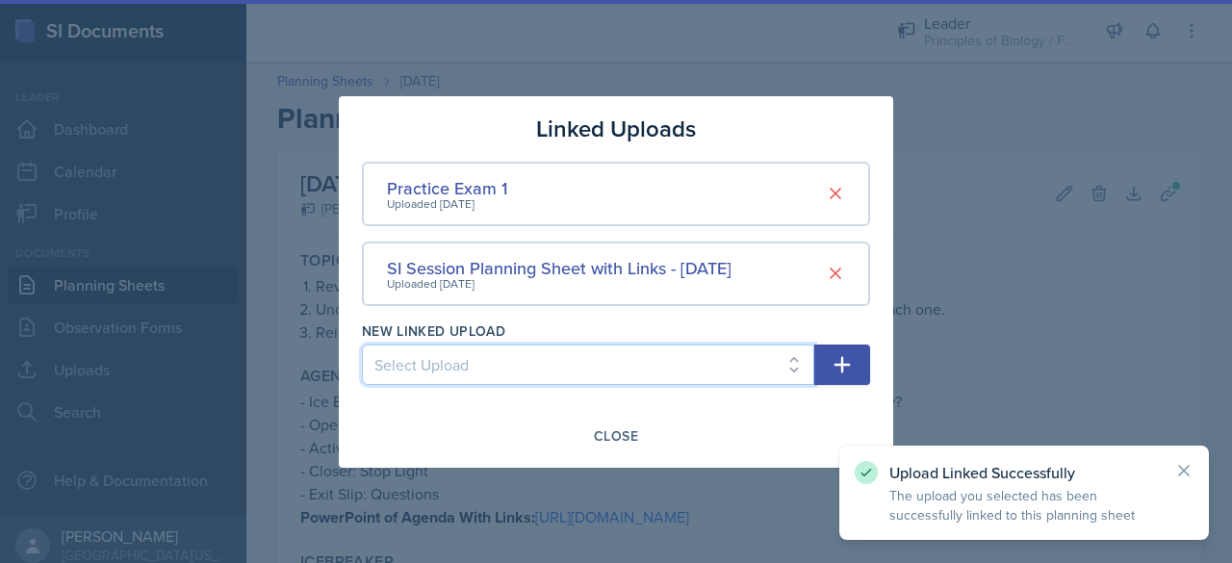
click at [576, 356] on select "Select Upload SI Planning Sheet with Links - [DATE] PowerPoint for SI Session -…" at bounding box center [588, 365] width 452 height 40
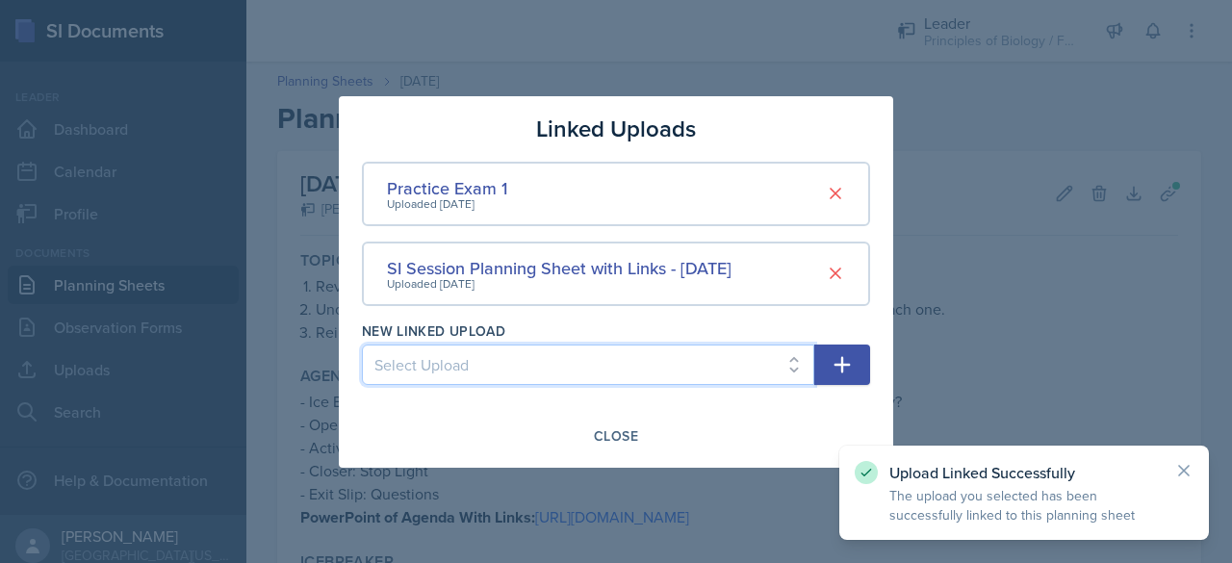
select select "ef2b9b21-0ac7-4b0d-9a28-6985fce45eea"
click at [362, 345] on select "Select Upload SI Planning Sheet with Links - [DATE] PowerPoint for SI Session -…" at bounding box center [588, 365] width 452 height 40
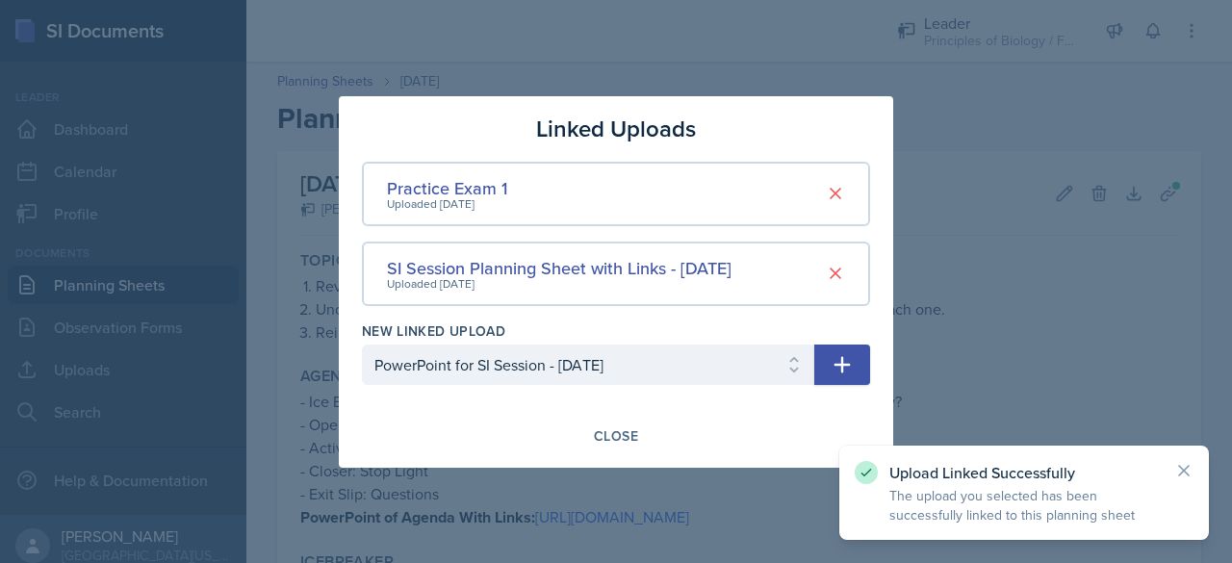
click at [841, 359] on icon "button" at bounding box center [842, 364] width 16 height 16
select select
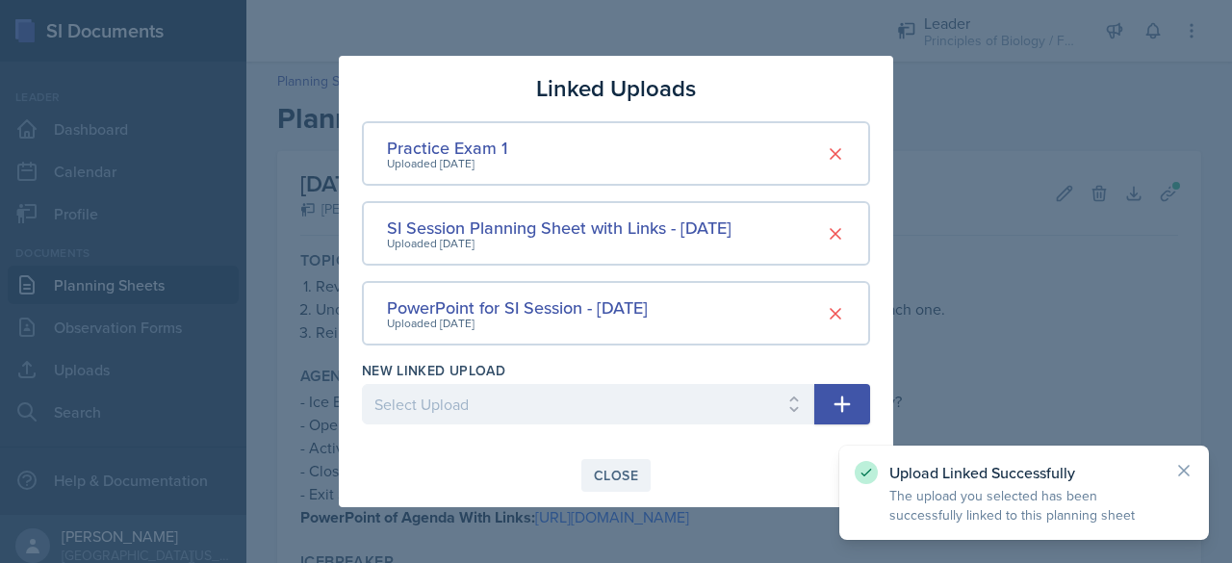
click at [595, 480] on div "Close" at bounding box center [616, 475] width 44 height 15
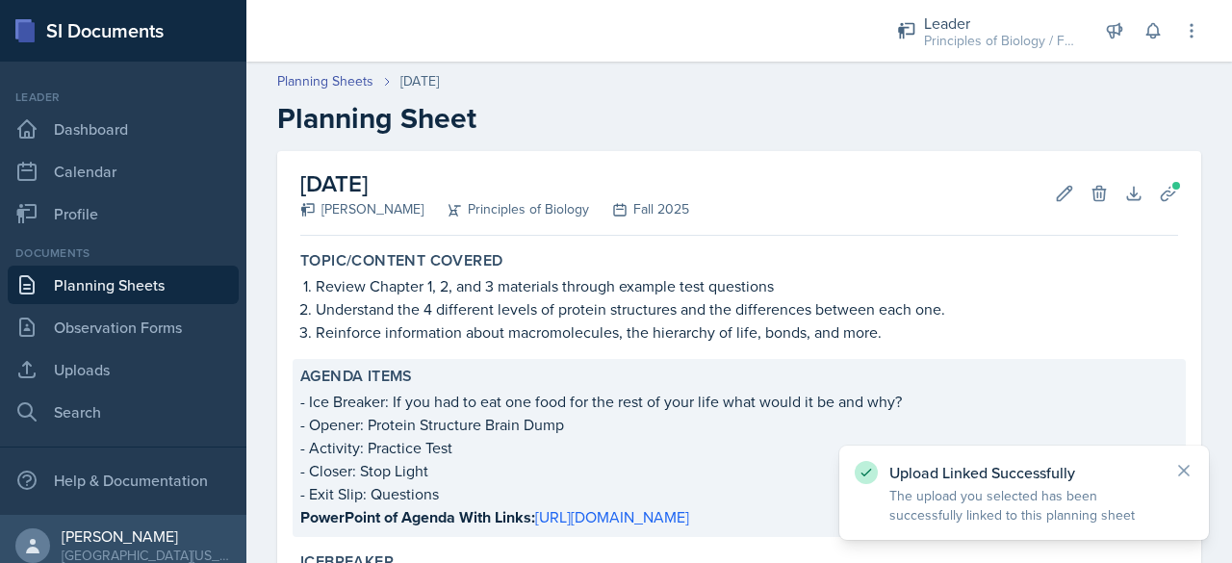
scroll to position [884, 0]
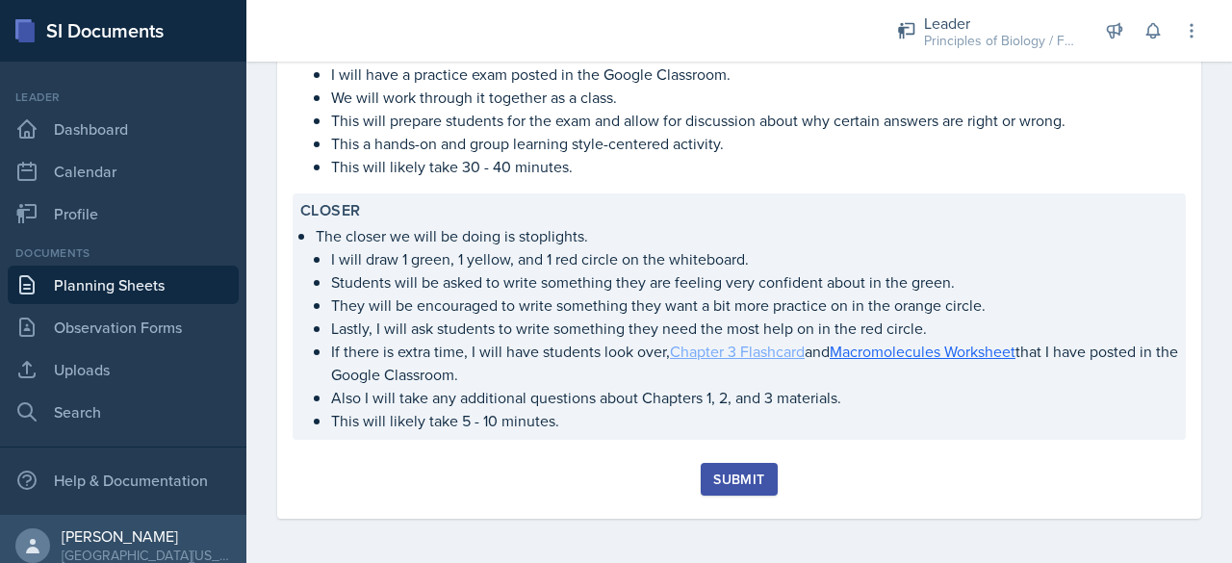
click at [749, 350] on link "Chapter 3 Flashcard" at bounding box center [737, 351] width 135 height 21
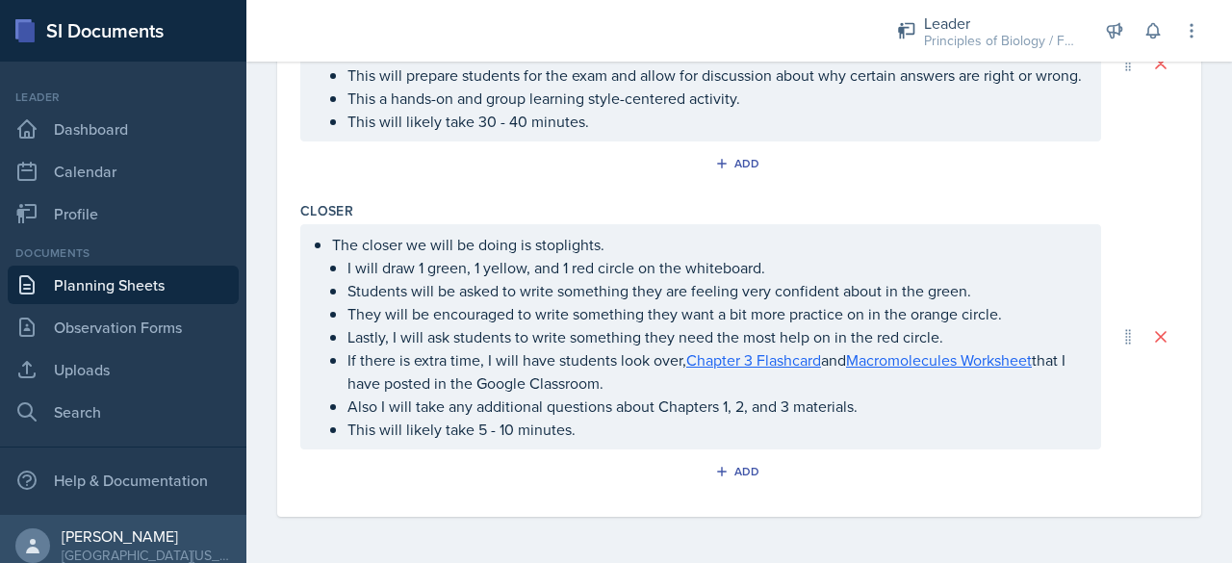
scroll to position [0, 0]
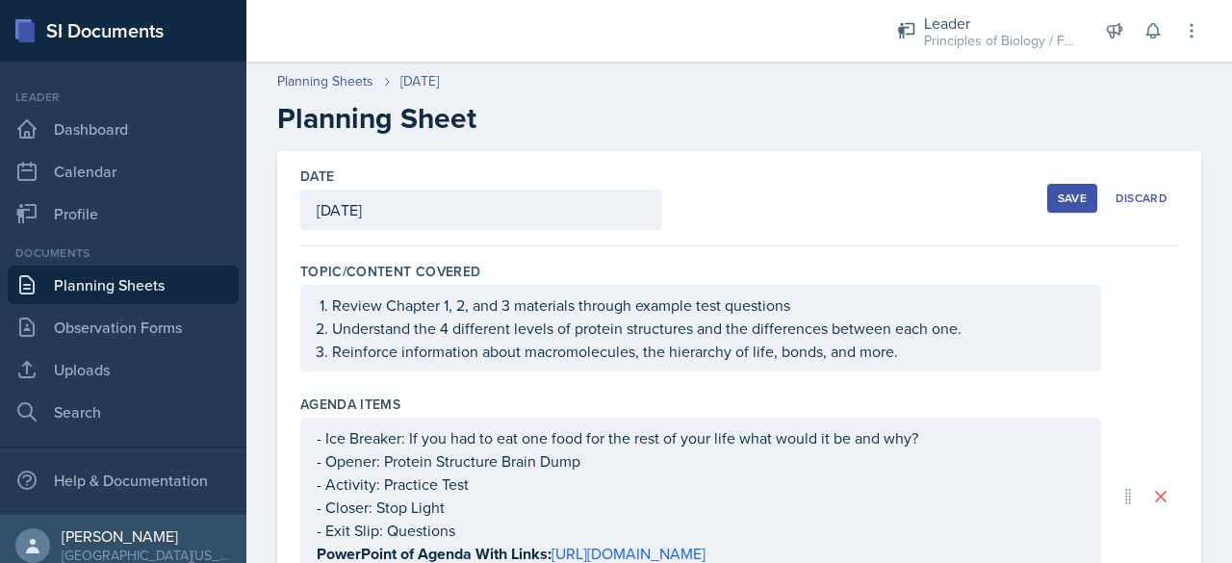
click at [1058, 197] on div "Save" at bounding box center [1072, 198] width 29 height 15
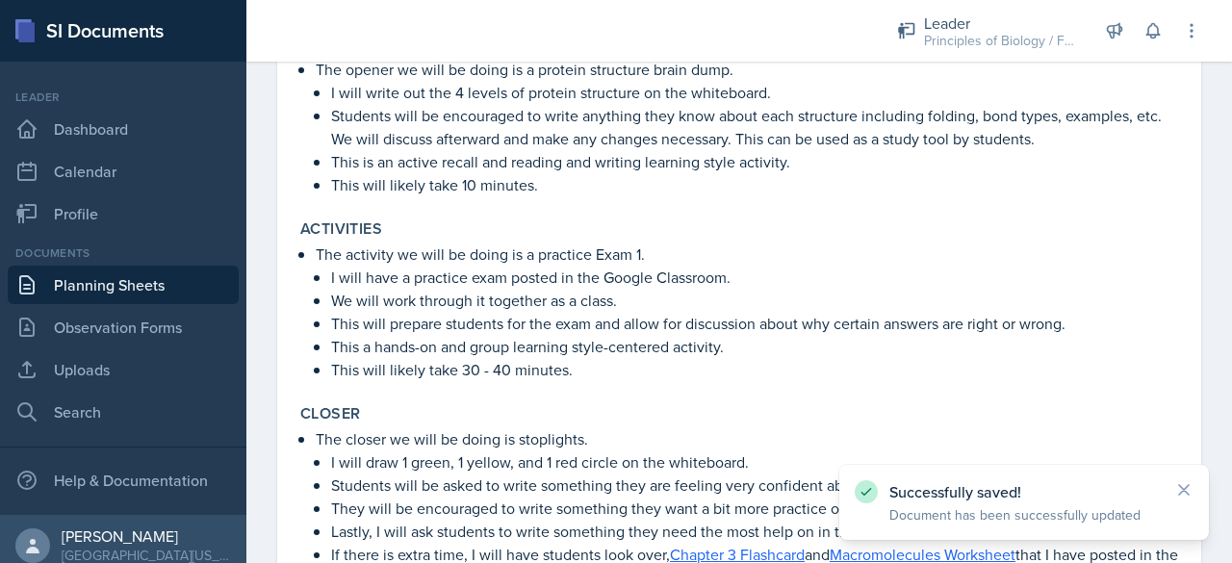
scroll to position [884, 0]
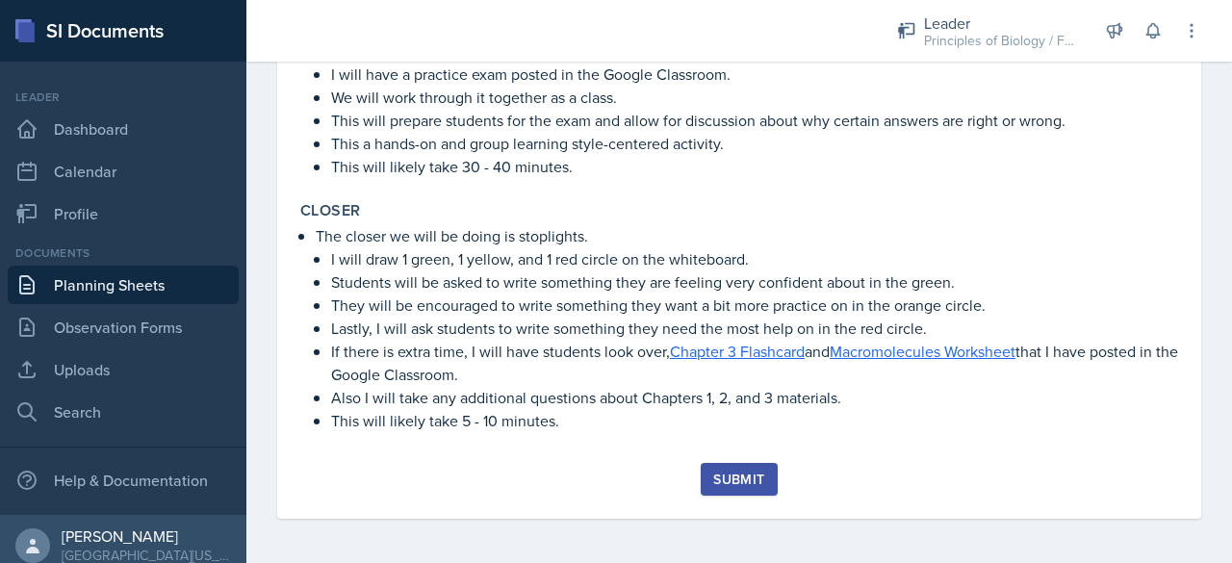
click at [722, 486] on div "Submit" at bounding box center [738, 479] width 51 height 15
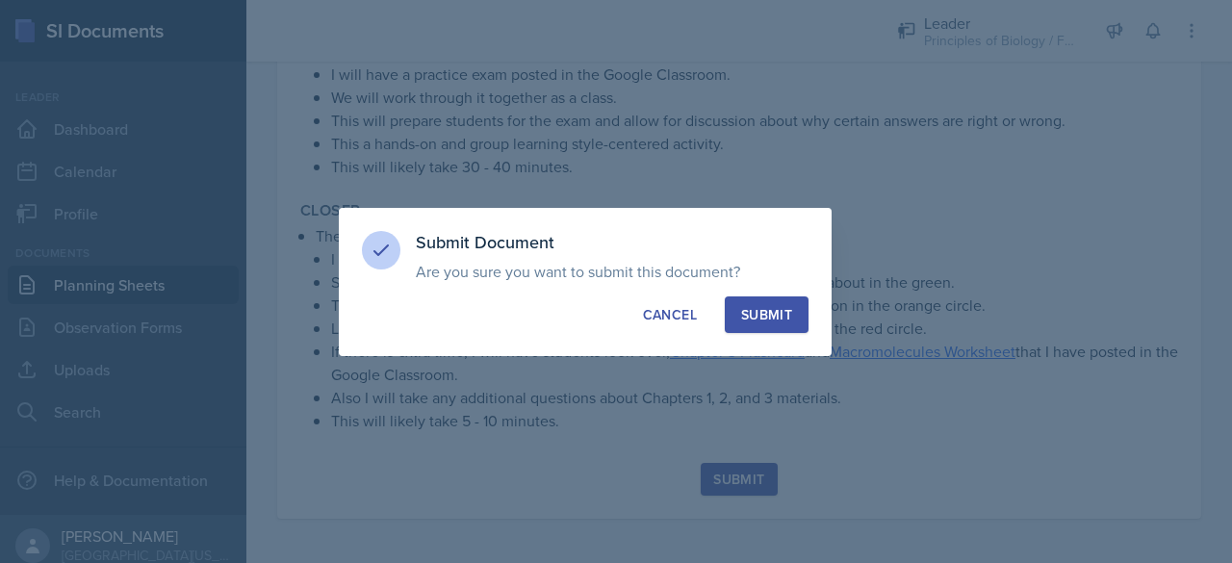
click at [758, 307] on div "Submit" at bounding box center [766, 314] width 51 height 19
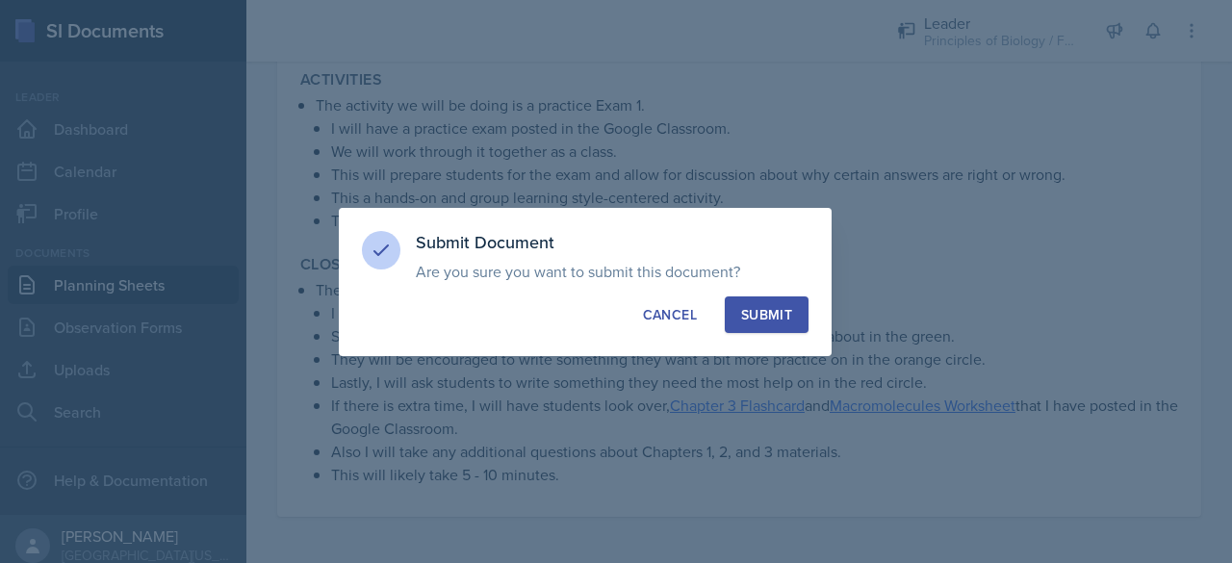
scroll to position [828, 0]
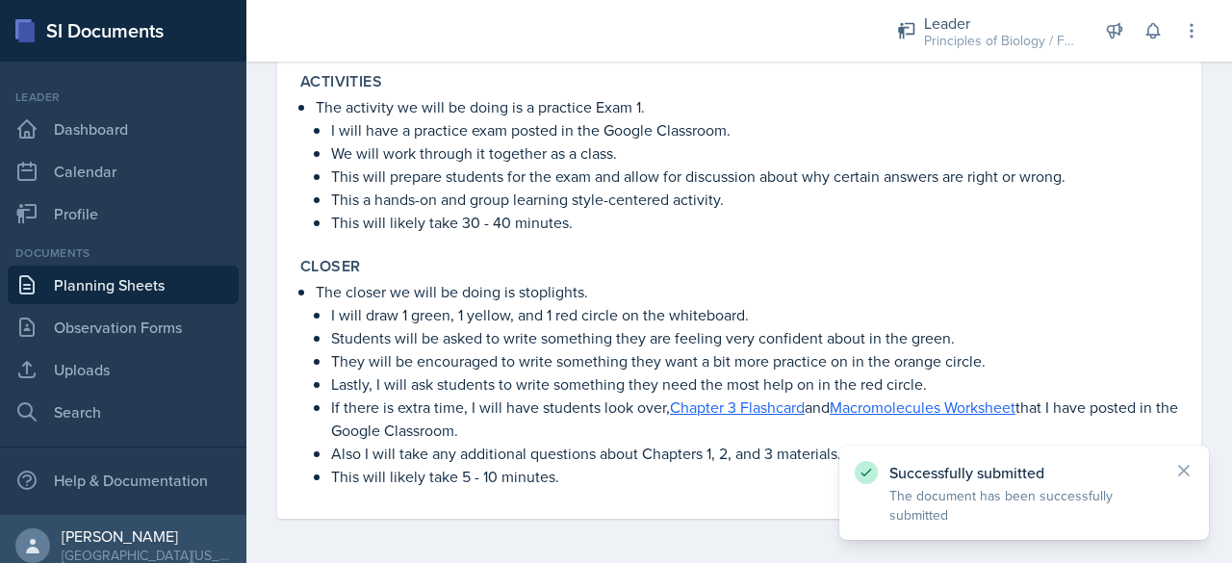
click at [104, 284] on link "Planning Sheets" at bounding box center [123, 285] width 231 height 38
